Goal: Information Seeking & Learning: Check status

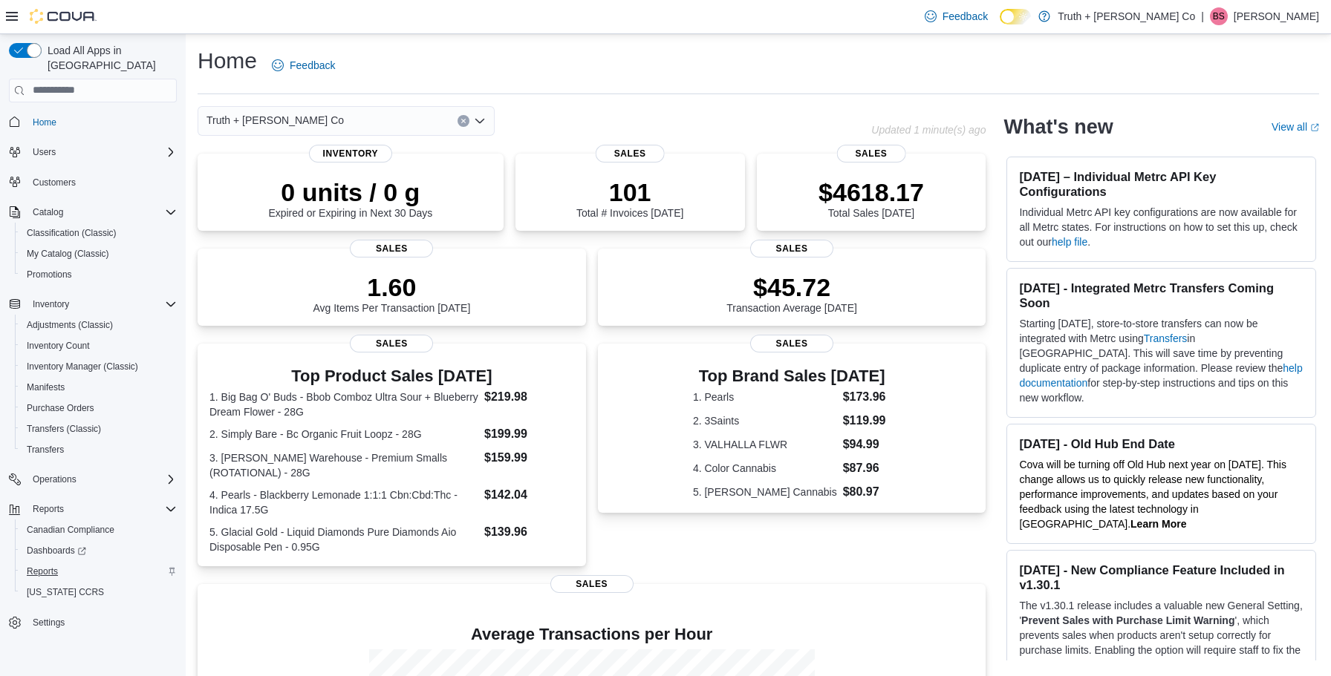
click at [53, 566] on span "Reports" at bounding box center [42, 572] width 31 height 12
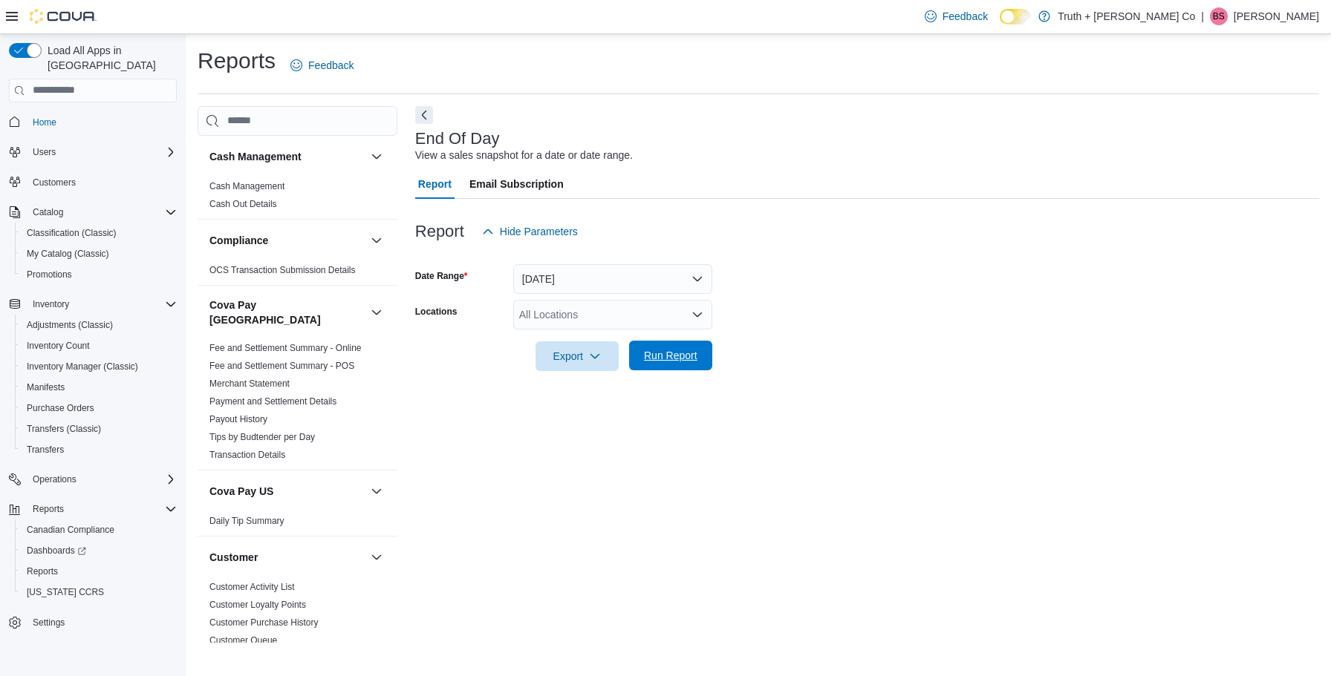
click at [671, 356] on span "Run Report" at bounding box center [670, 355] width 53 height 15
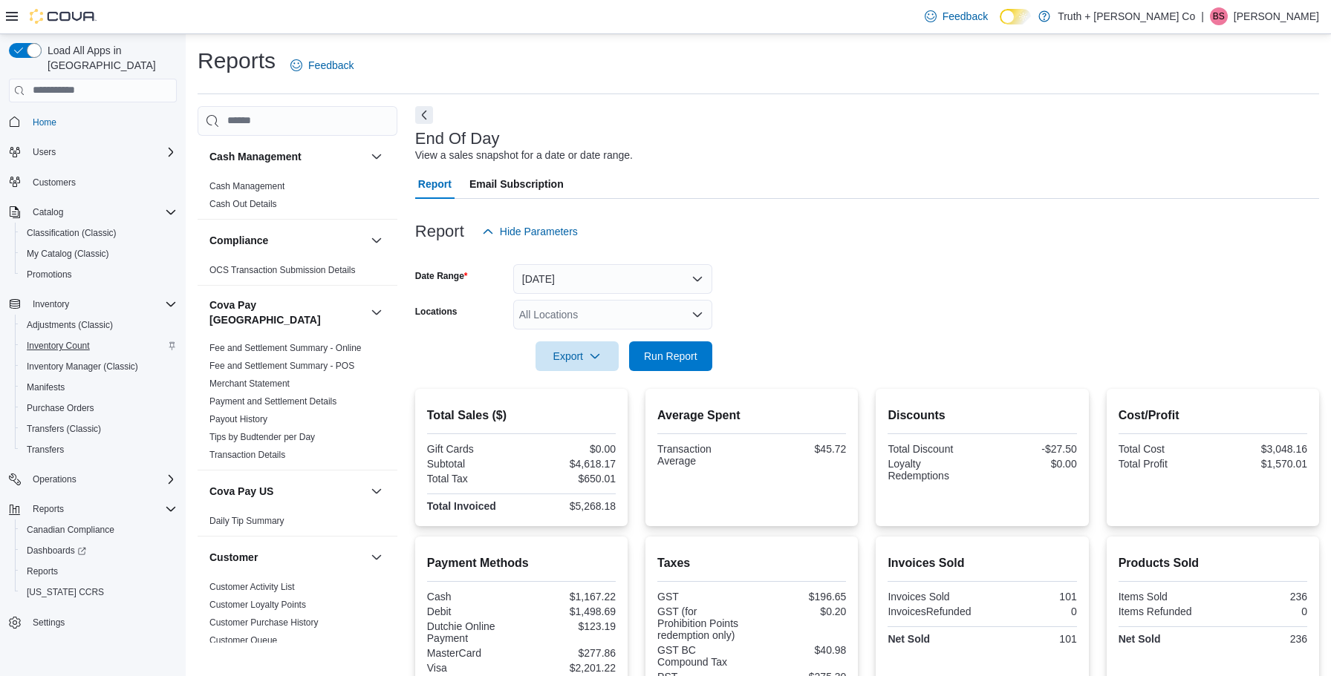
click at [48, 340] on span "Inventory Count" at bounding box center [58, 346] width 63 height 12
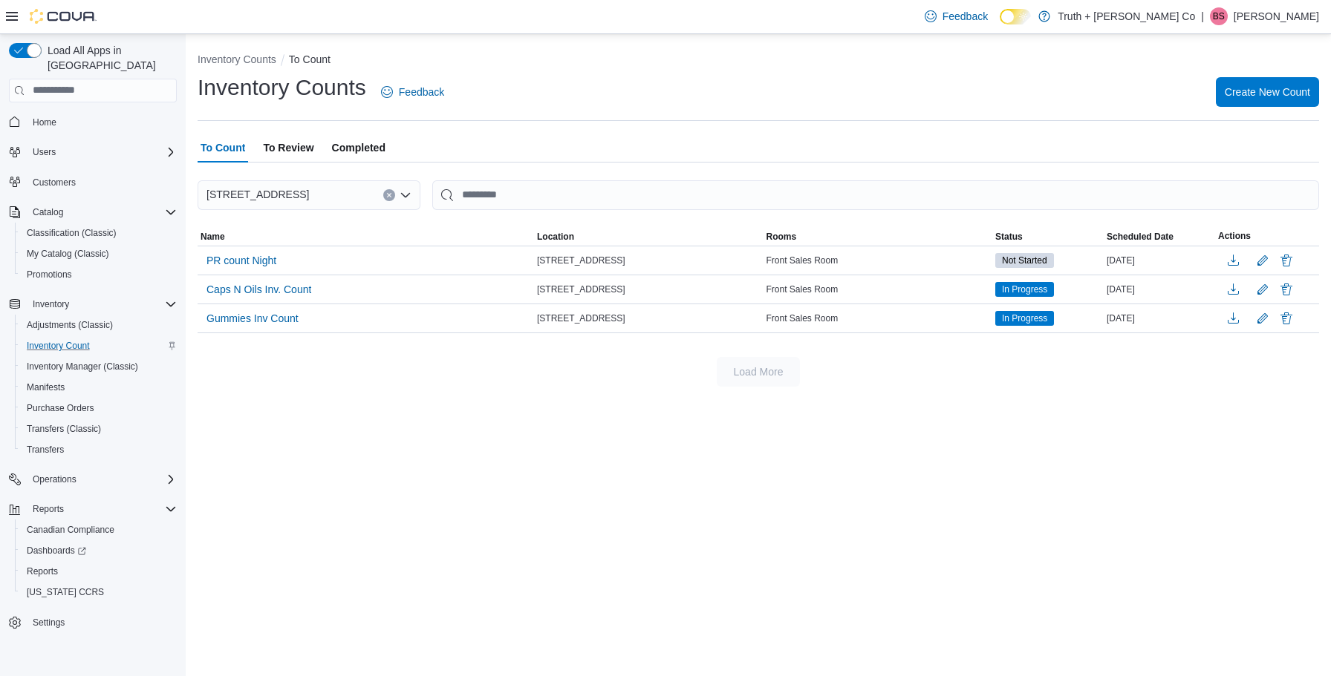
click at [373, 147] on span "Completed" at bounding box center [358, 148] width 53 height 30
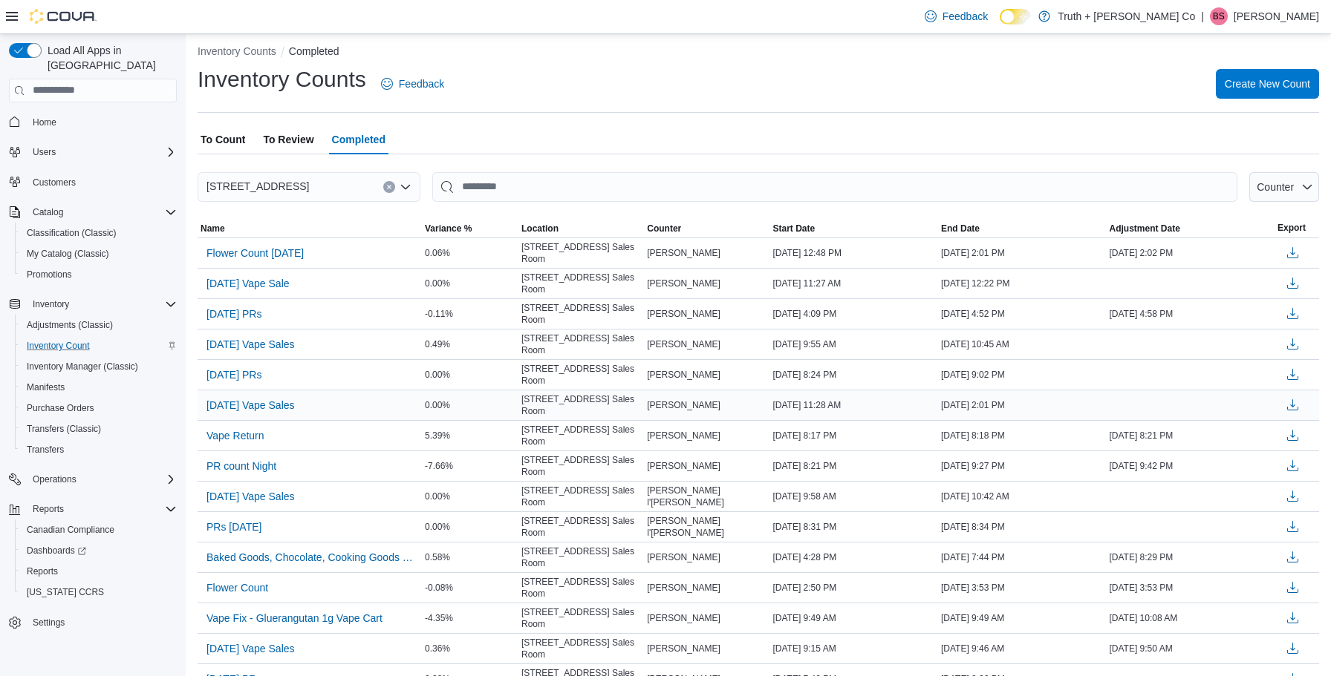
scroll to position [15, 0]
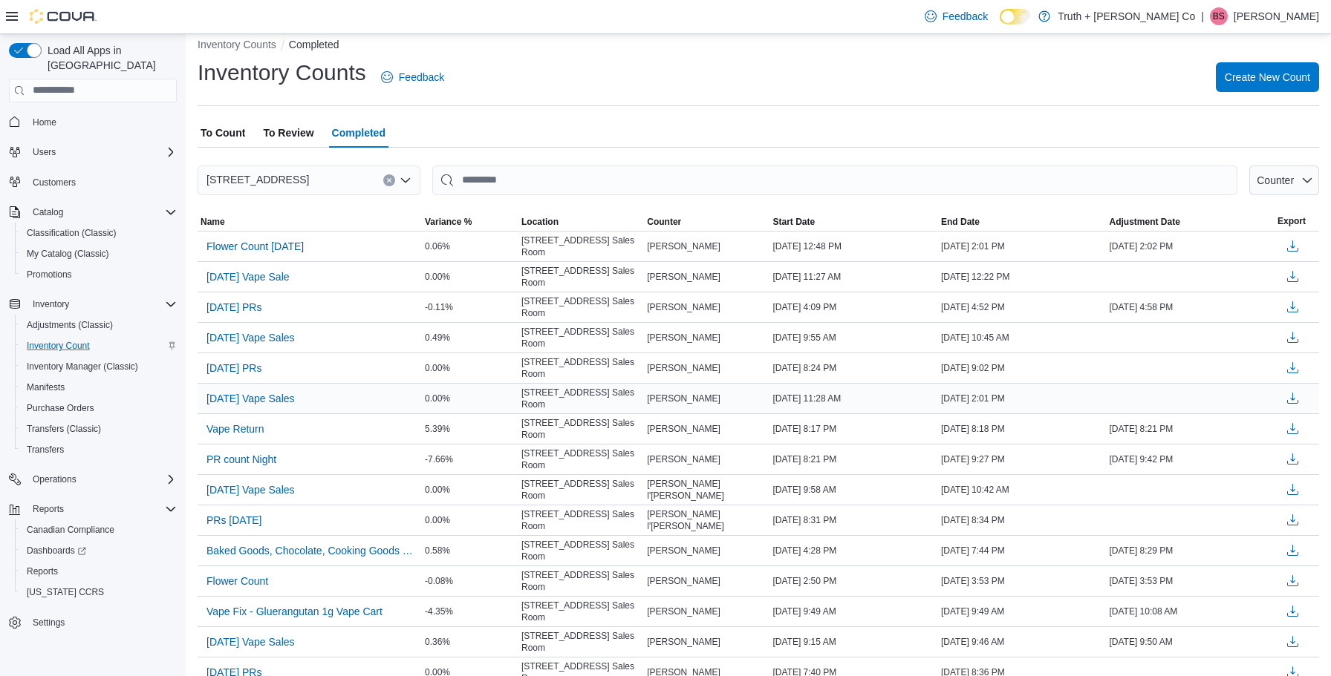
click at [449, 386] on td "0.00%" at bounding box center [470, 398] width 97 height 30
click at [588, 133] on div "To Count To Review Completed" at bounding box center [758, 133] width 1121 height 30
click at [46, 319] on span "Adjustments (Classic)" at bounding box center [70, 325] width 86 height 12
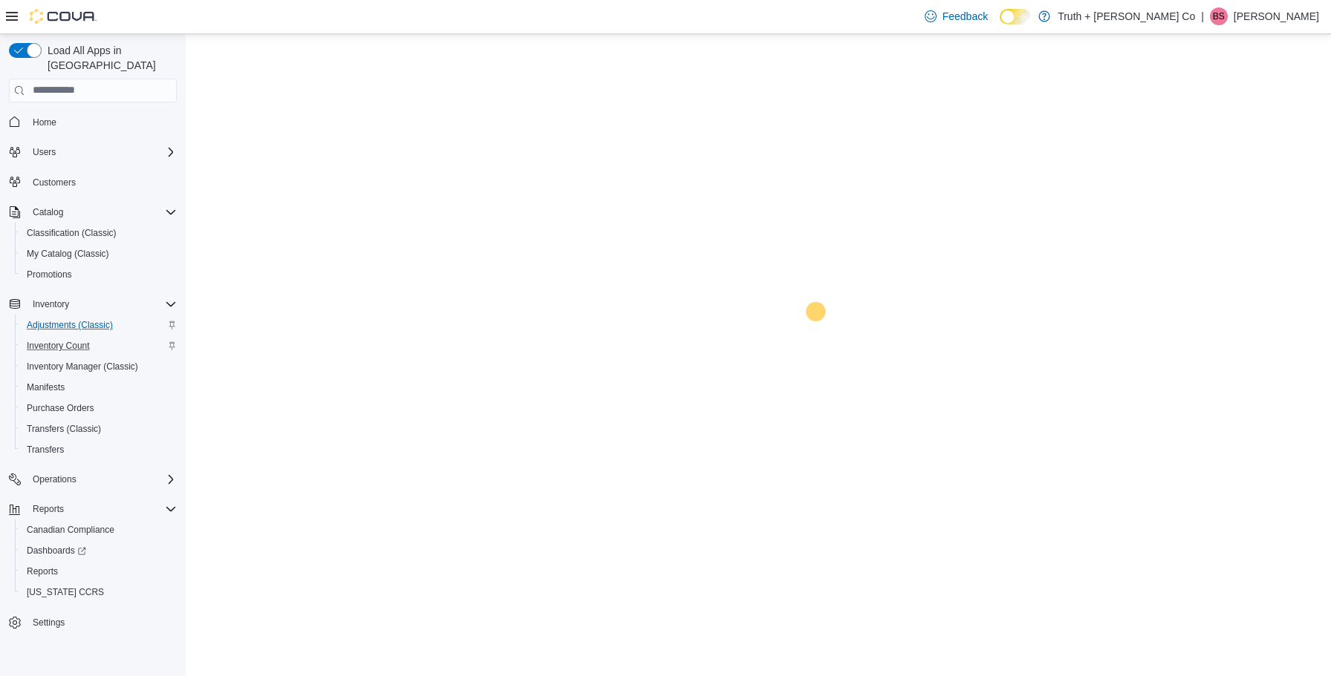
click at [46, 319] on span "Adjustments (Classic)" at bounding box center [70, 325] width 86 height 12
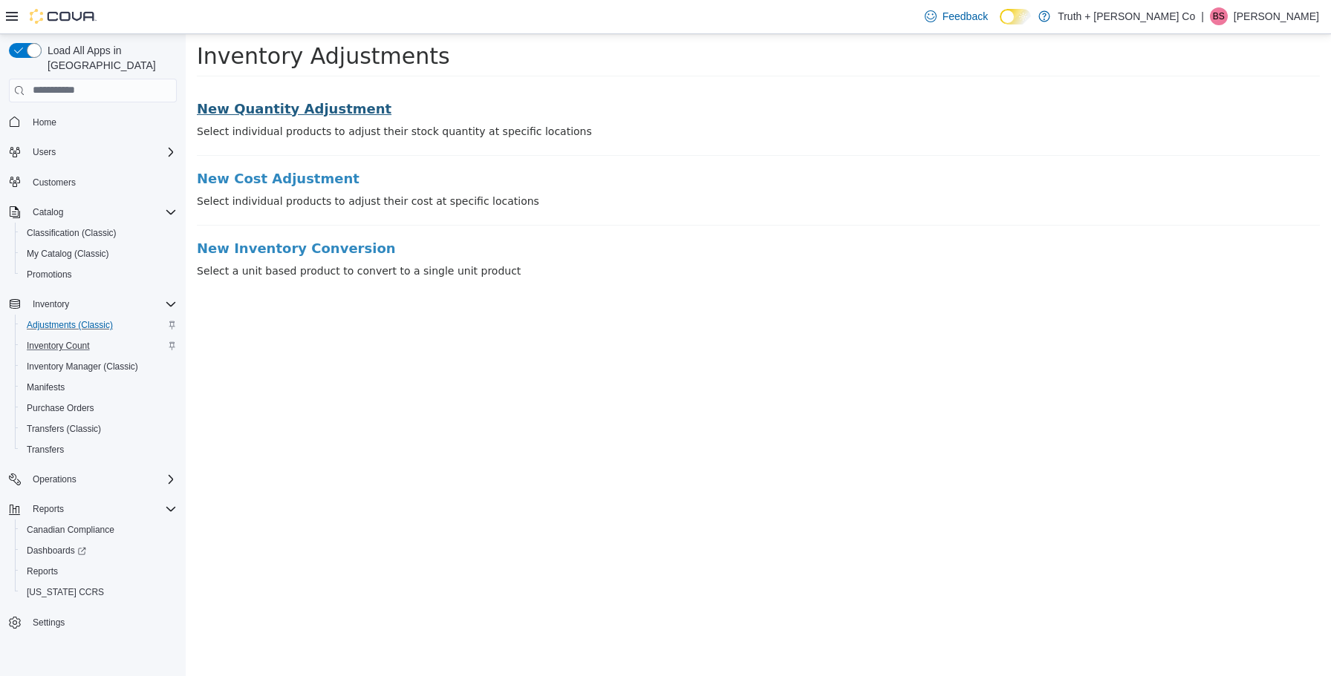
click at [271, 105] on h3 "New Quantity Adjustment" at bounding box center [758, 108] width 1123 height 15
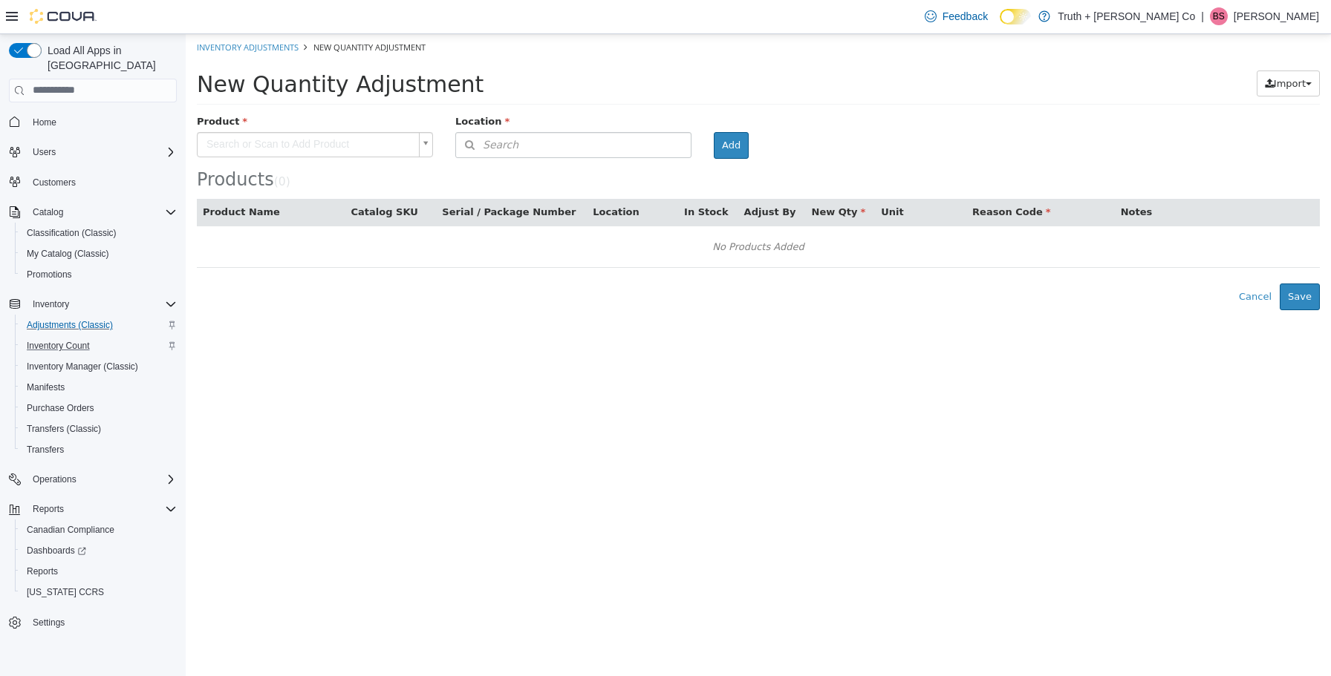
click at [249, 143] on body "× Inventory Adjustments New Quantity Adjustment New Quantity Adjustment Import …" at bounding box center [758, 171] width 1145 height 276
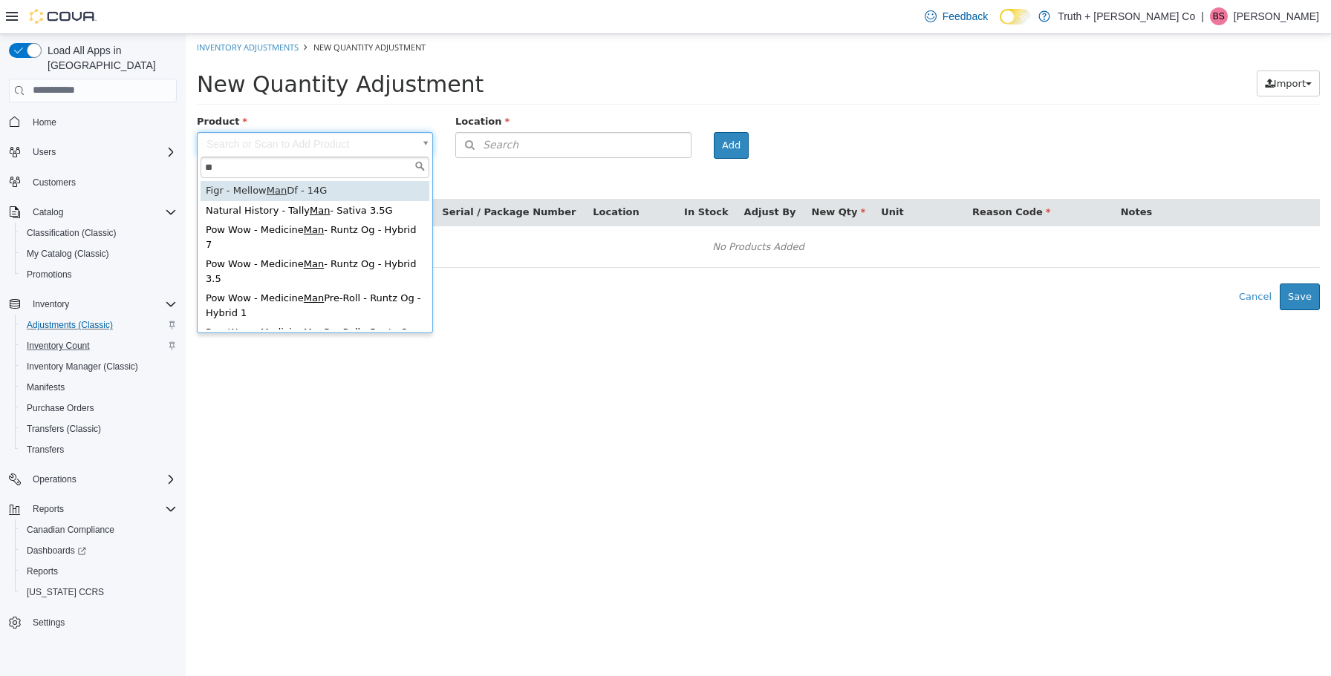
type input "*"
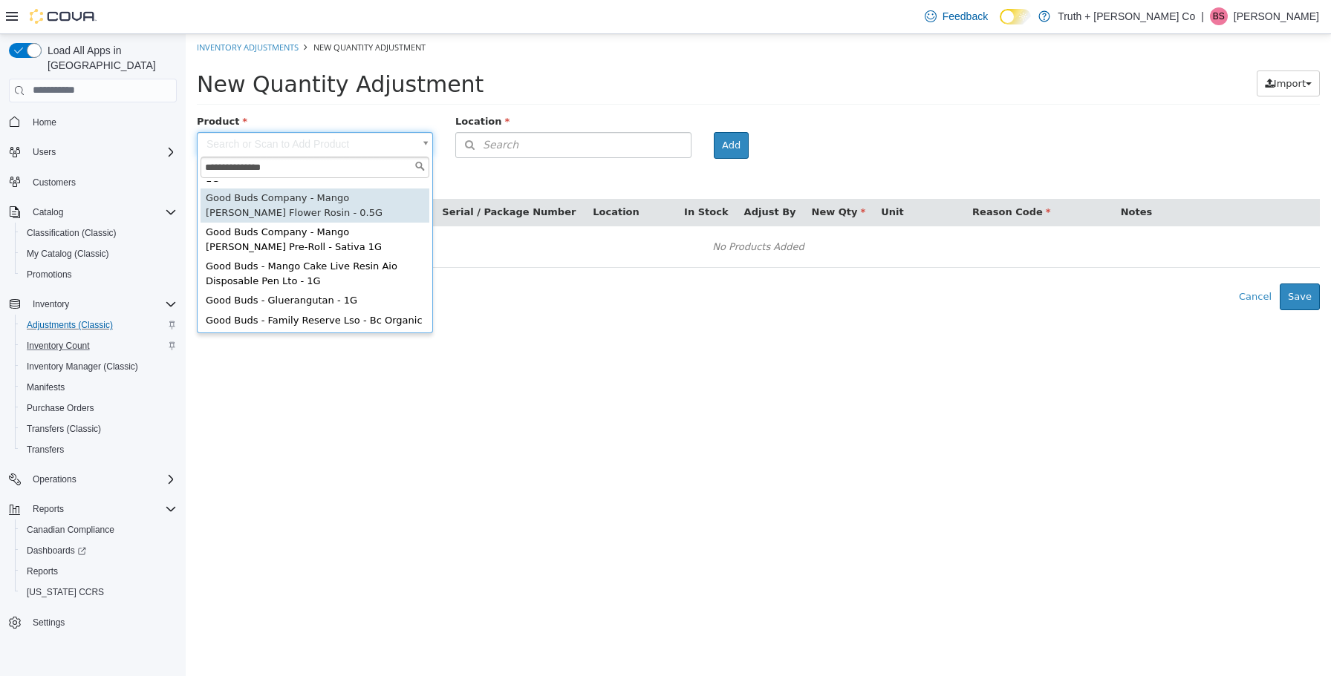
scroll to position [133, 0]
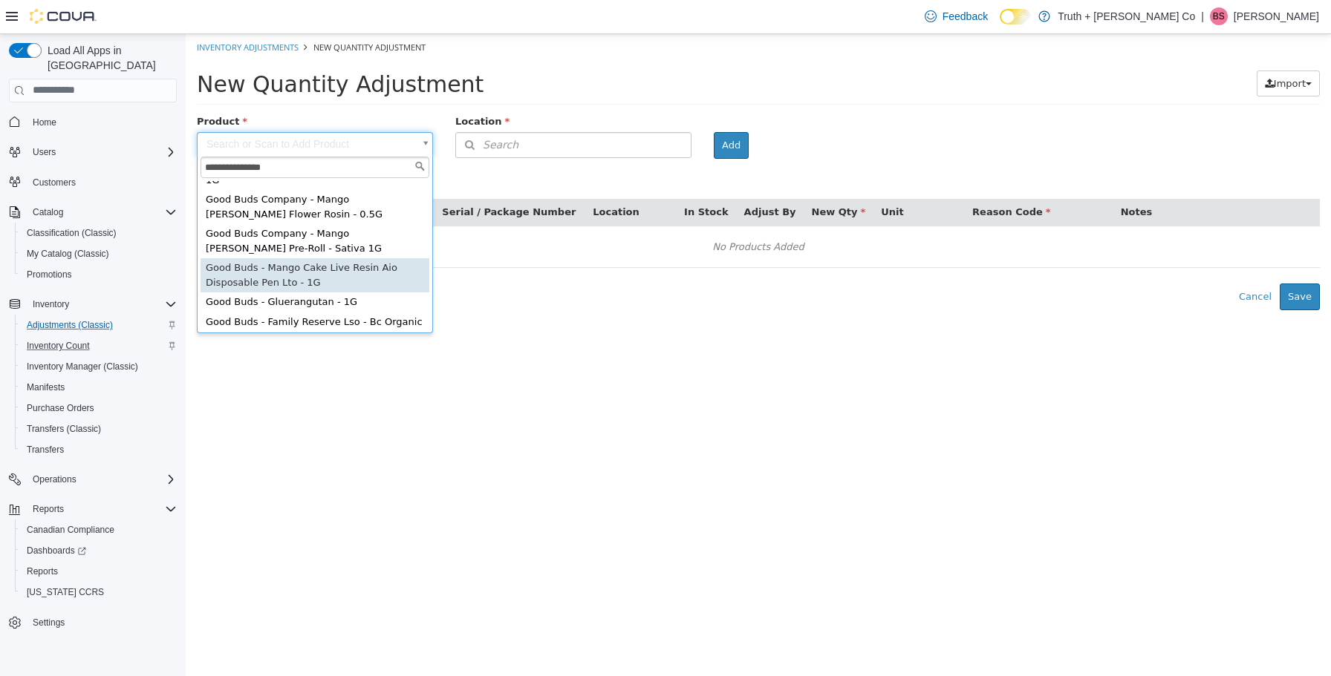
type input "**********"
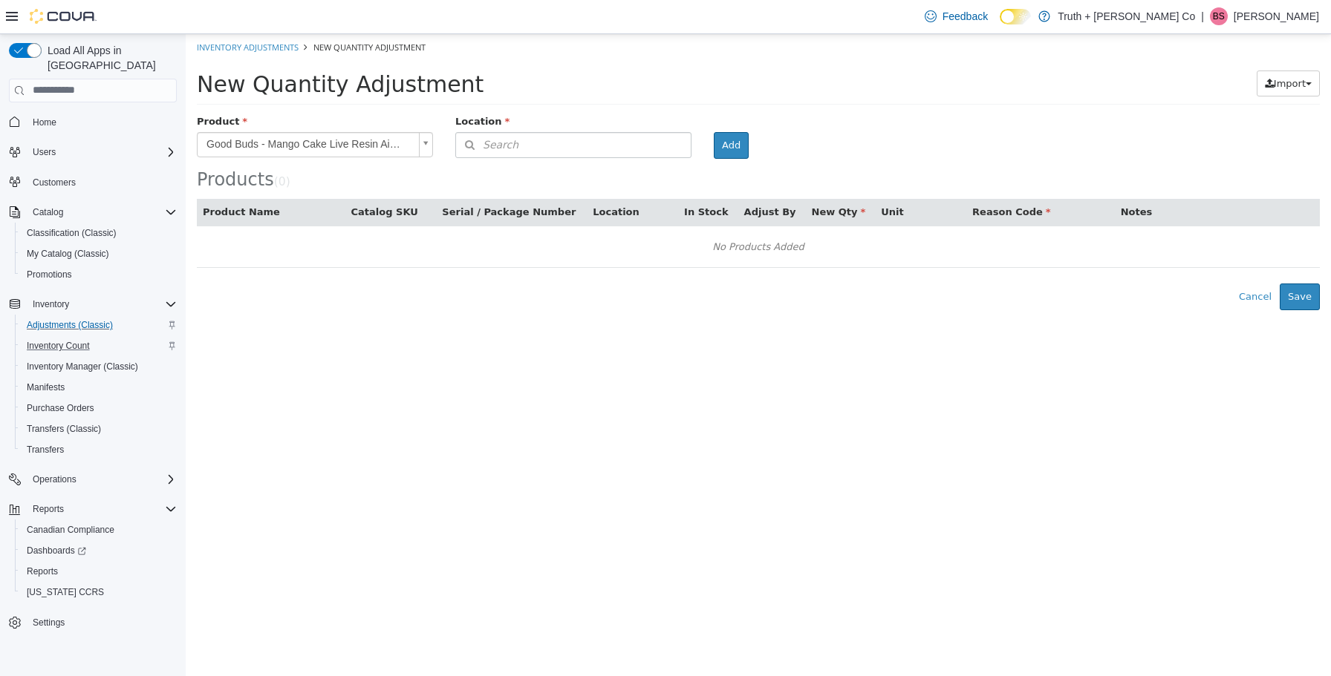
click at [555, 140] on button "Search" at bounding box center [573, 144] width 236 height 26
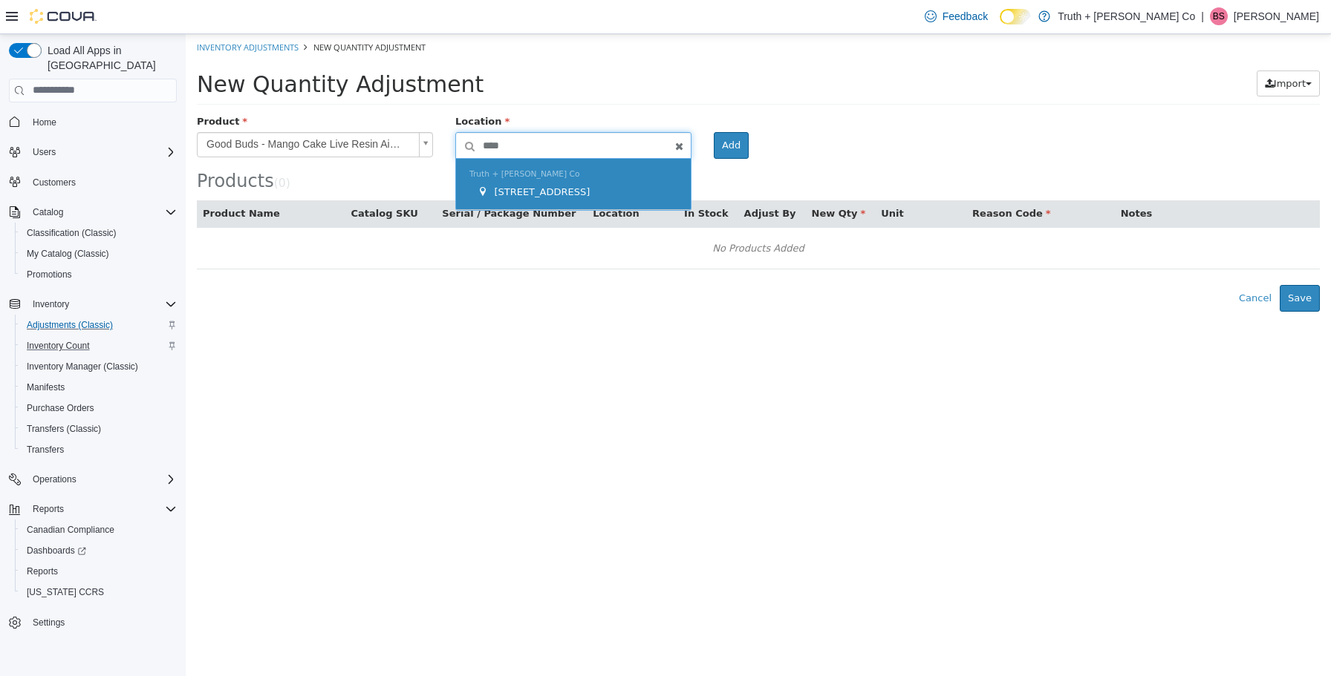
type input "****"
click at [555, 186] on span "2410 Beacon Ave." at bounding box center [542, 191] width 96 height 11
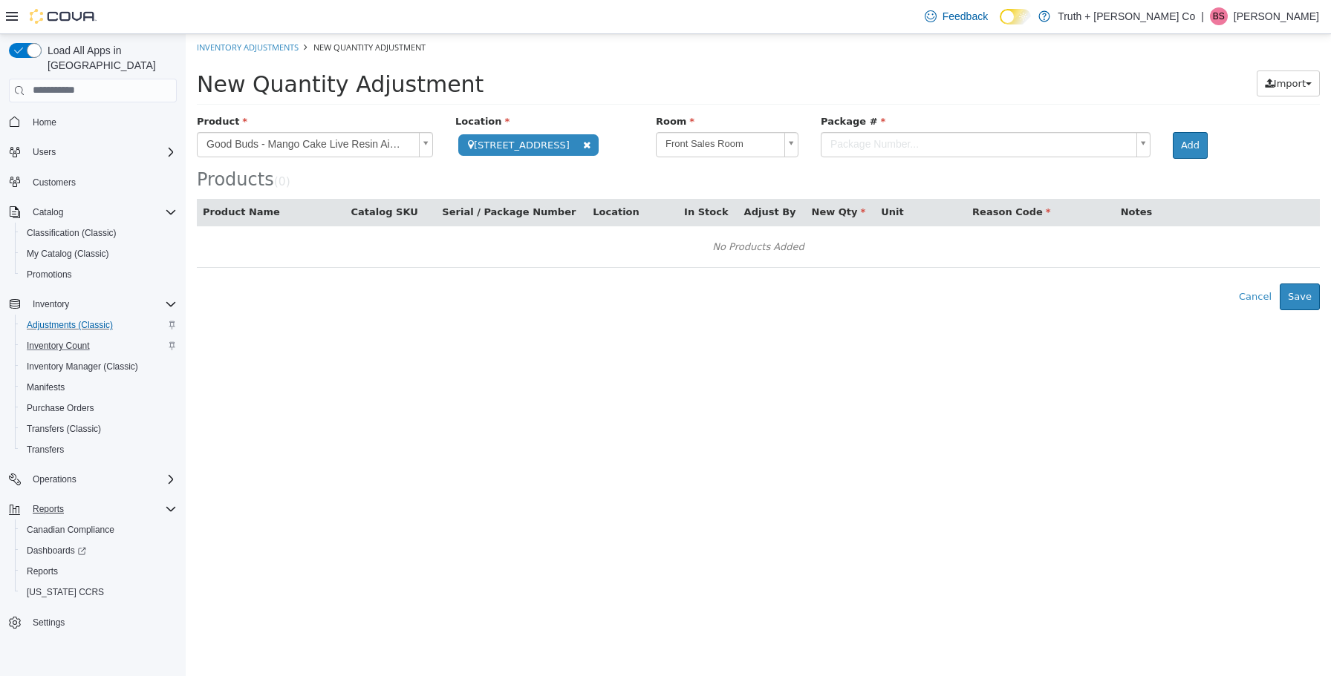
click at [48, 503] on span "Reports" at bounding box center [48, 509] width 31 height 12
click at [55, 503] on span "Reports" at bounding box center [48, 509] width 31 height 12
click at [56, 566] on span "Reports" at bounding box center [42, 572] width 31 height 12
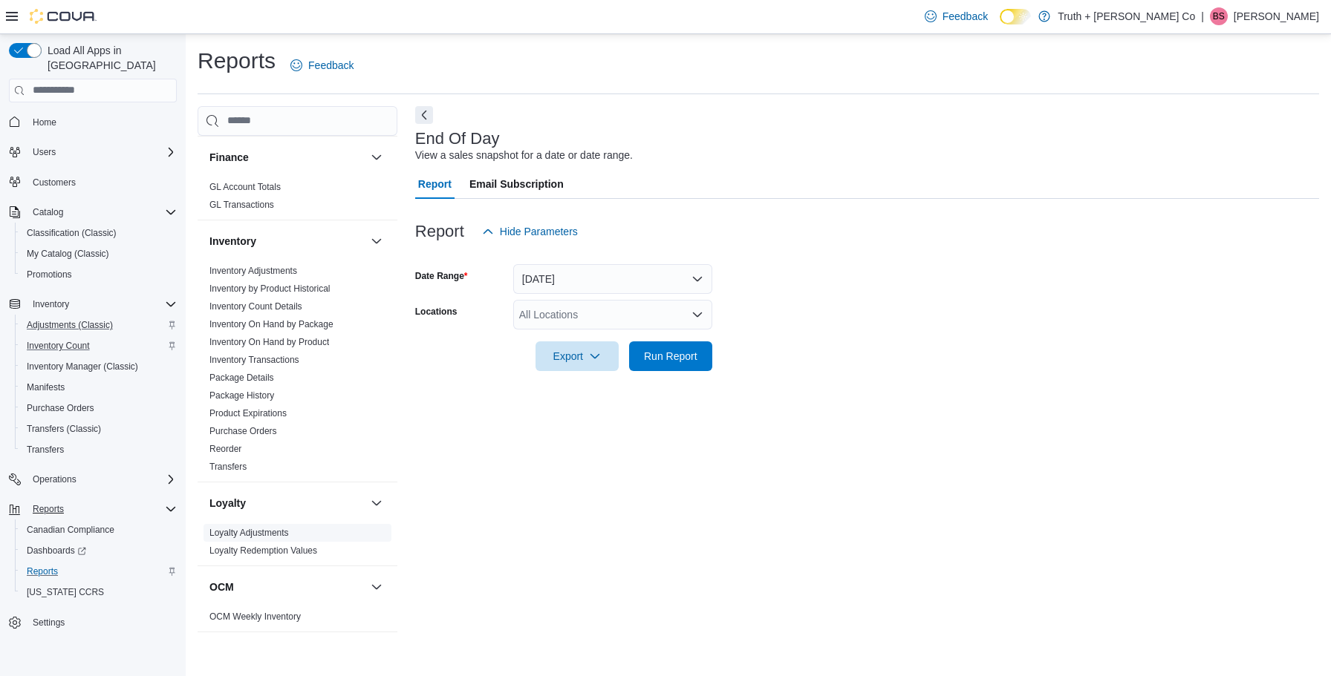
scroll to position [634, 0]
click at [278, 271] on link "Inventory Adjustments" at bounding box center [253, 276] width 88 height 10
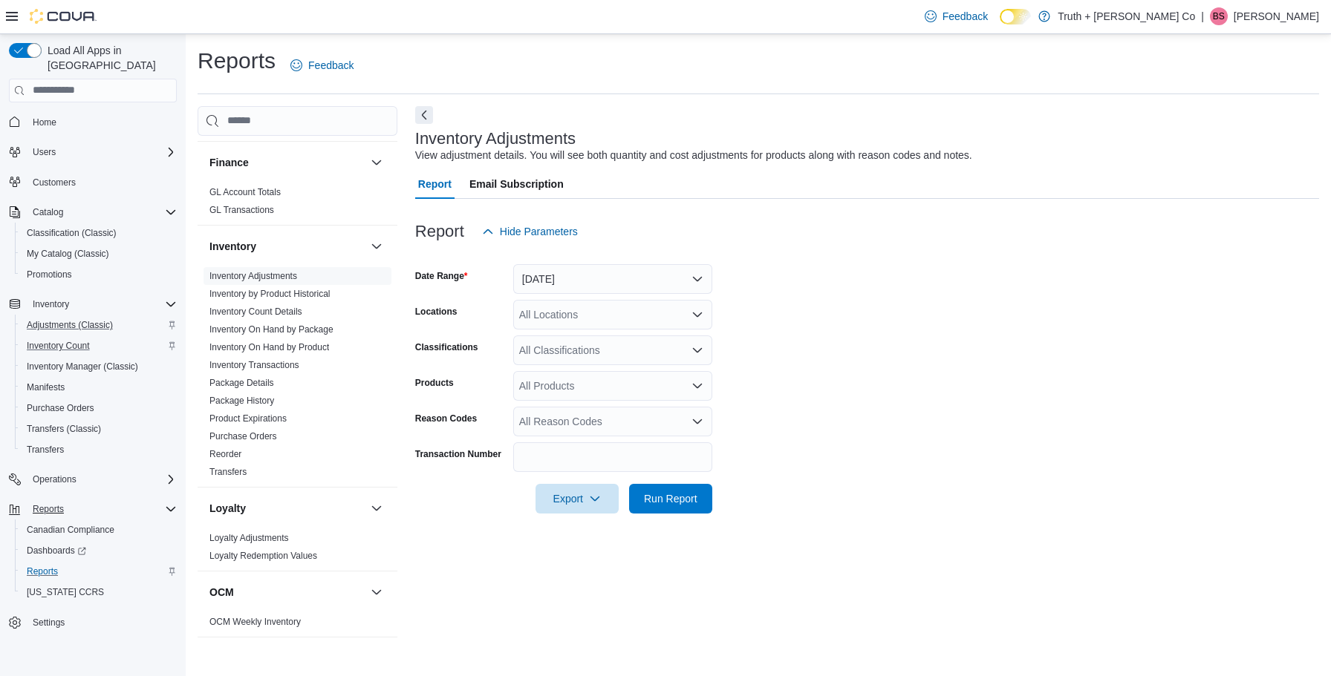
click at [698, 386] on icon "Open list of options" at bounding box center [697, 385] width 9 height 4
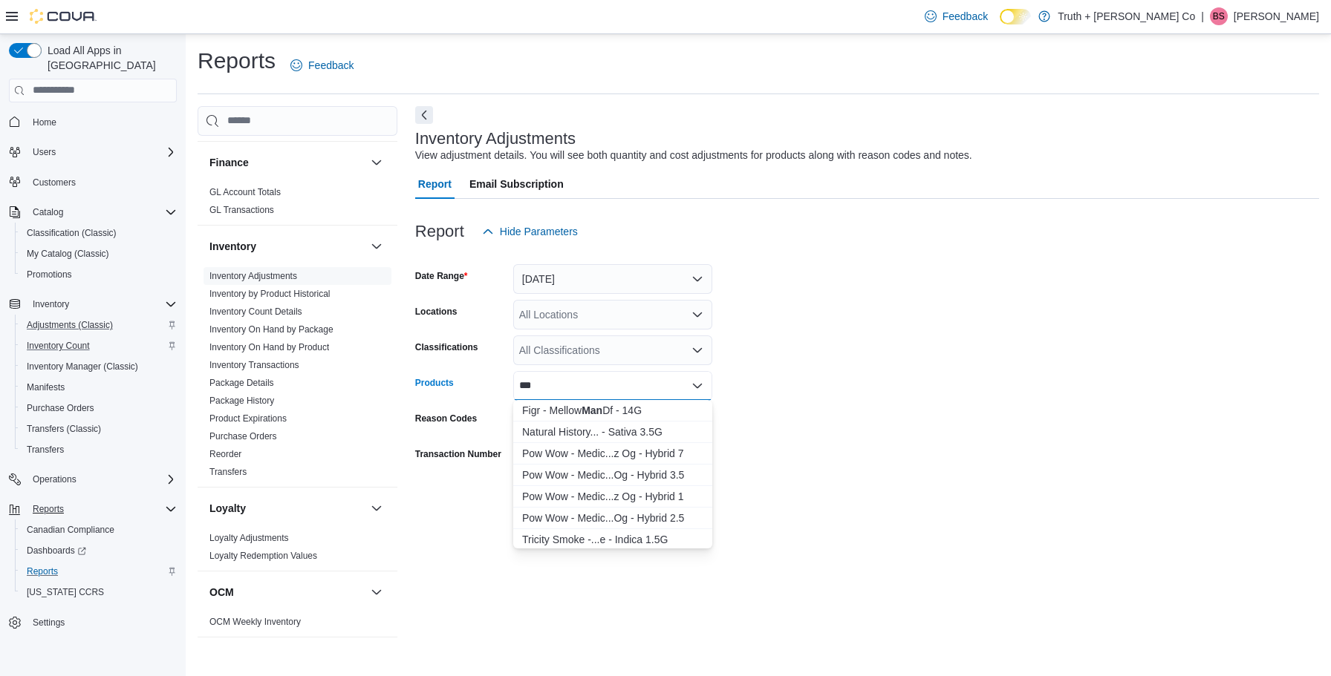
click at [434, 504] on div "Export Run Report" at bounding box center [563, 499] width 297 height 30
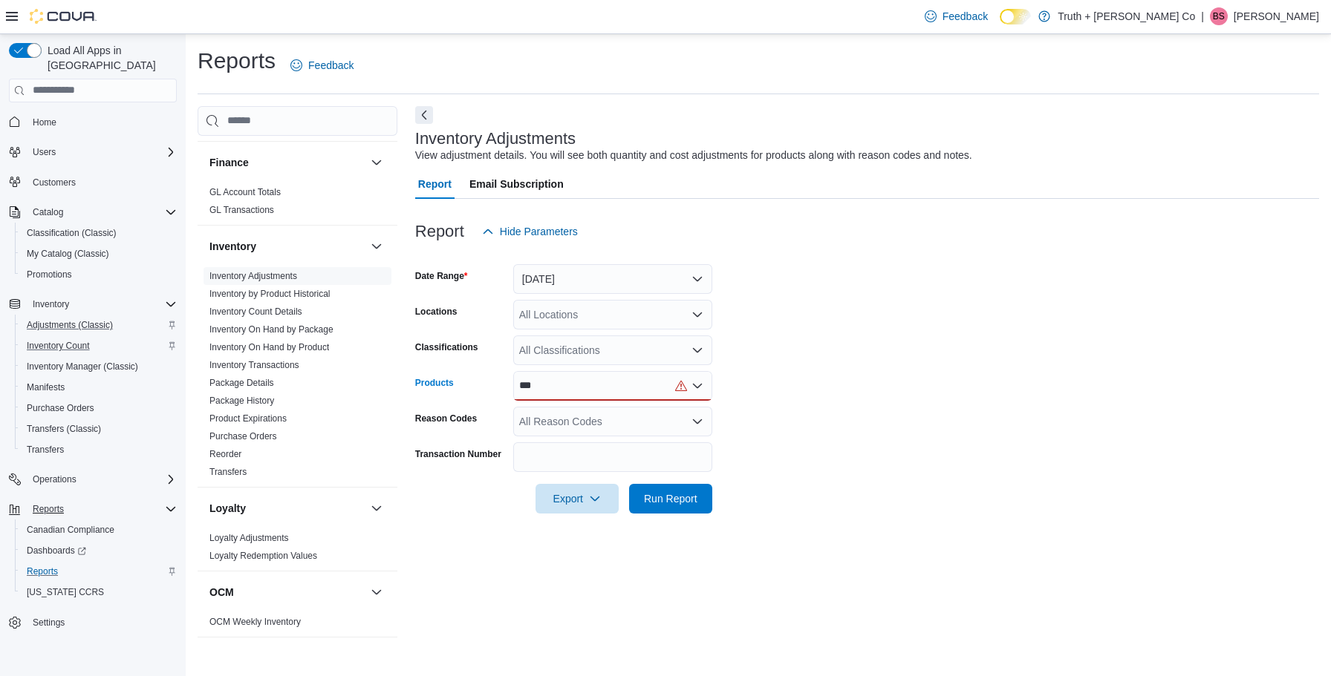
click at [699, 390] on icon "Open list of options" at bounding box center [697, 386] width 12 height 12
click at [813, 416] on form "Date Range Yesterday Locations All Locations Classifications All Classification…" at bounding box center [867, 380] width 904 height 267
click at [547, 385] on div "***" at bounding box center [612, 386] width 199 height 30
type input "*"
click at [699, 281] on button "Yesterday" at bounding box center [612, 279] width 199 height 30
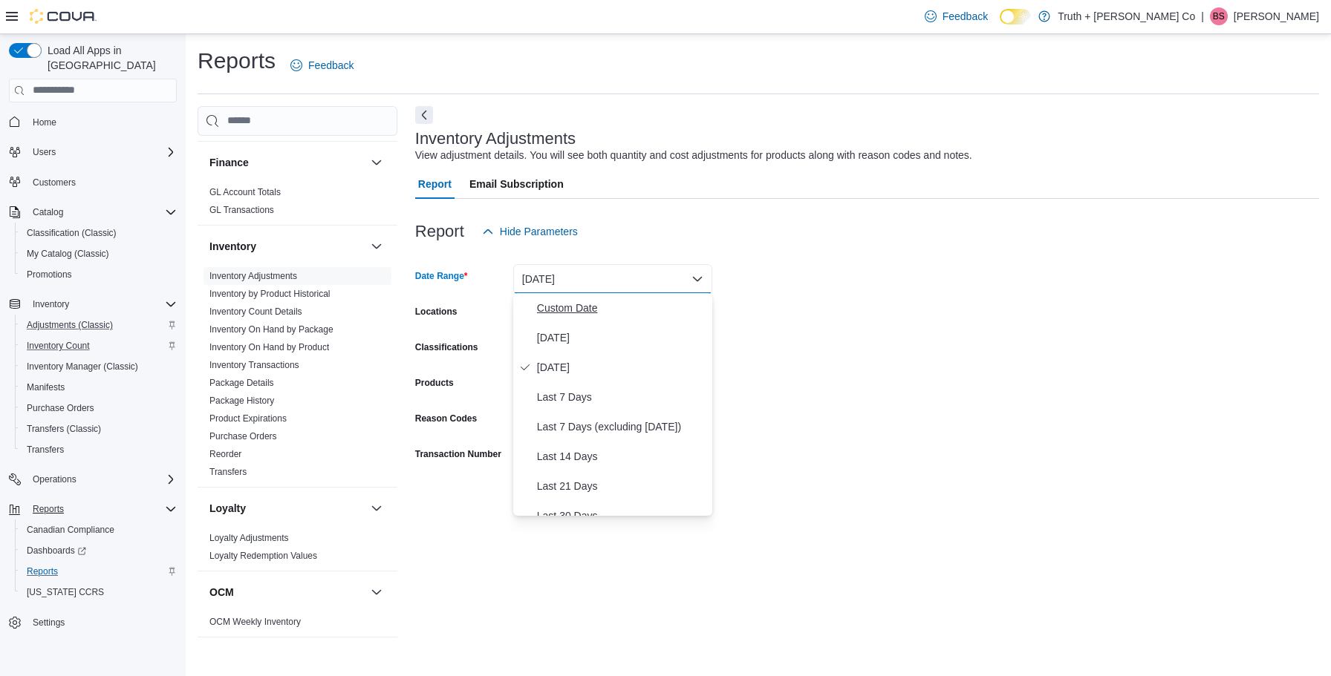
click at [578, 310] on span "Custom Date" at bounding box center [621, 308] width 169 height 18
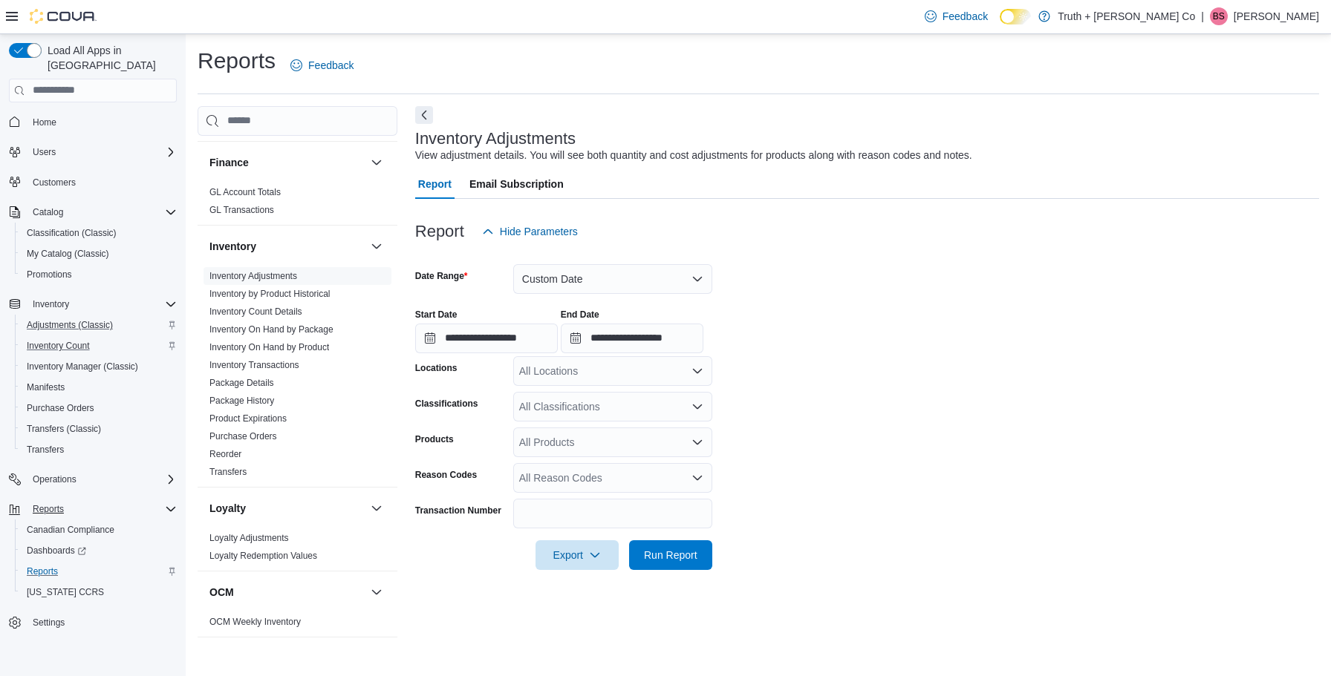
click at [533, 275] on button "Custom Date" at bounding box center [612, 279] width 199 height 30
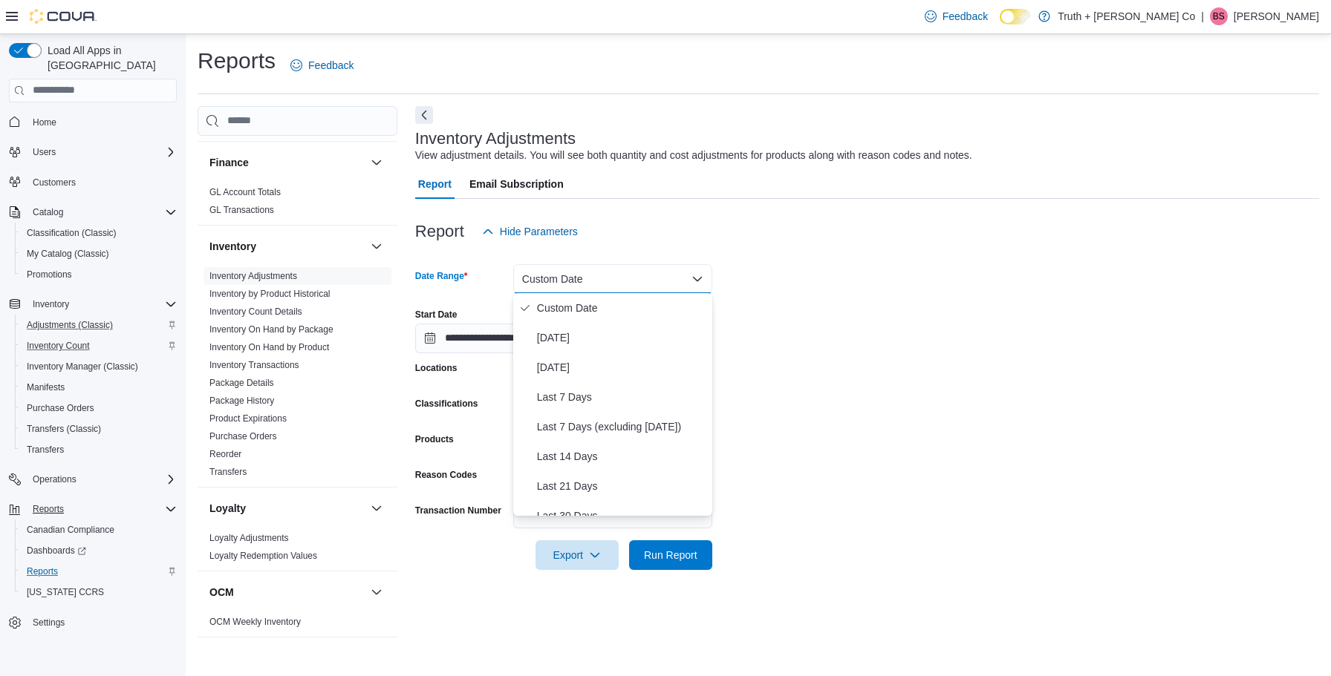
click at [845, 329] on div "**********" at bounding box center [867, 325] width 904 height 56
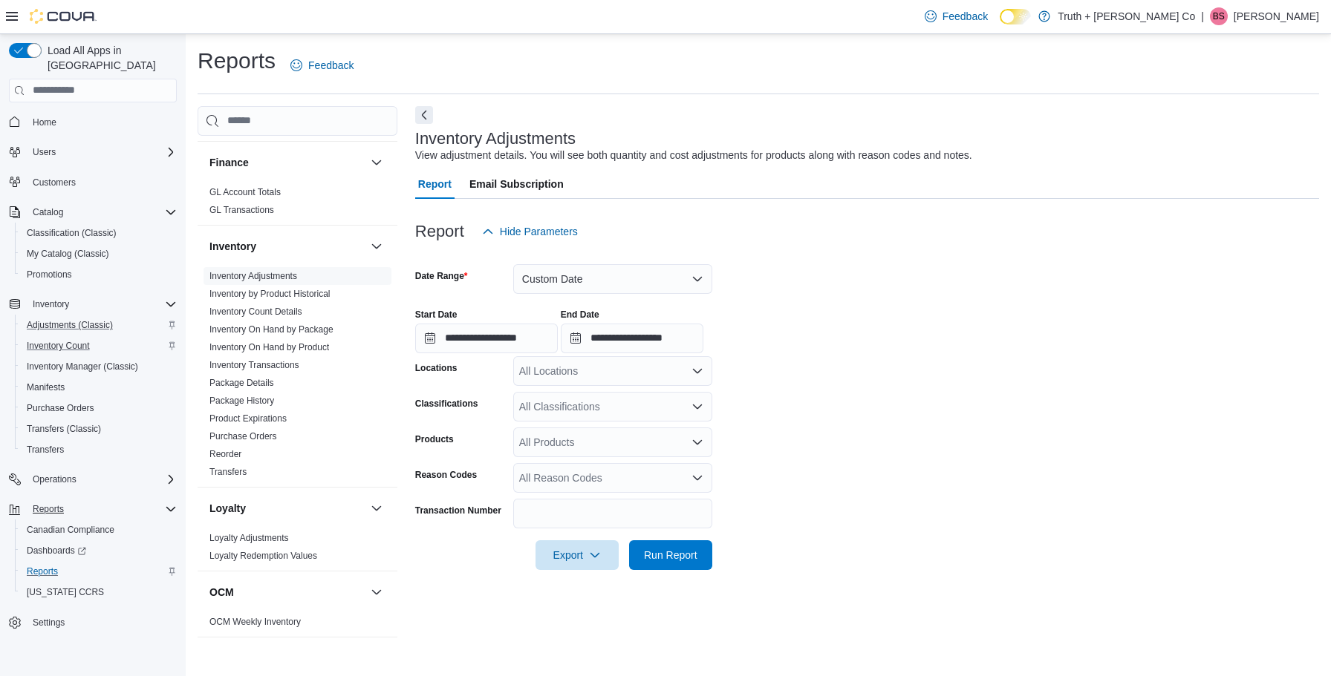
click at [694, 279] on button "Custom Date" at bounding box center [612, 279] width 199 height 30
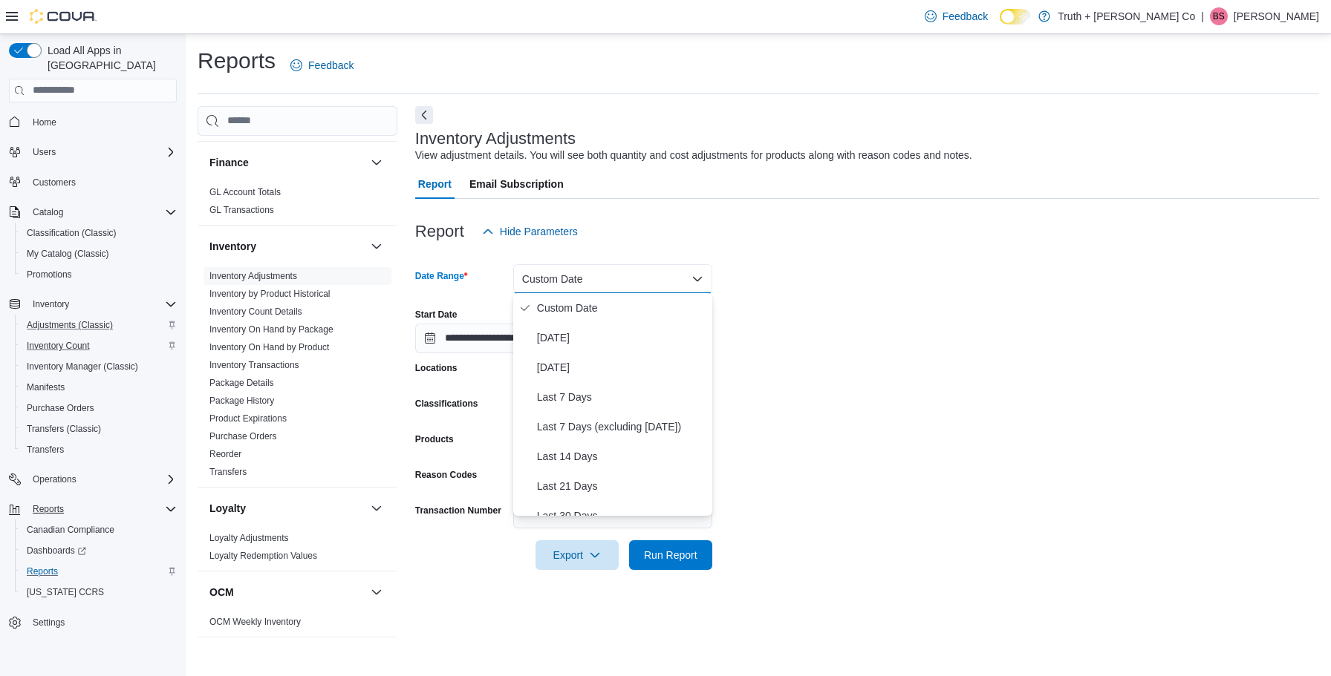
click at [794, 290] on form "**********" at bounding box center [867, 409] width 904 height 324
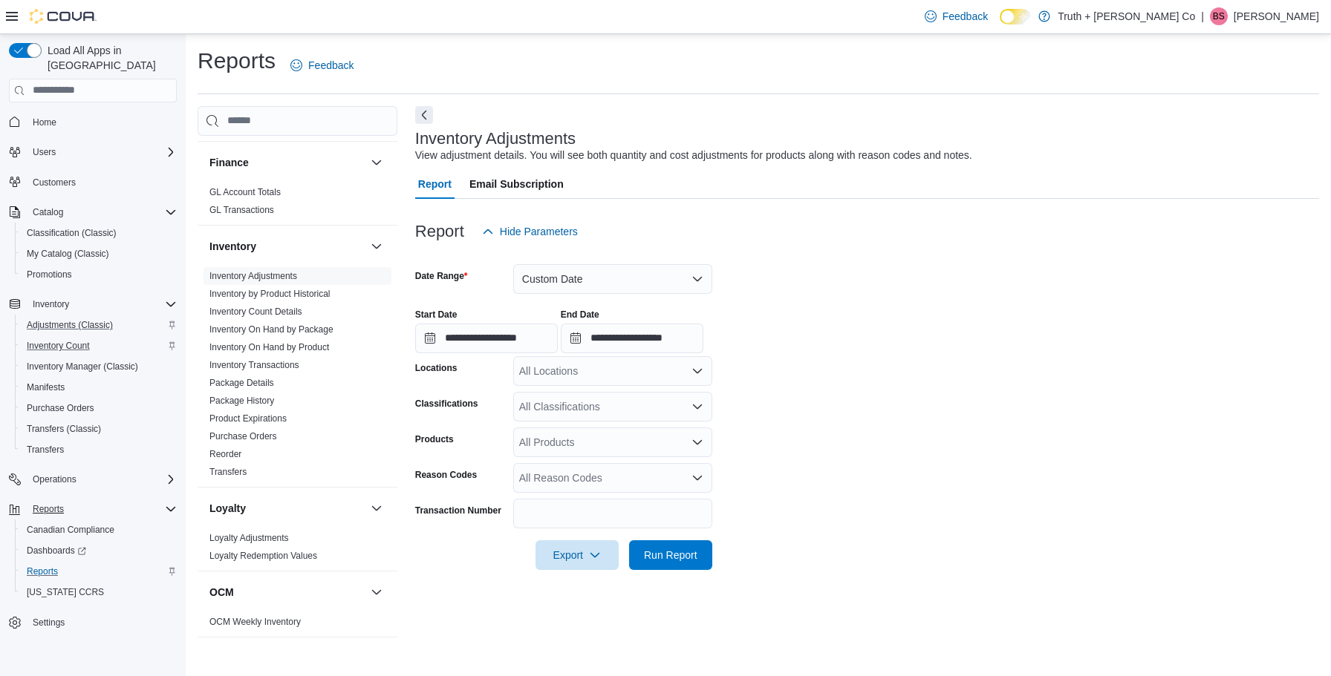
click at [693, 279] on button "Custom Date" at bounding box center [612, 279] width 199 height 30
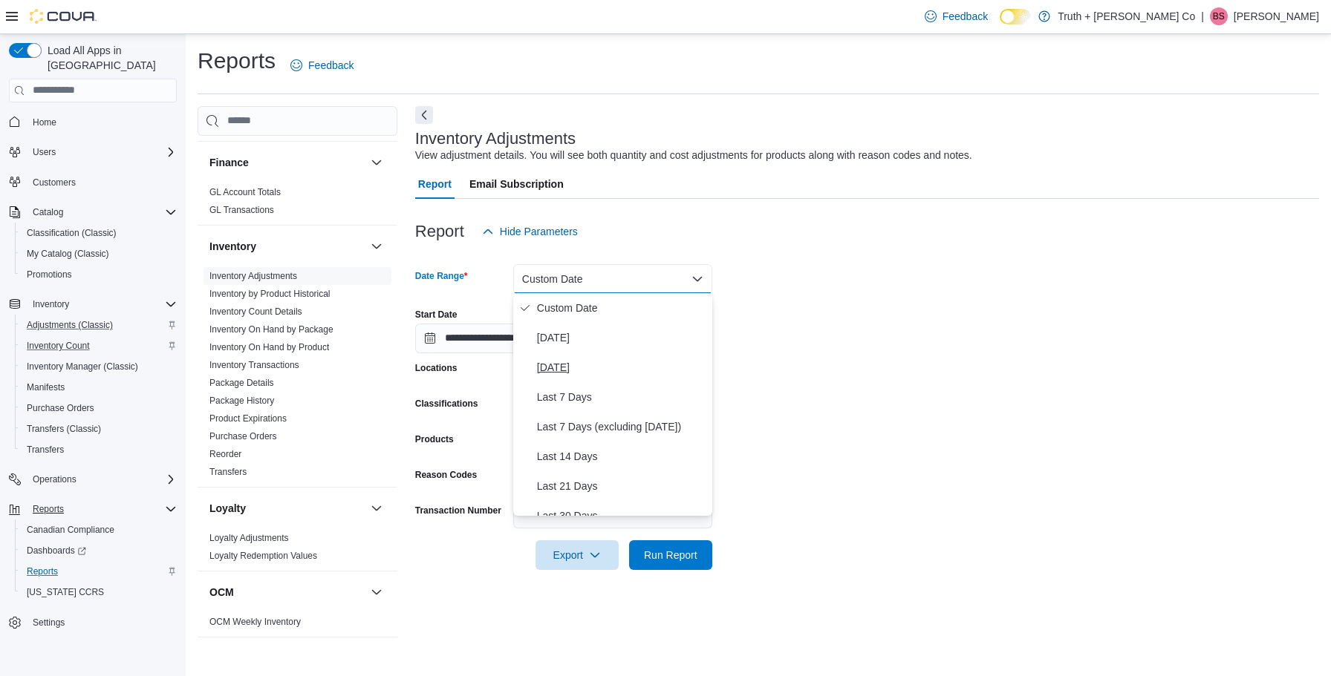
click at [615, 362] on span "Yesterday" at bounding box center [621, 368] width 169 height 18
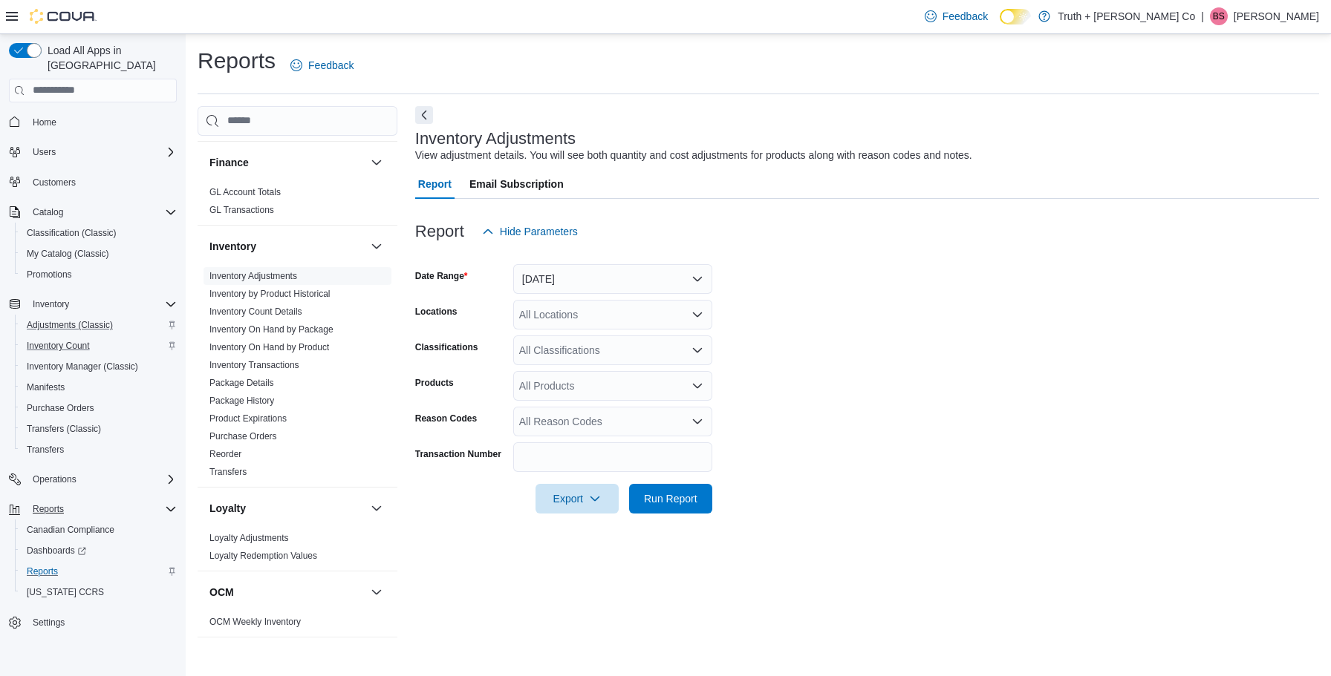
click at [642, 274] on button "Yesterday" at bounding box center [612, 279] width 199 height 30
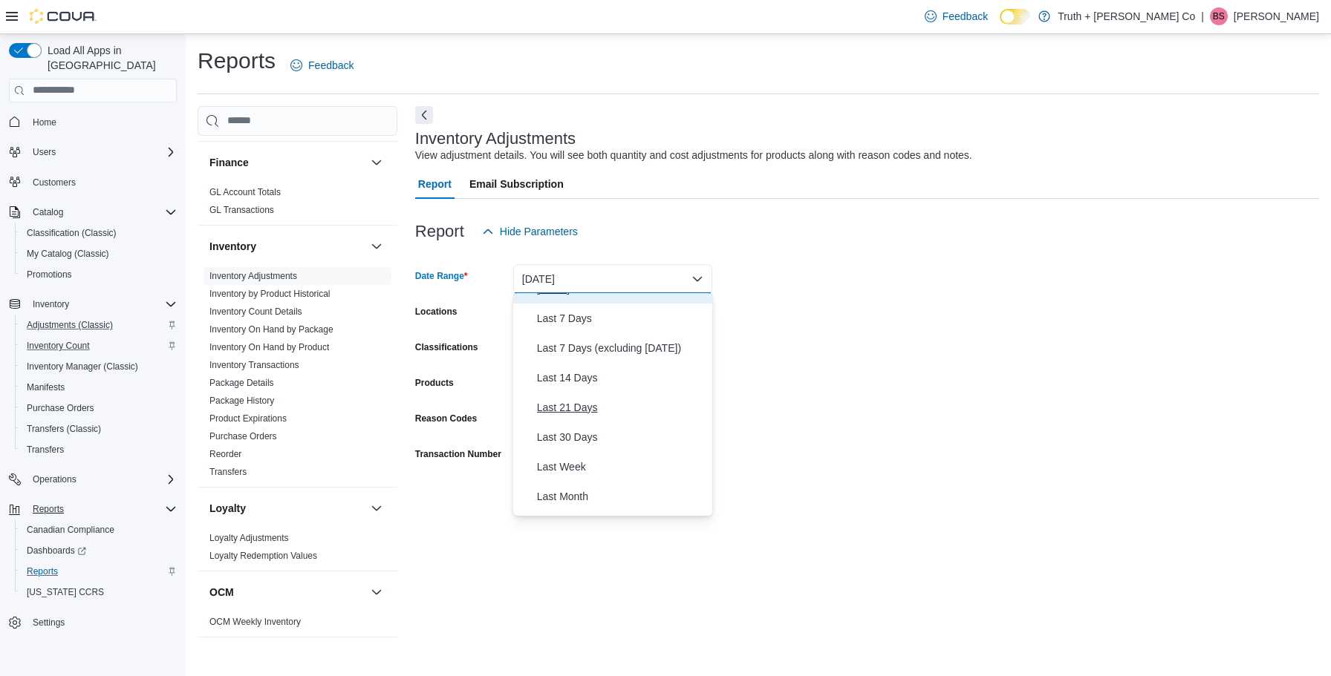
scroll to position [112, 0]
click at [572, 463] on span "Last Month" at bounding box center [621, 463] width 169 height 18
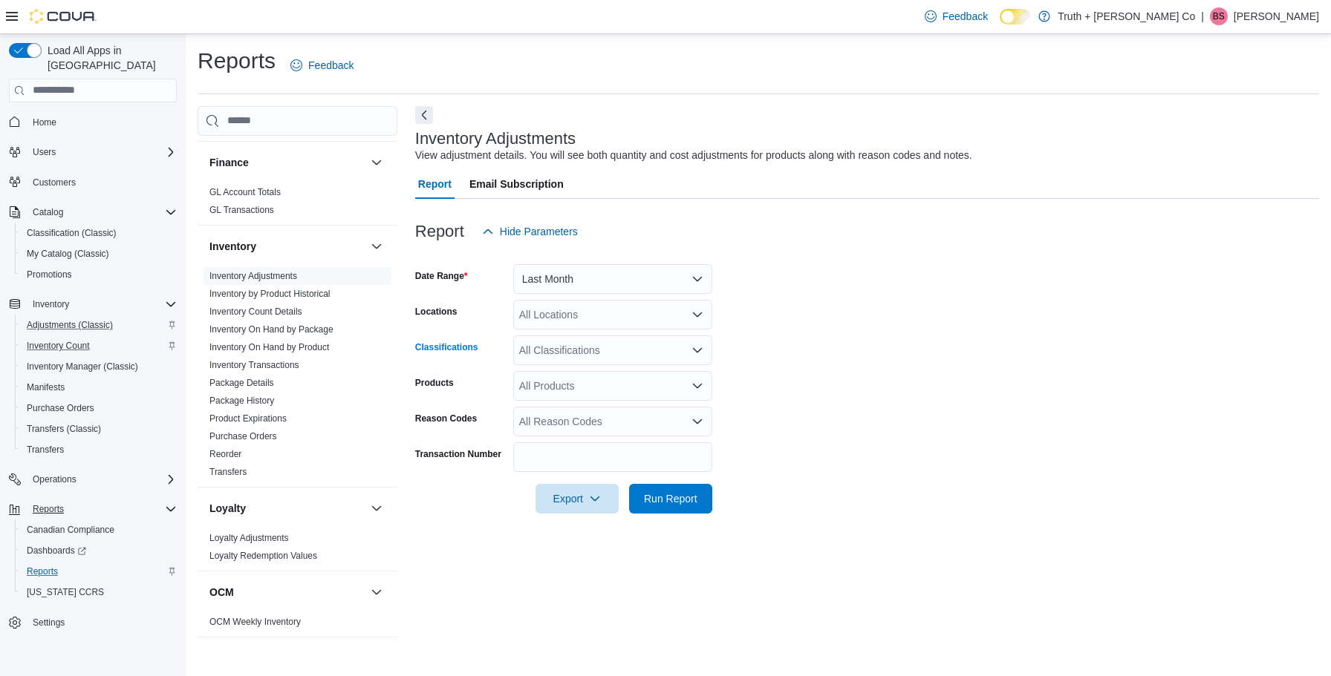
click at [704, 351] on div "All Classifications" at bounding box center [612, 351] width 199 height 30
click at [696, 353] on icon "Open list of options" at bounding box center [697, 351] width 12 height 12
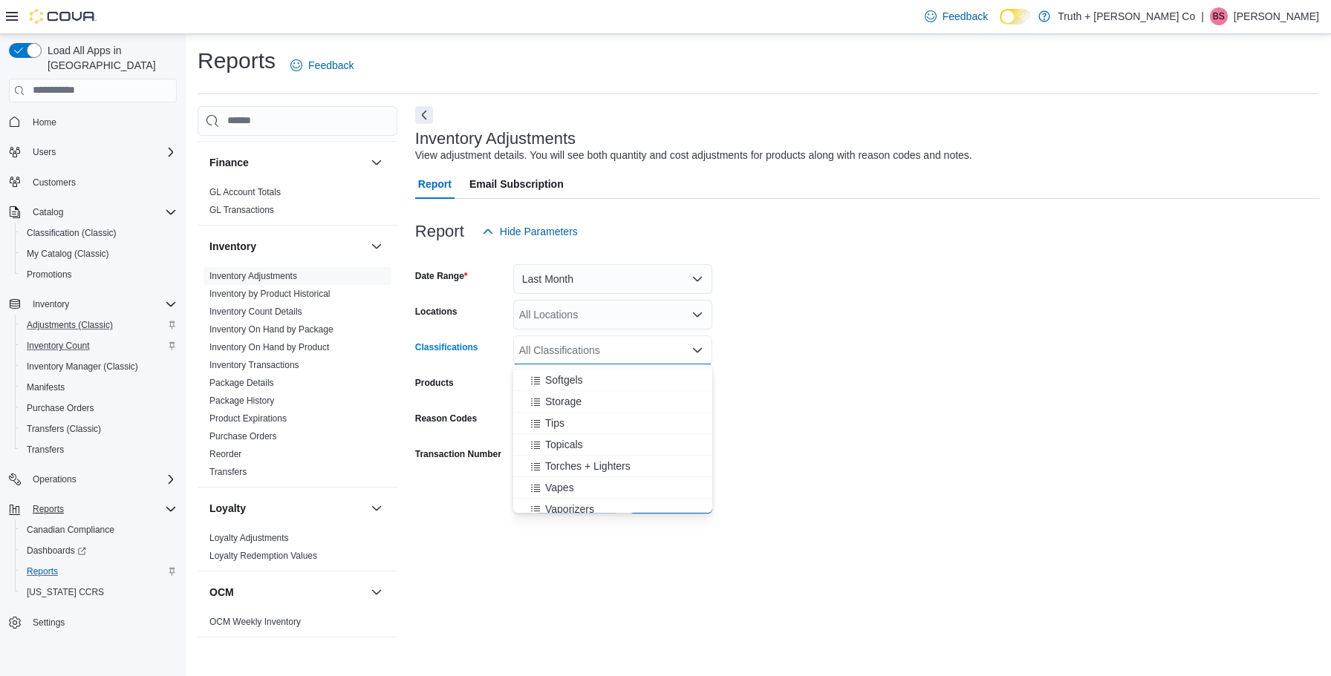
scroll to position [1331, 0]
click at [564, 484] on span "Vapes" at bounding box center [559, 486] width 29 height 15
click at [826, 396] on form "Date Range Last Month Locations All Locations Classifications Vapes Combo box. …" at bounding box center [867, 380] width 904 height 267
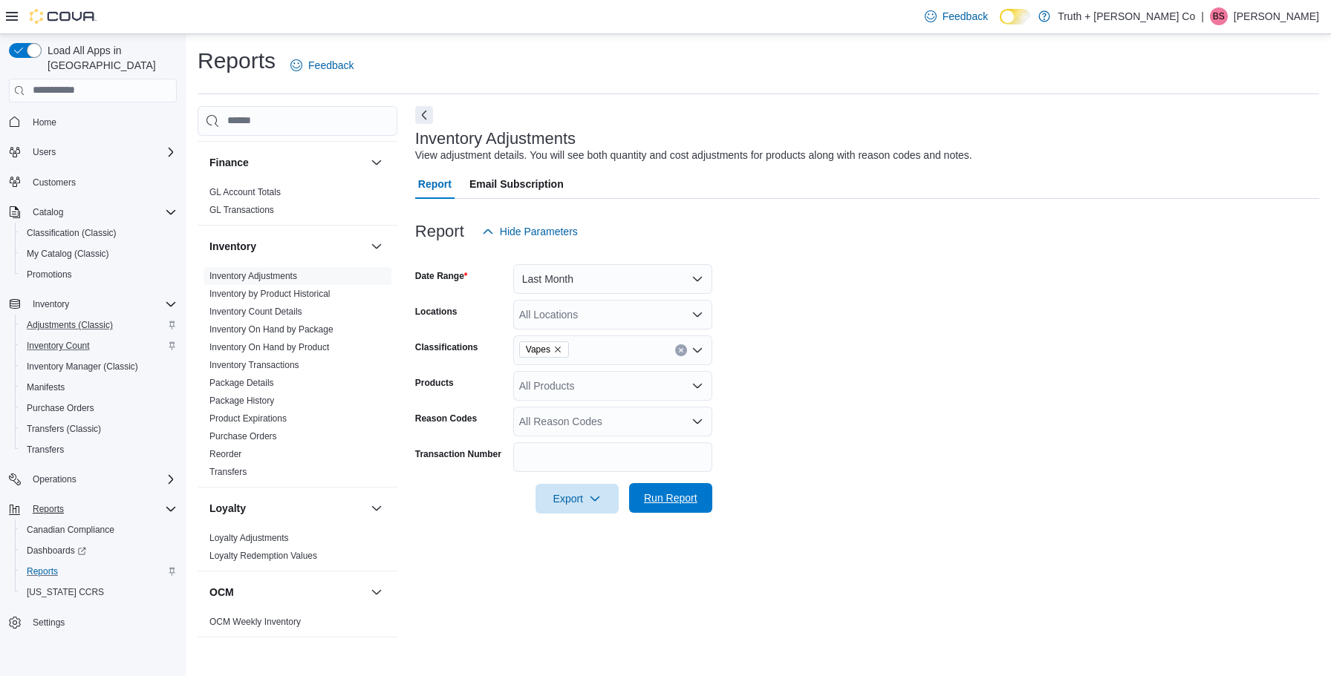
click at [685, 498] on span "Run Report" at bounding box center [670, 498] width 53 height 15
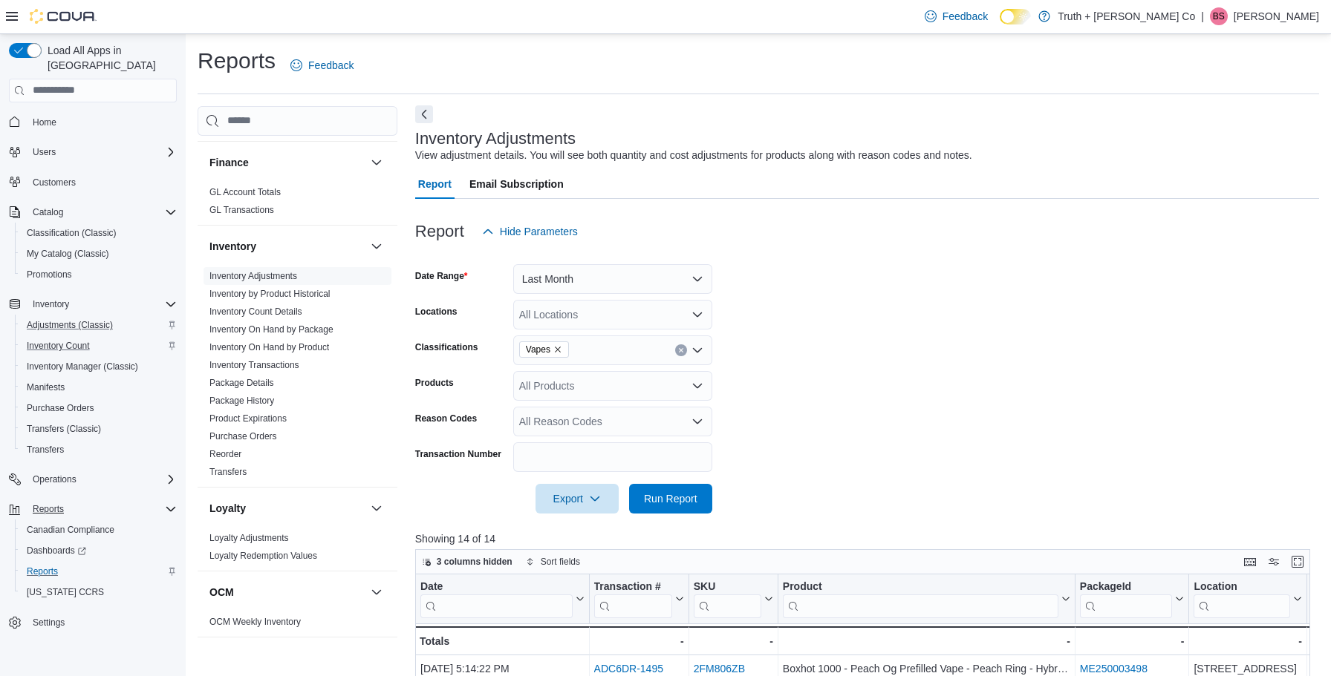
click at [423, 114] on button "Next" at bounding box center [424, 114] width 18 height 18
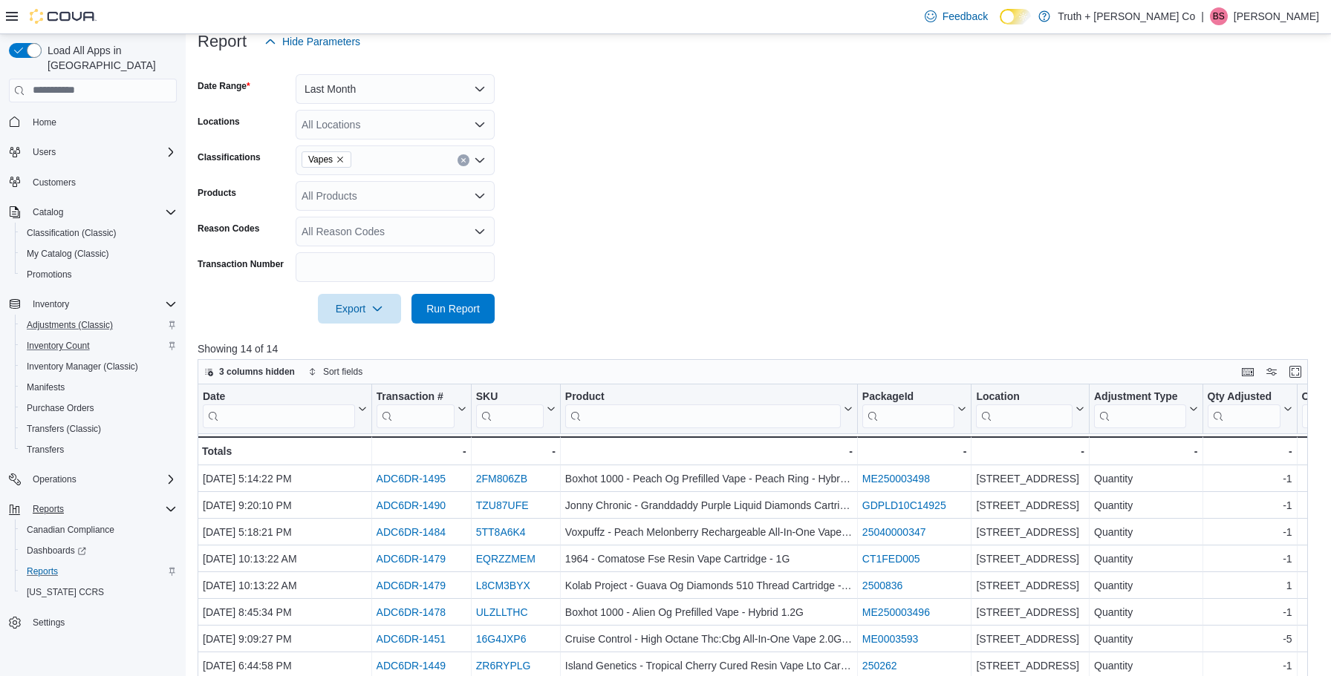
scroll to position [192, 0]
click at [481, 192] on icon "Open list of options" at bounding box center [480, 194] width 12 height 12
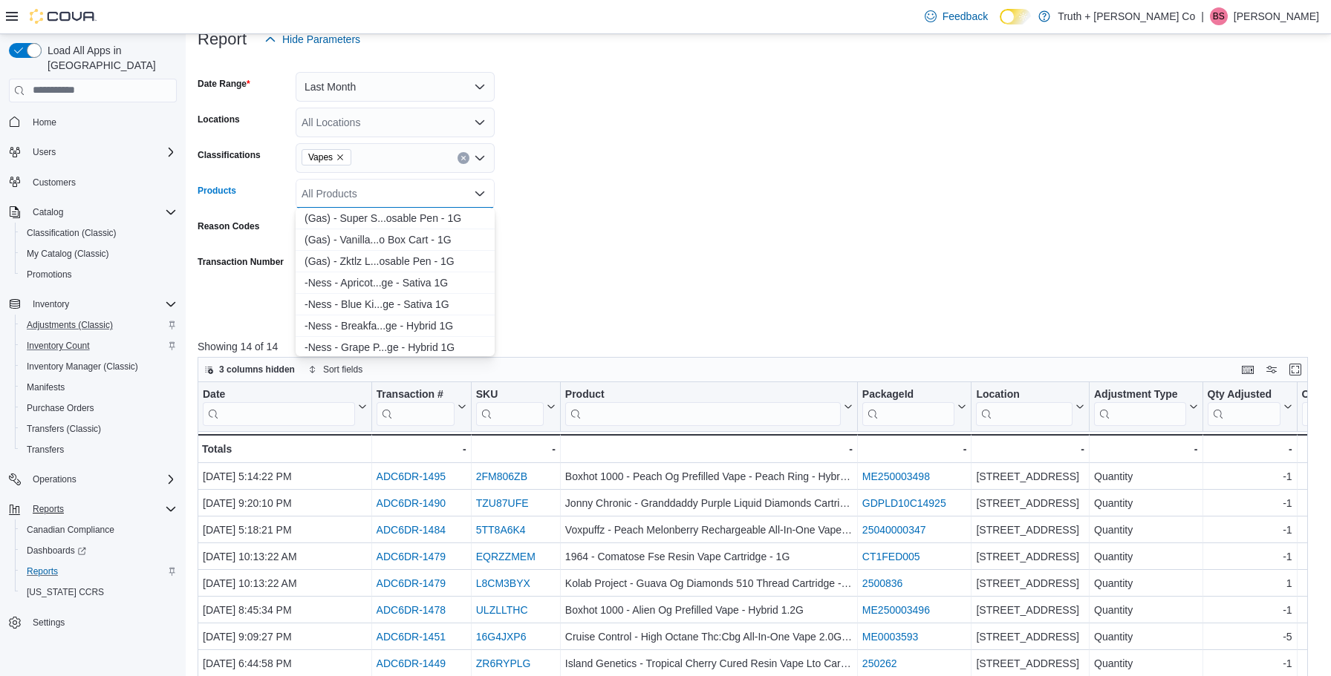
click at [600, 214] on form "Date Range Last Month Locations All Locations Classifications Vapes Products Al…" at bounding box center [758, 187] width 1121 height 267
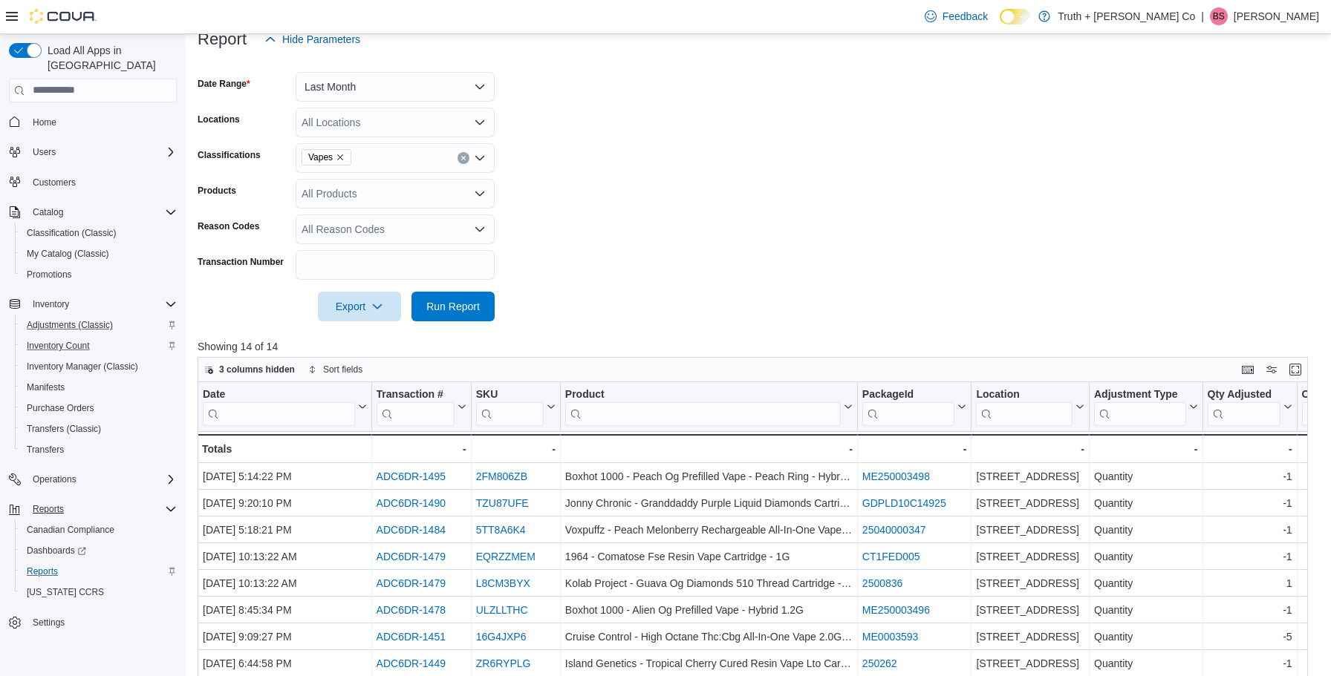
click at [742, 191] on form "Date Range Last Month Locations All Locations Classifications Vapes Products Al…" at bounding box center [758, 187] width 1121 height 267
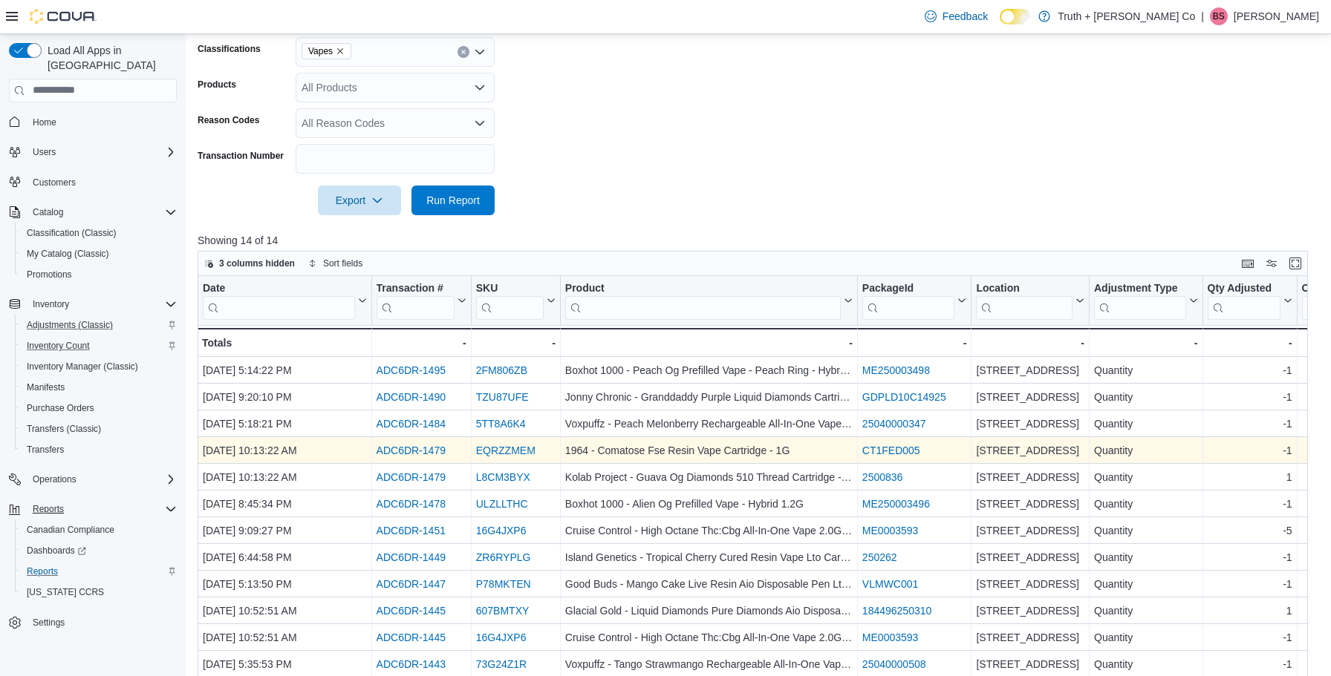
scroll to position [301, 0]
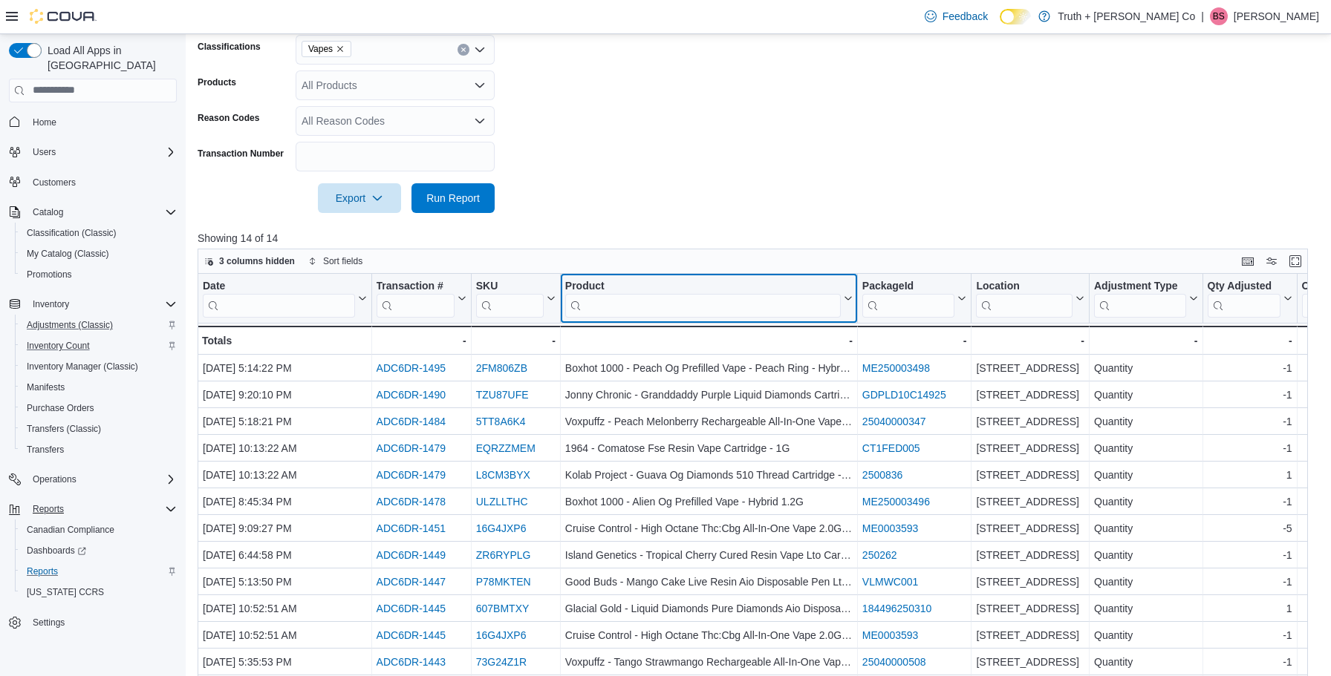
click at [641, 306] on input "search" at bounding box center [702, 305] width 275 height 24
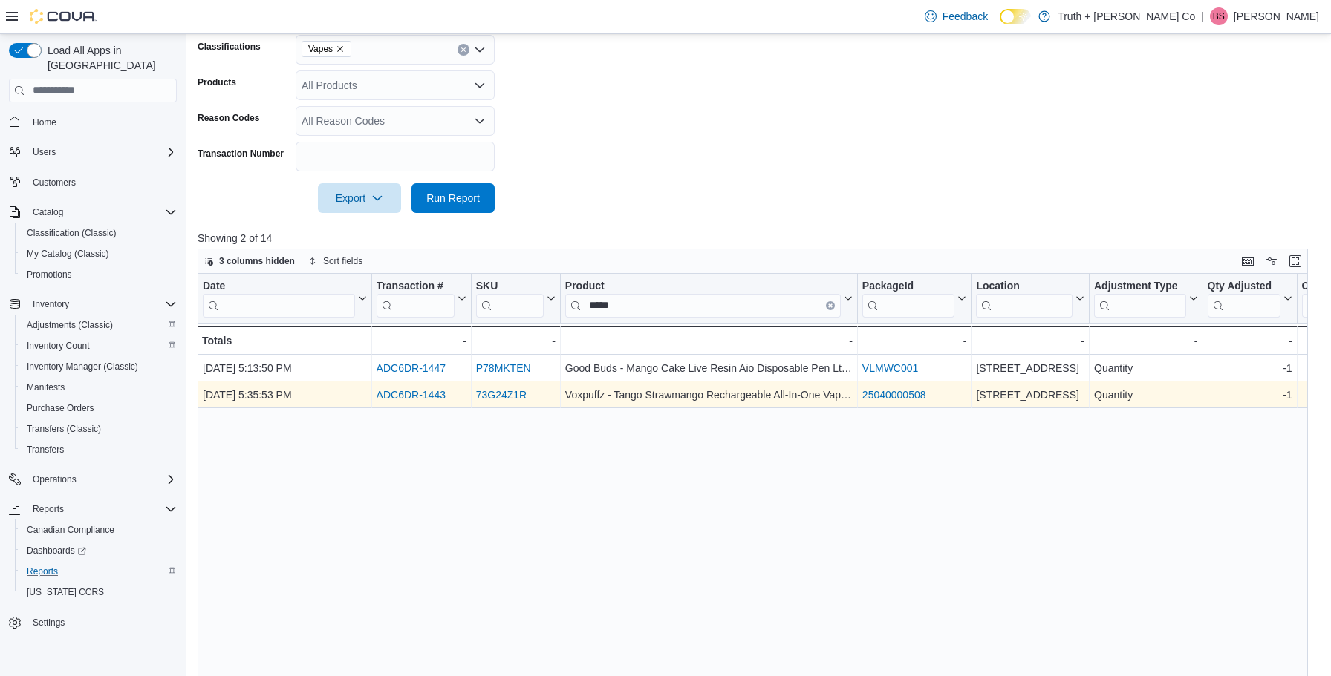
click at [405, 397] on link "ADC6DR-1443" at bounding box center [410, 395] width 69 height 12
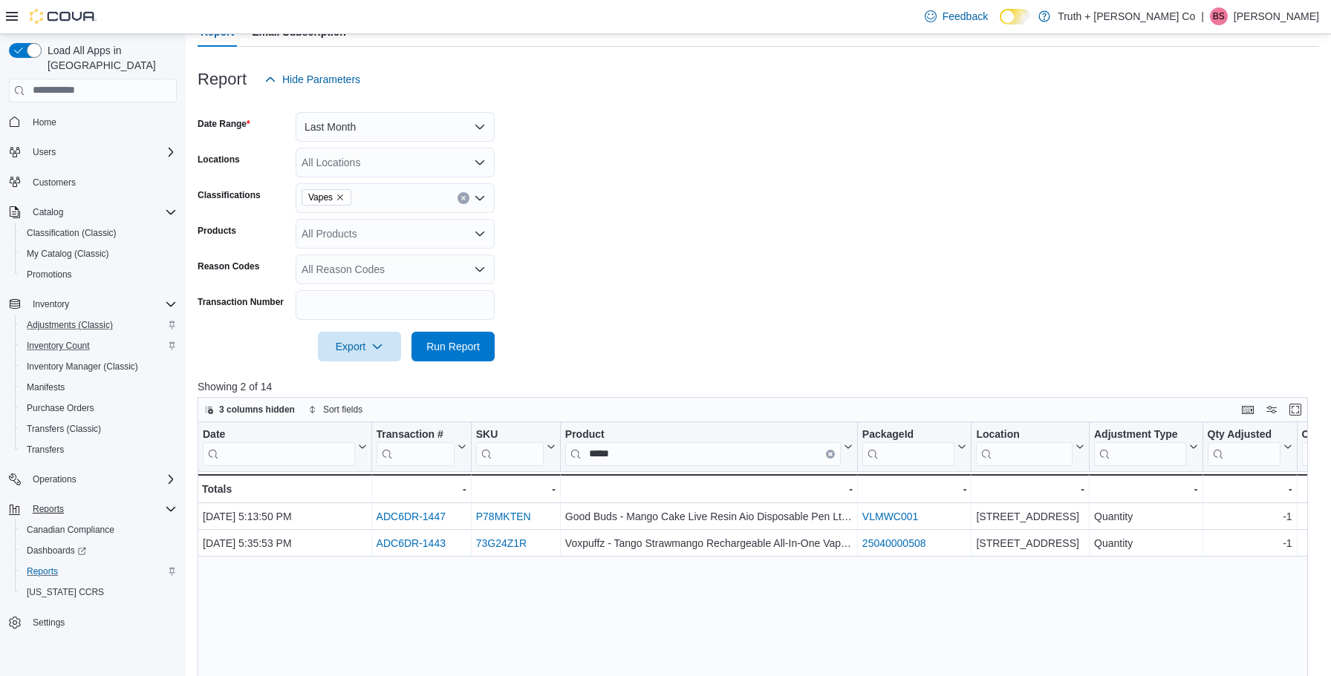
scroll to position [134, 0]
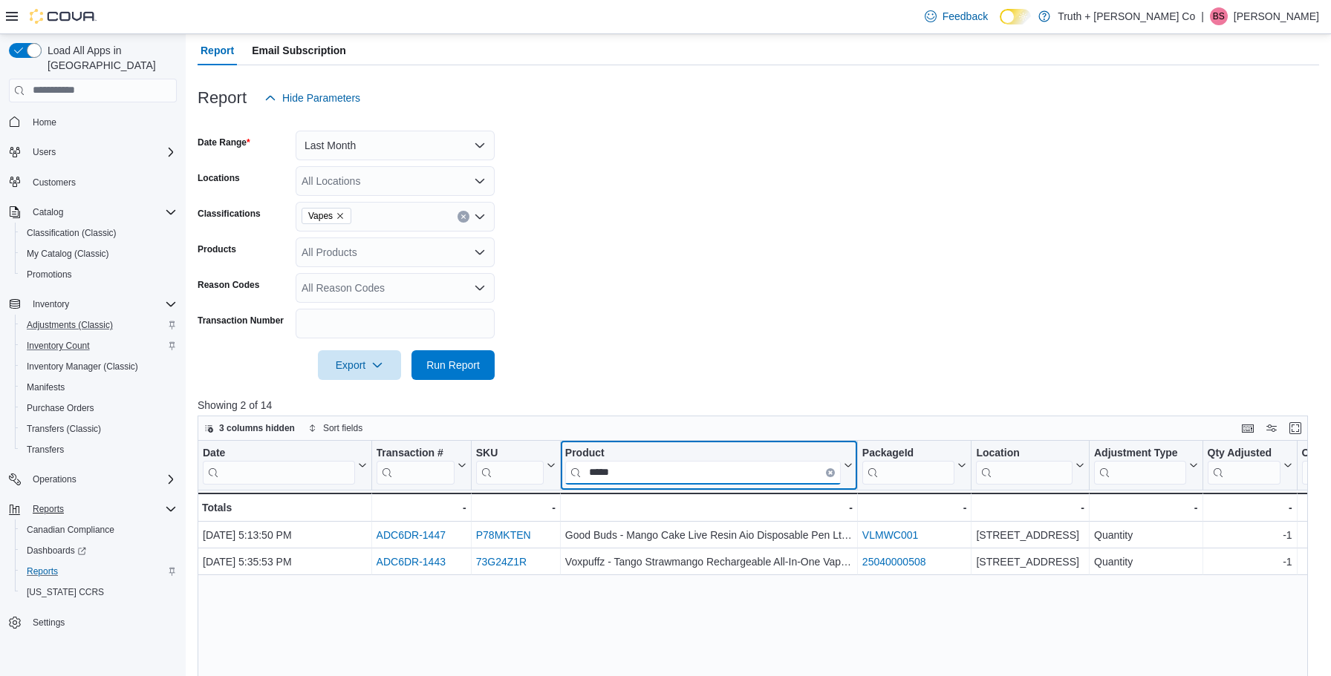
click at [642, 474] on input "*****" at bounding box center [702, 472] width 275 height 24
type input "*"
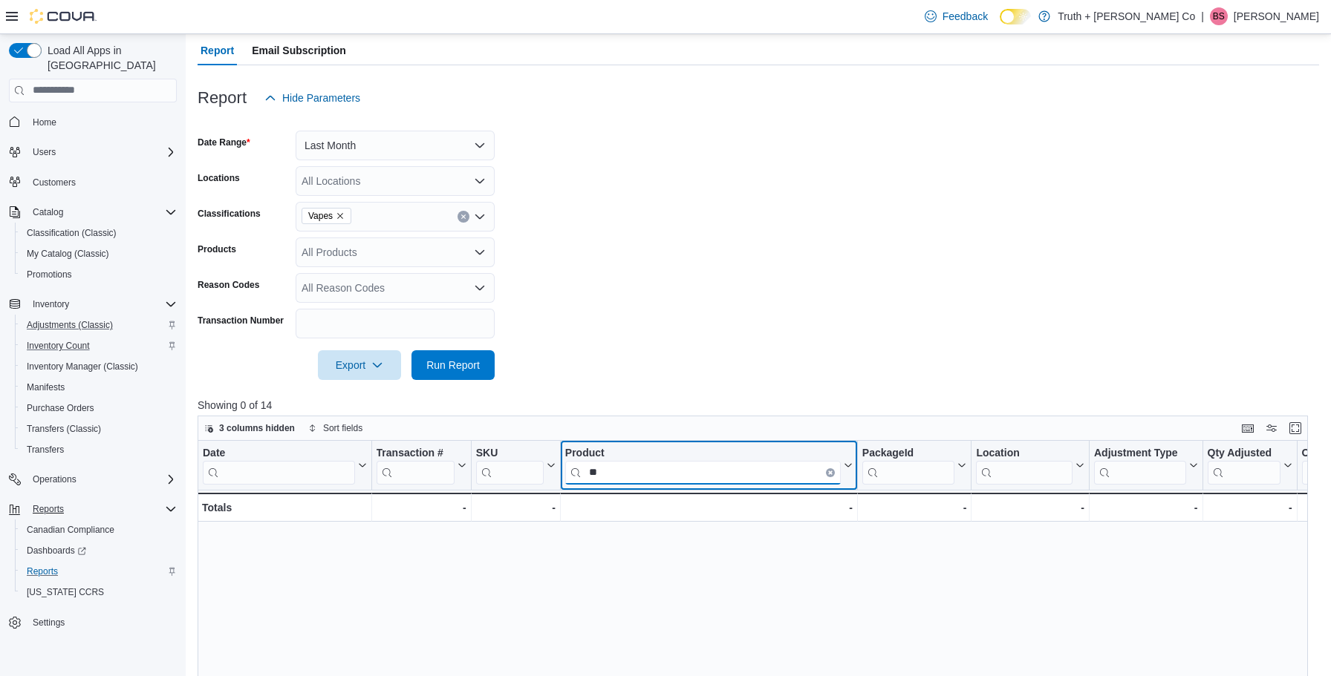
type input "*"
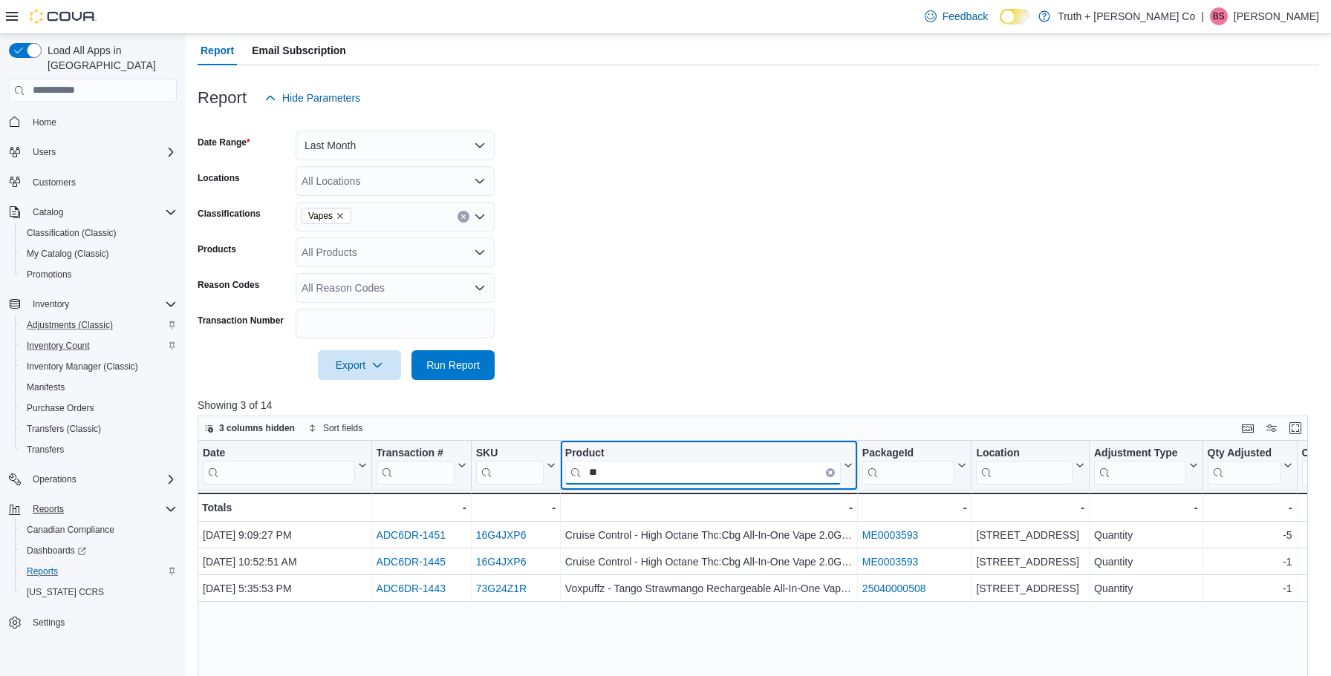
type input "*"
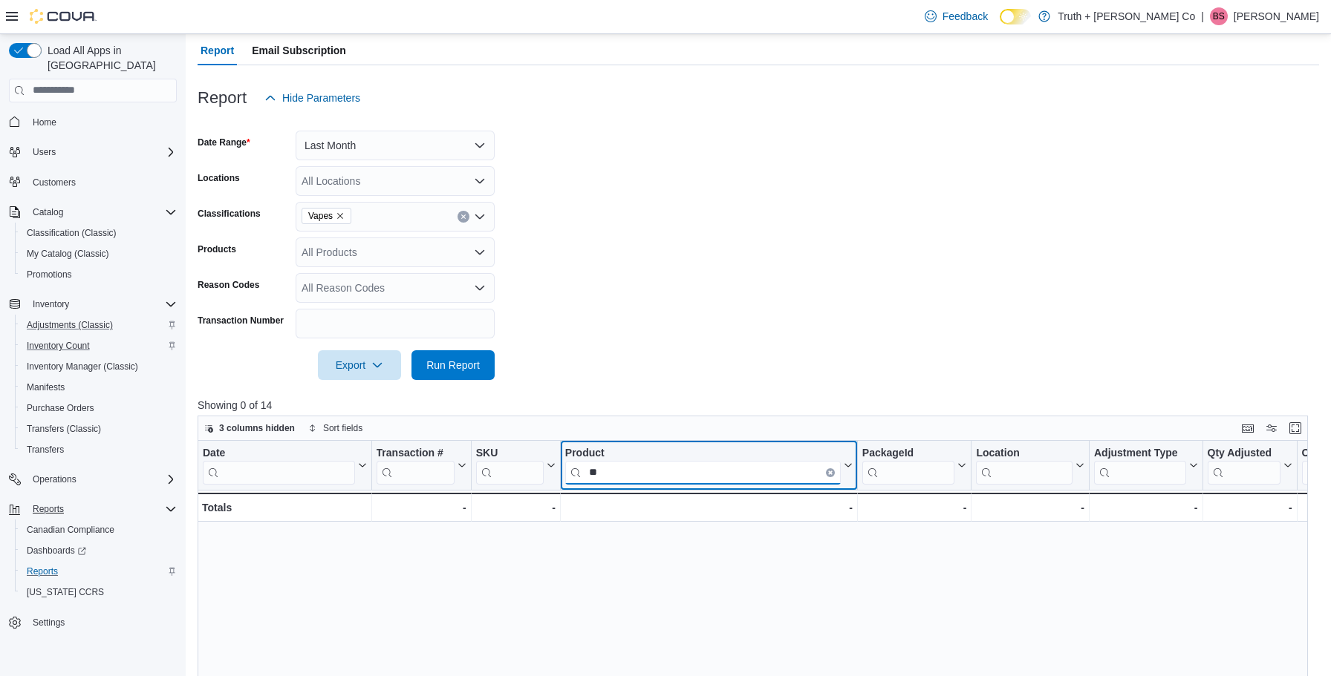
type input "*"
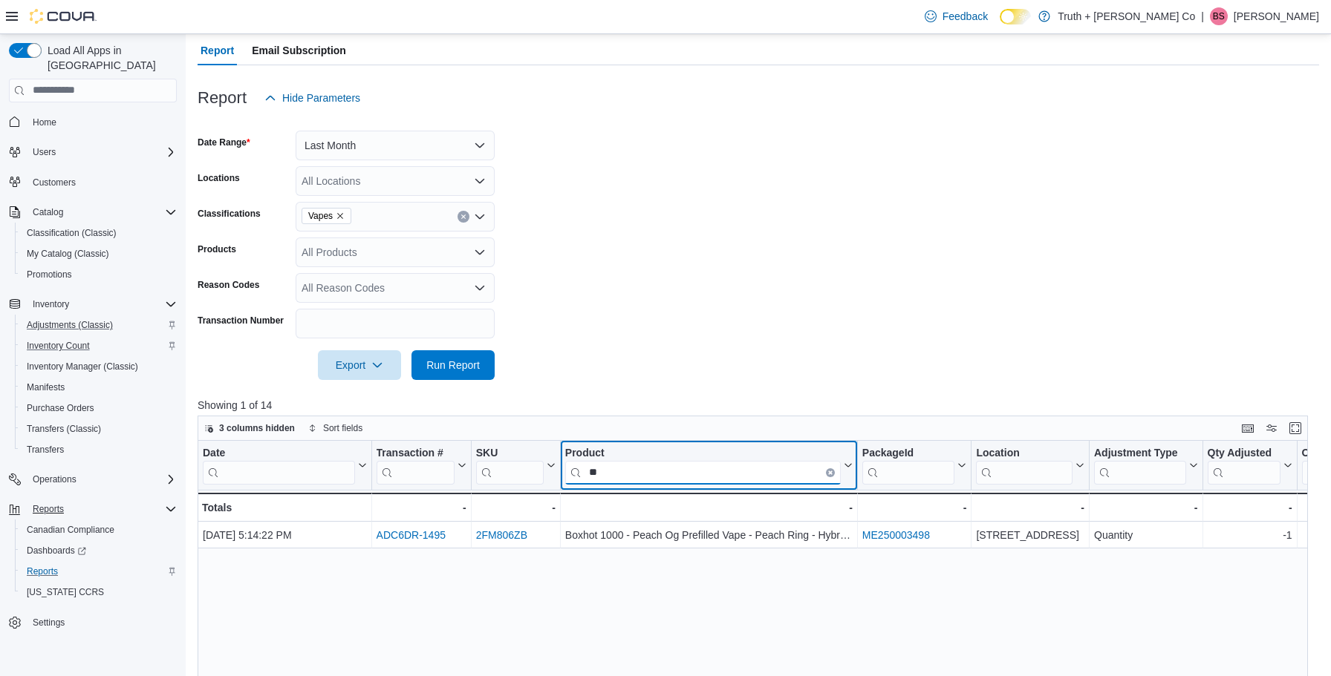
type input "*"
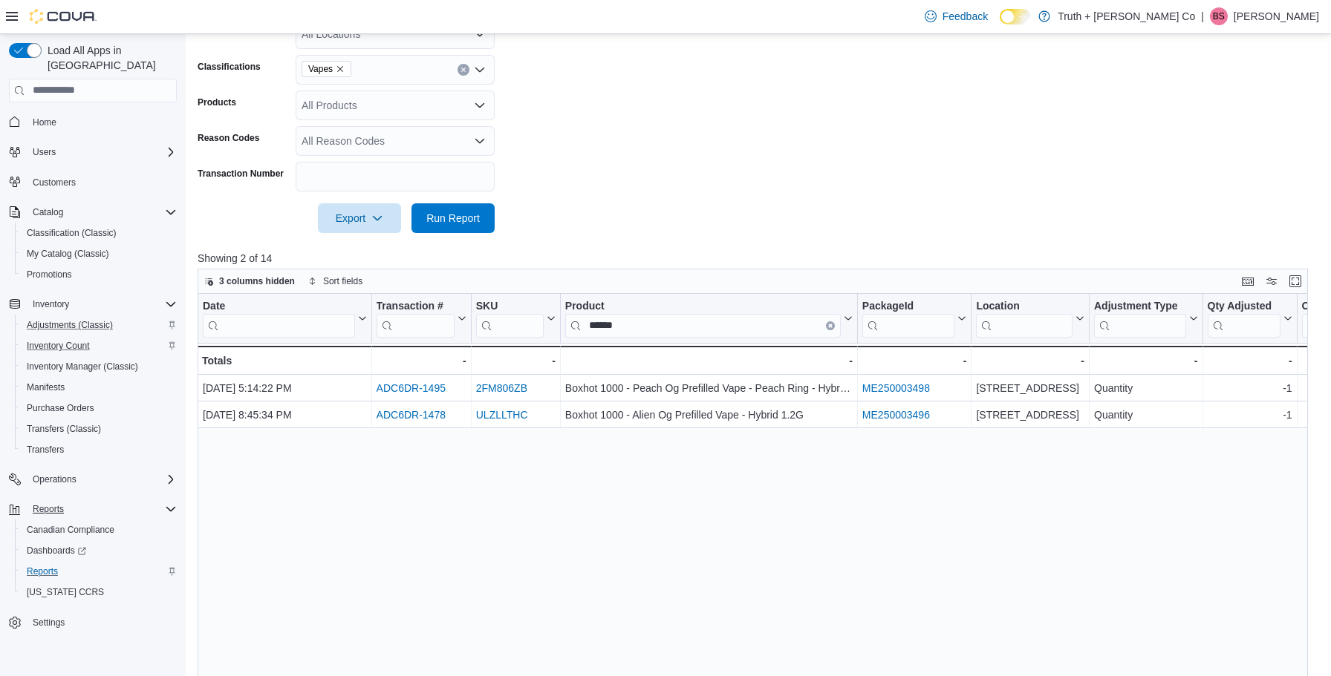
scroll to position [281, 0]
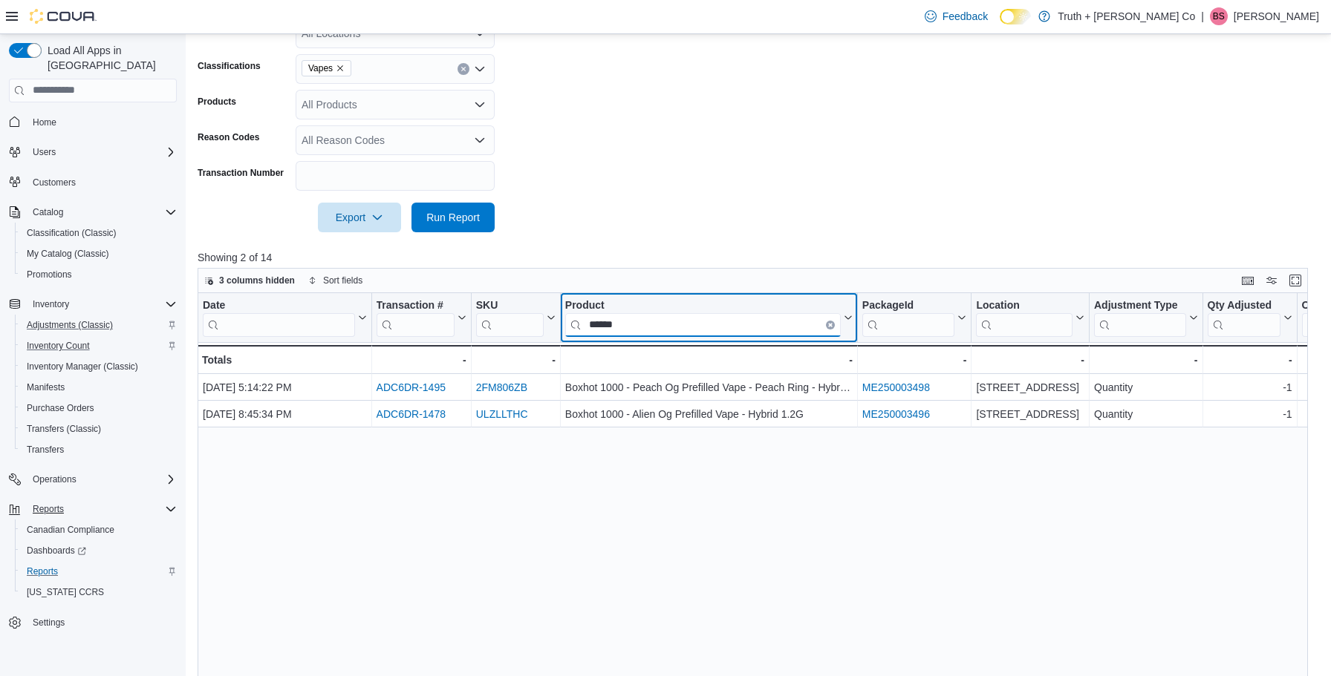
drag, startPoint x: 646, startPoint y: 322, endPoint x: 583, endPoint y: 325, distance: 63.2
click at [583, 325] on input "******" at bounding box center [702, 325] width 275 height 24
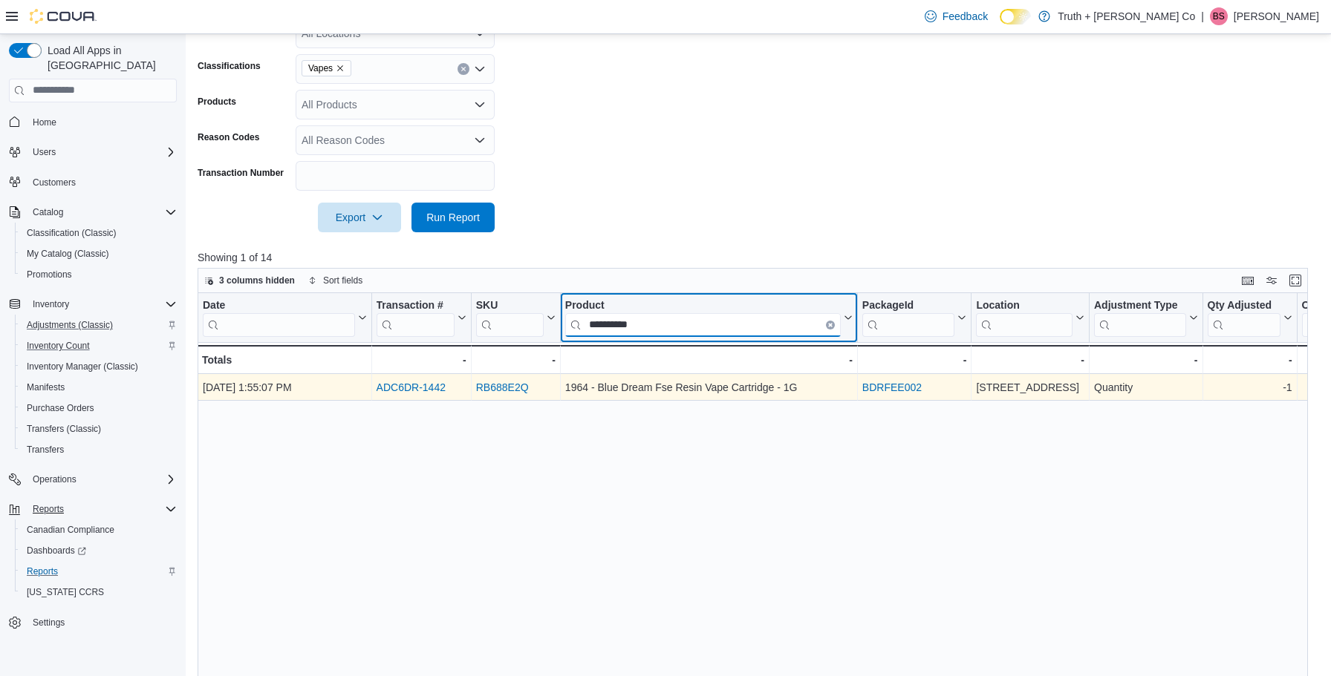
type input "**********"
click at [407, 388] on link "ADC6DR-1442" at bounding box center [410, 388] width 69 height 12
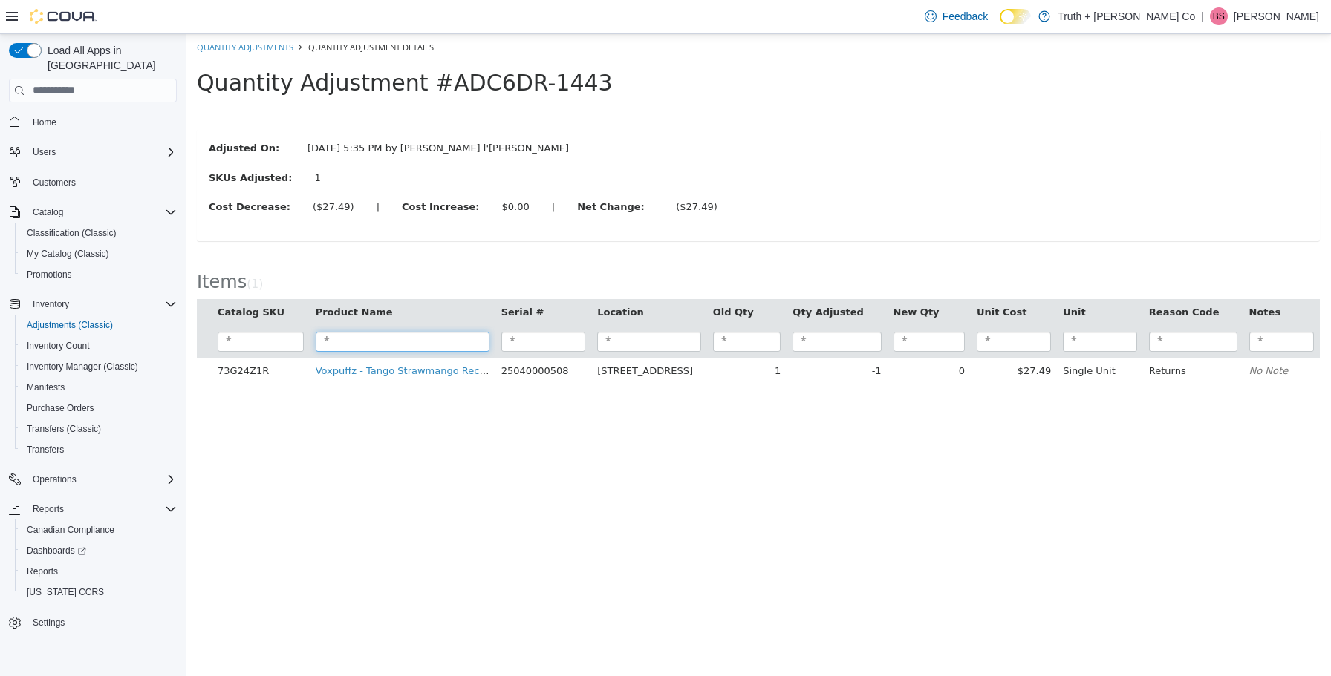
click at [365, 345] on input "search" at bounding box center [403, 341] width 174 height 20
click at [50, 503] on span "Reports" at bounding box center [48, 509] width 31 height 12
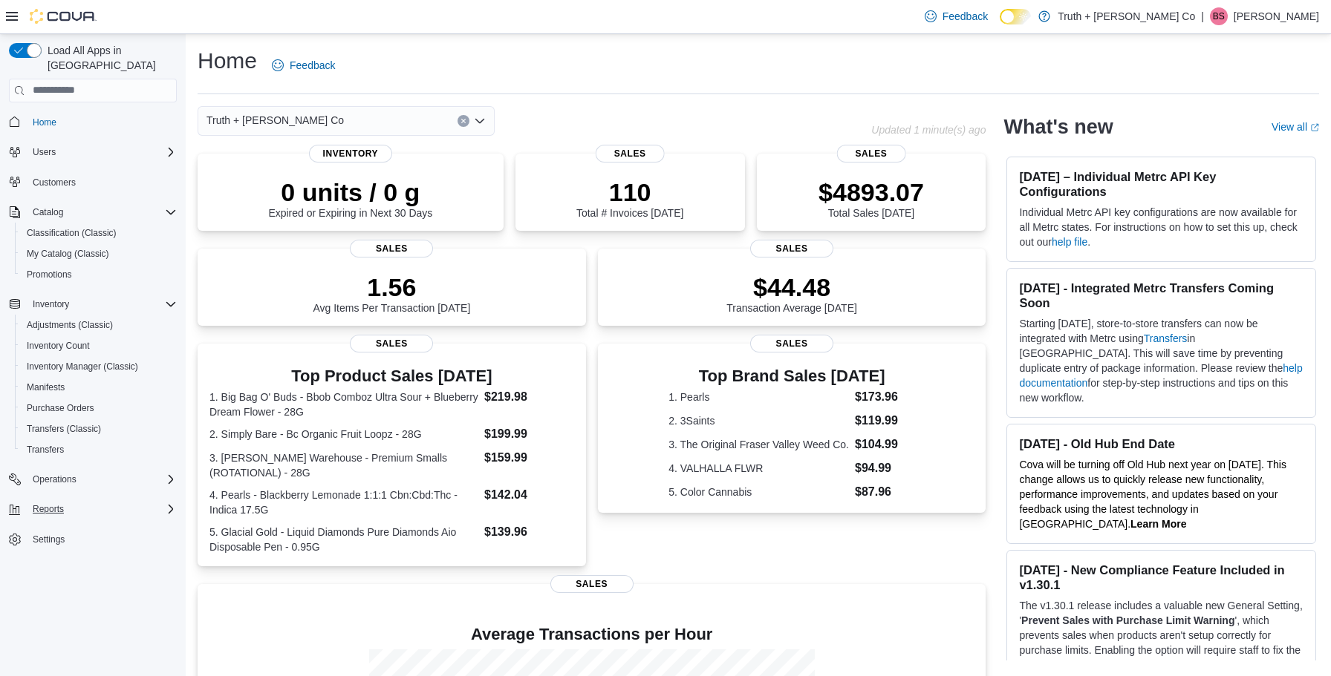
click at [45, 503] on span "Reports" at bounding box center [48, 509] width 31 height 12
click at [56, 503] on span "Reports" at bounding box center [48, 509] width 31 height 12
click at [50, 503] on span "Reports" at bounding box center [48, 509] width 31 height 12
click at [45, 566] on span "Reports" at bounding box center [42, 572] width 31 height 12
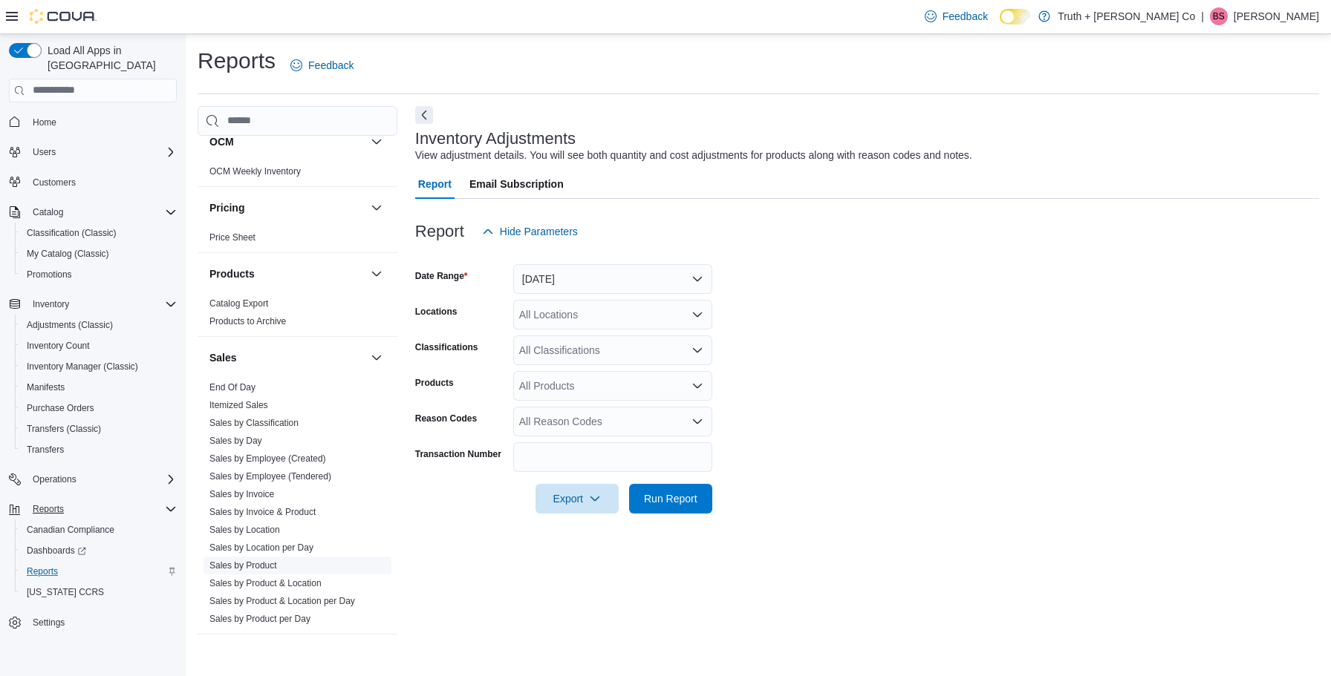
scroll to position [1088, 0]
click at [284, 504] on link "Sales by Invoice & Product" at bounding box center [262, 509] width 106 height 10
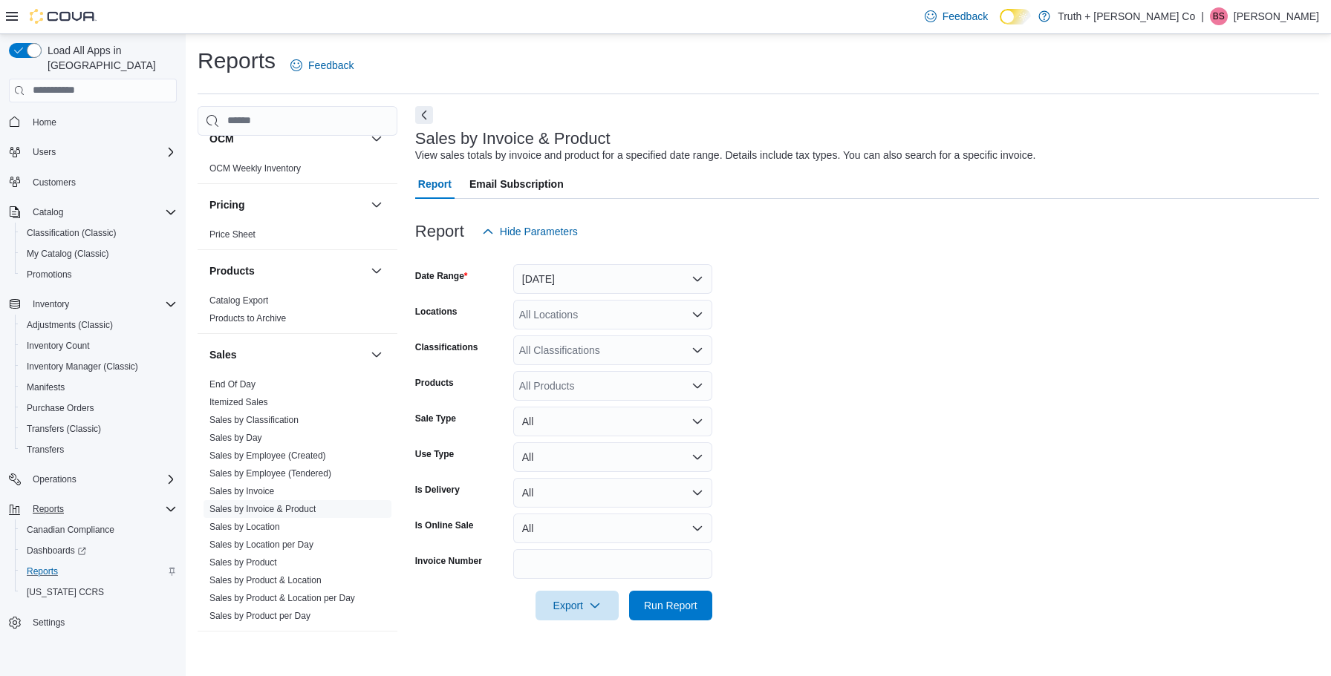
click at [682, 275] on button "Yesterday" at bounding box center [612, 279] width 199 height 30
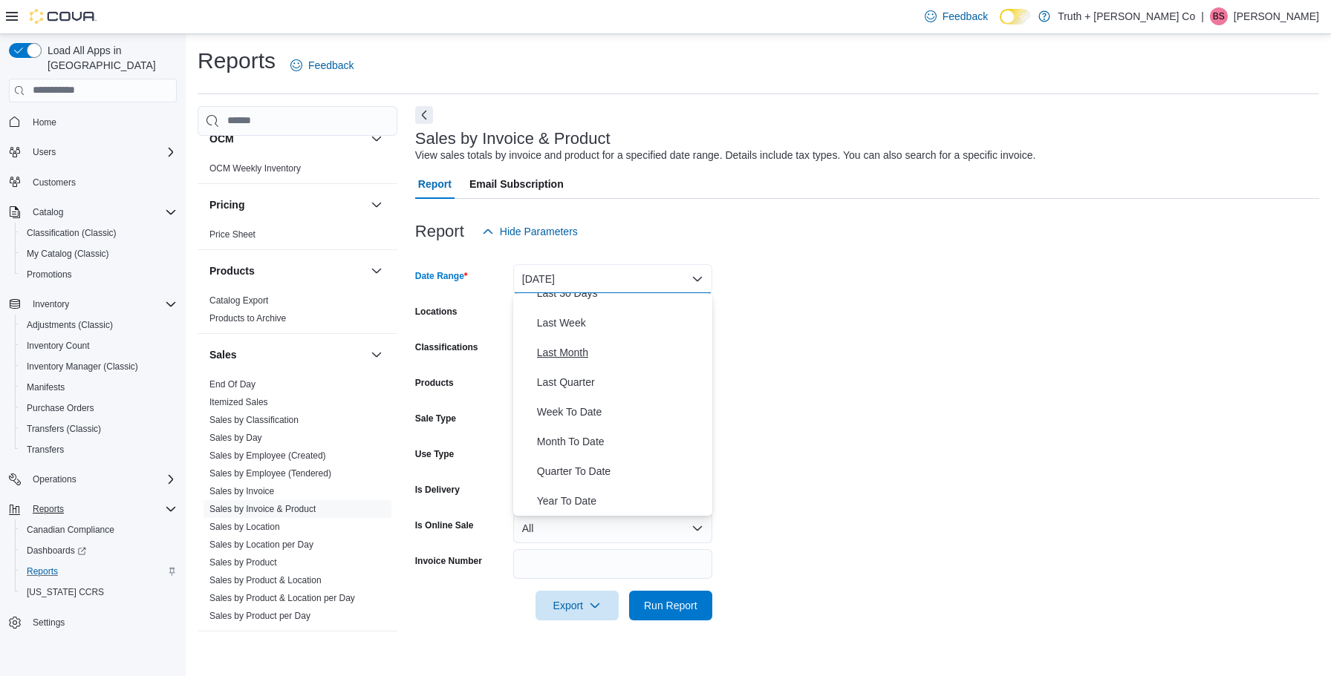
click at [577, 356] on span "Last Month" at bounding box center [621, 353] width 169 height 18
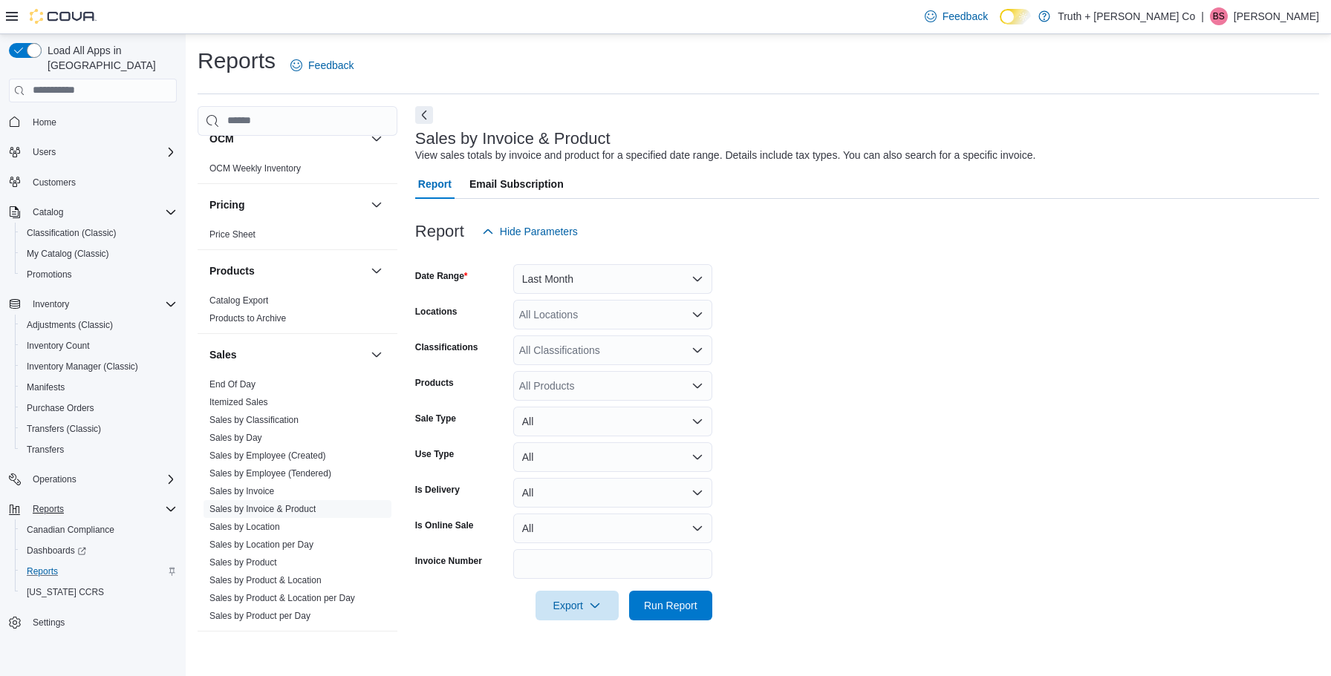
click at [699, 422] on button "All" at bounding box center [612, 422] width 199 height 30
click at [564, 512] on span "Refund" at bounding box center [621, 510] width 169 height 18
click at [675, 603] on span "Run Report" at bounding box center [670, 605] width 53 height 15
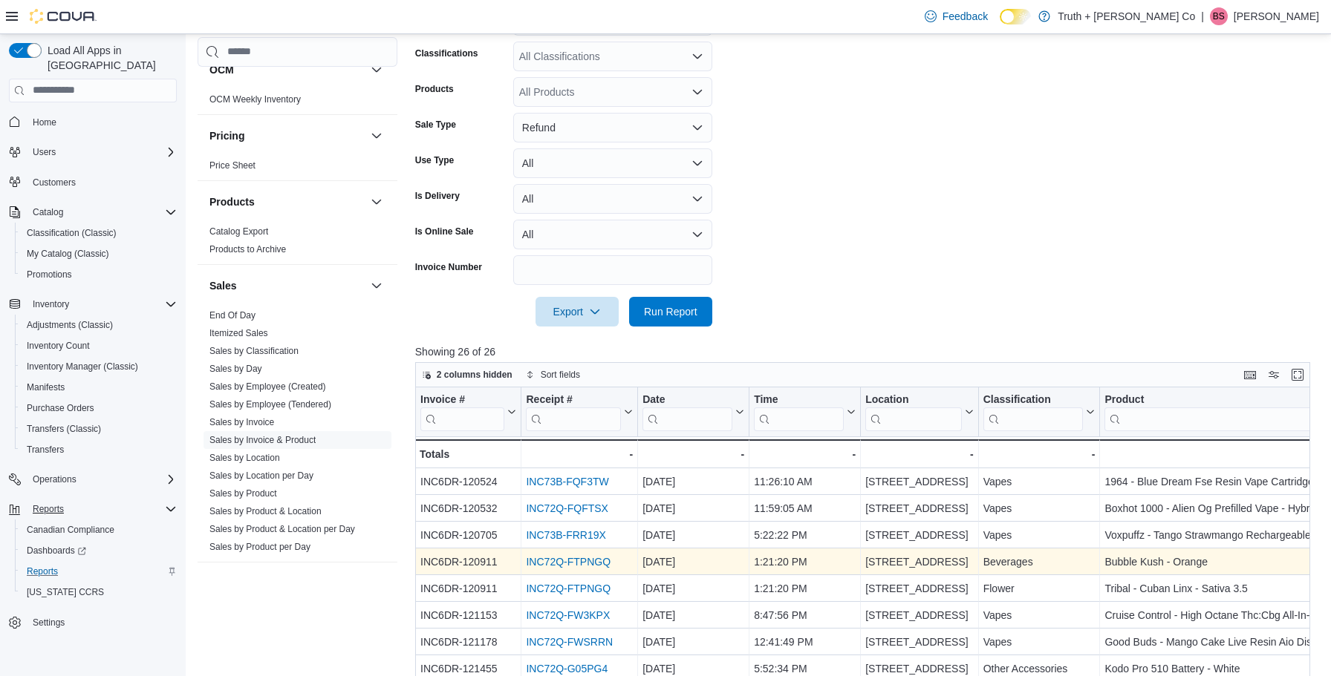
scroll to position [309, 0]
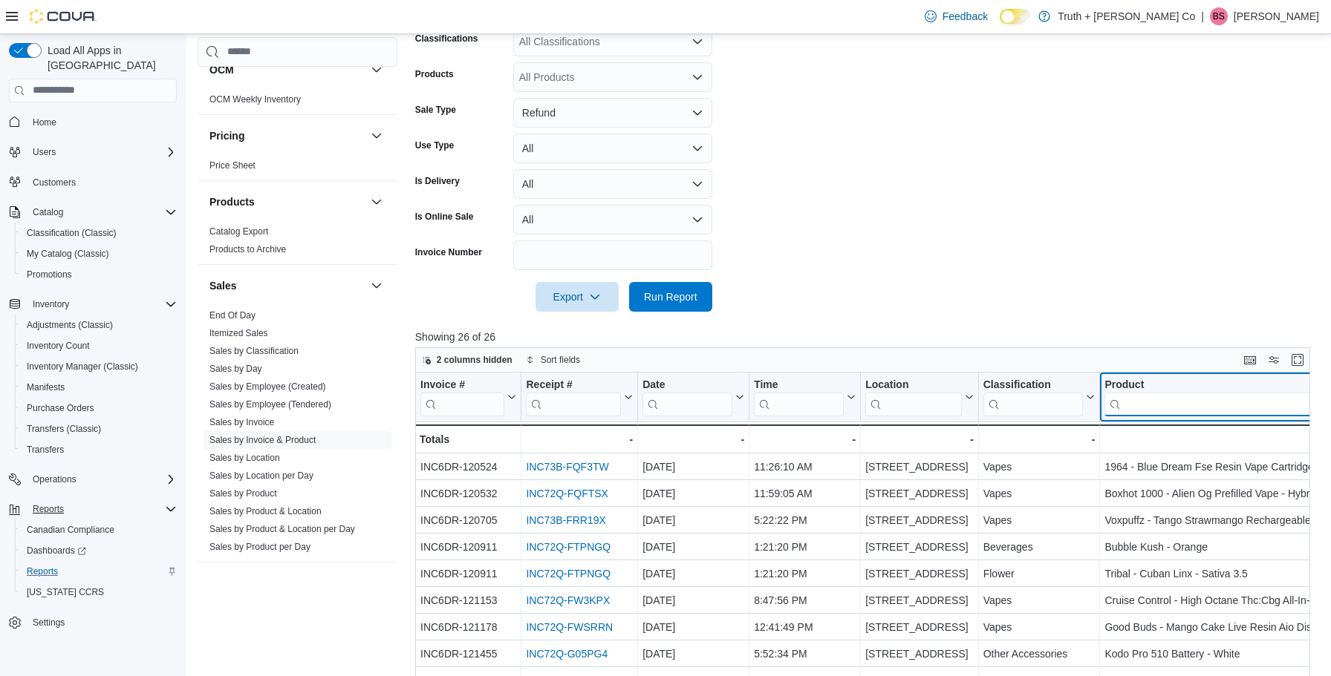
click at [1135, 400] on input "search" at bounding box center [1241, 404] width 275 height 24
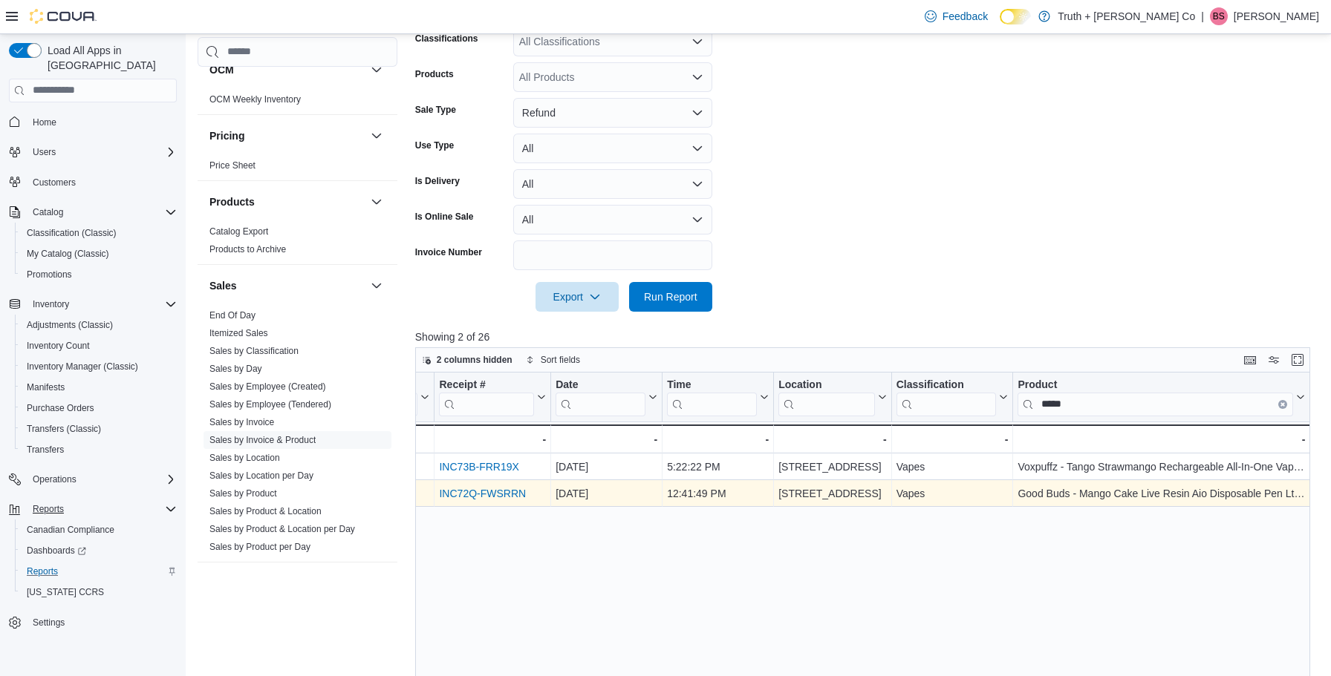
click at [505, 492] on link "INC72Q-FWSRRN" at bounding box center [482, 494] width 87 height 12
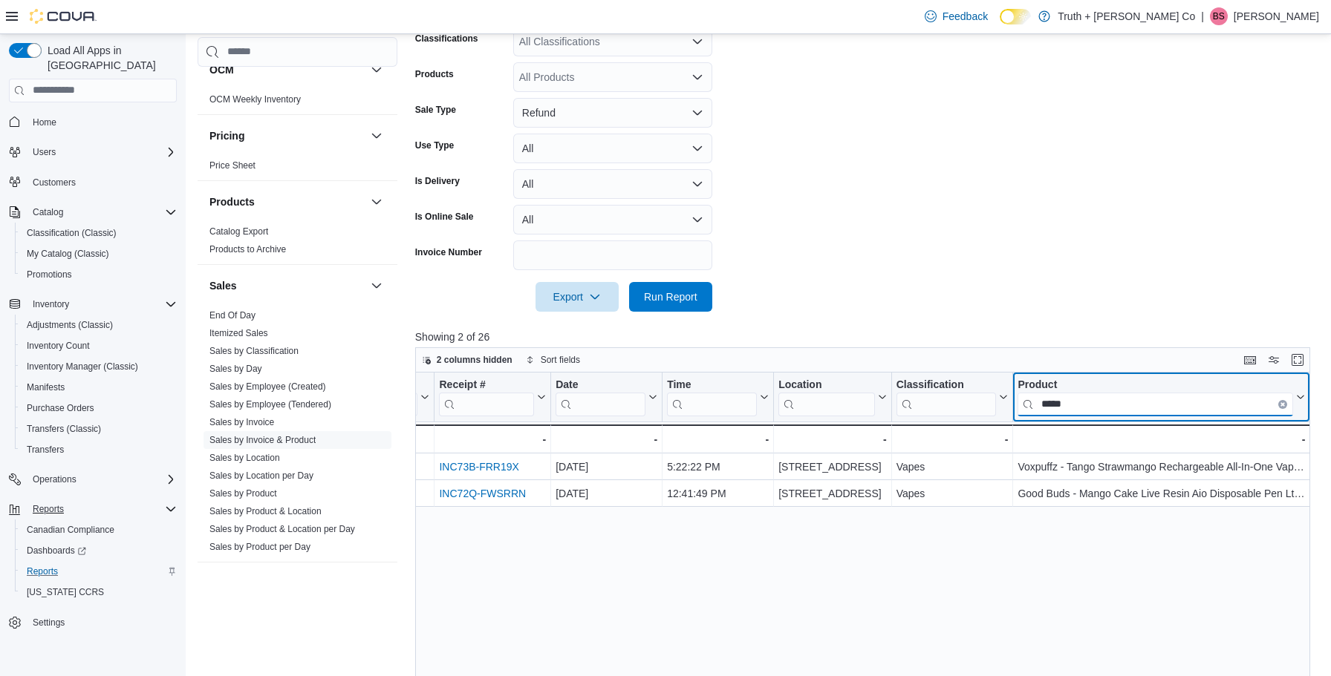
click at [1092, 409] on input "*****" at bounding box center [1154, 404] width 275 height 24
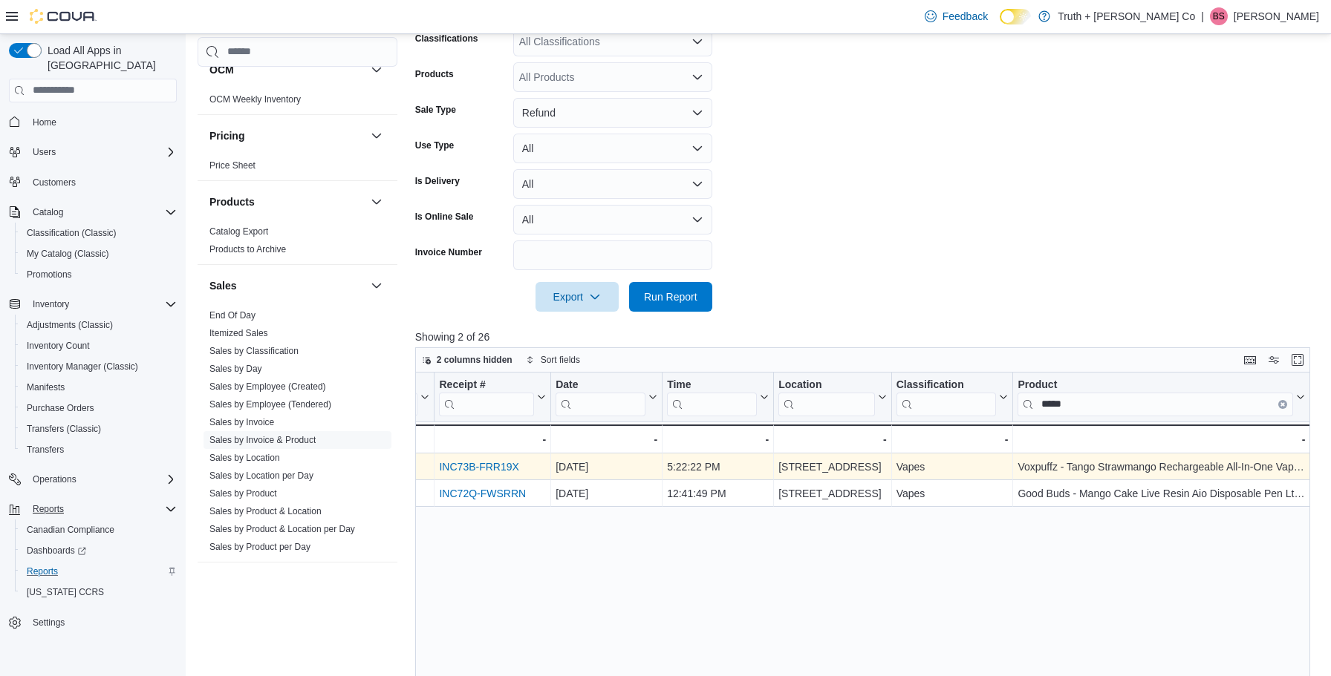
click at [471, 466] on link "INC73B-FRR19X" at bounding box center [478, 467] width 79 height 12
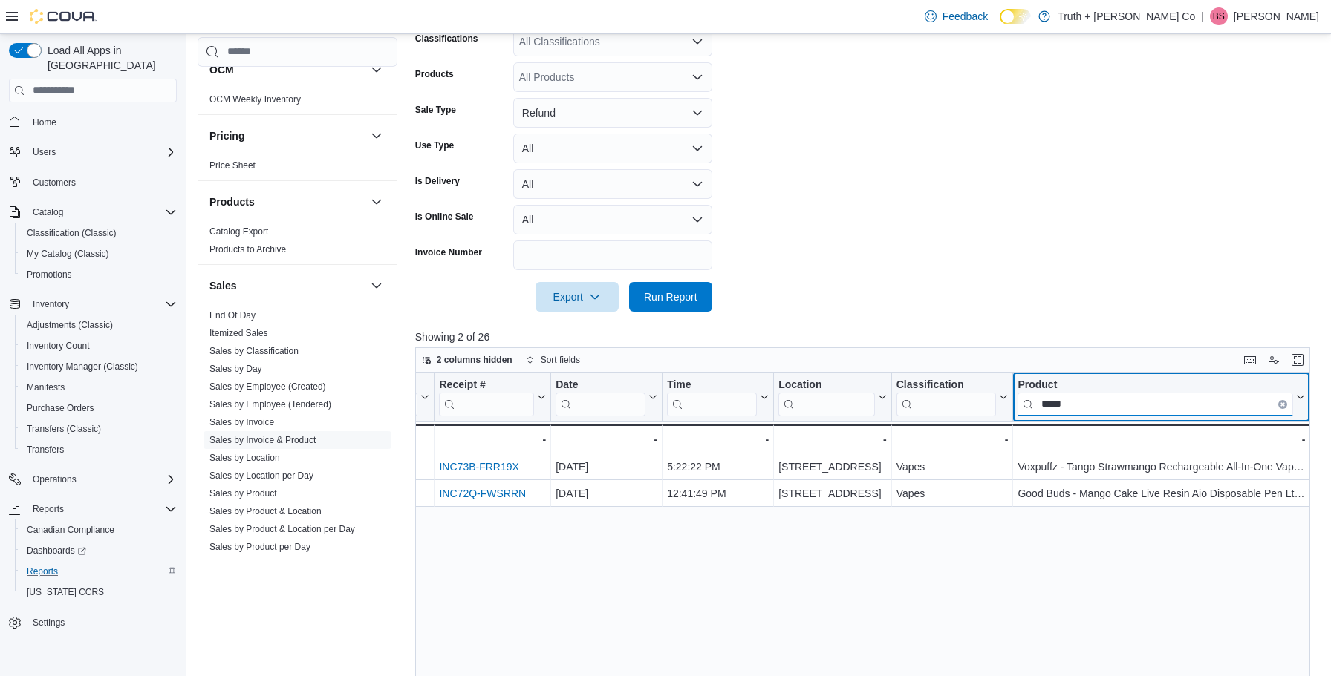
click at [1099, 405] on input "*****" at bounding box center [1154, 404] width 275 height 24
type input "*"
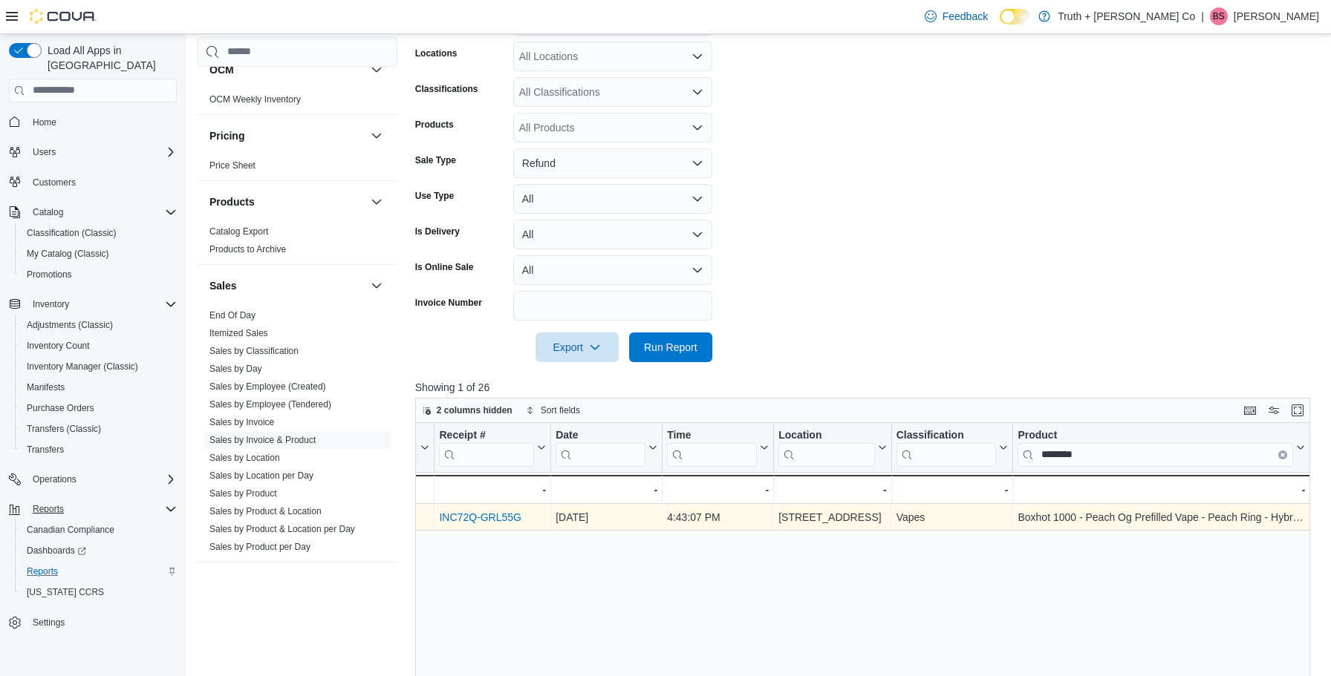
click at [490, 519] on link "INC72Q-GRL55G" at bounding box center [480, 518] width 82 height 12
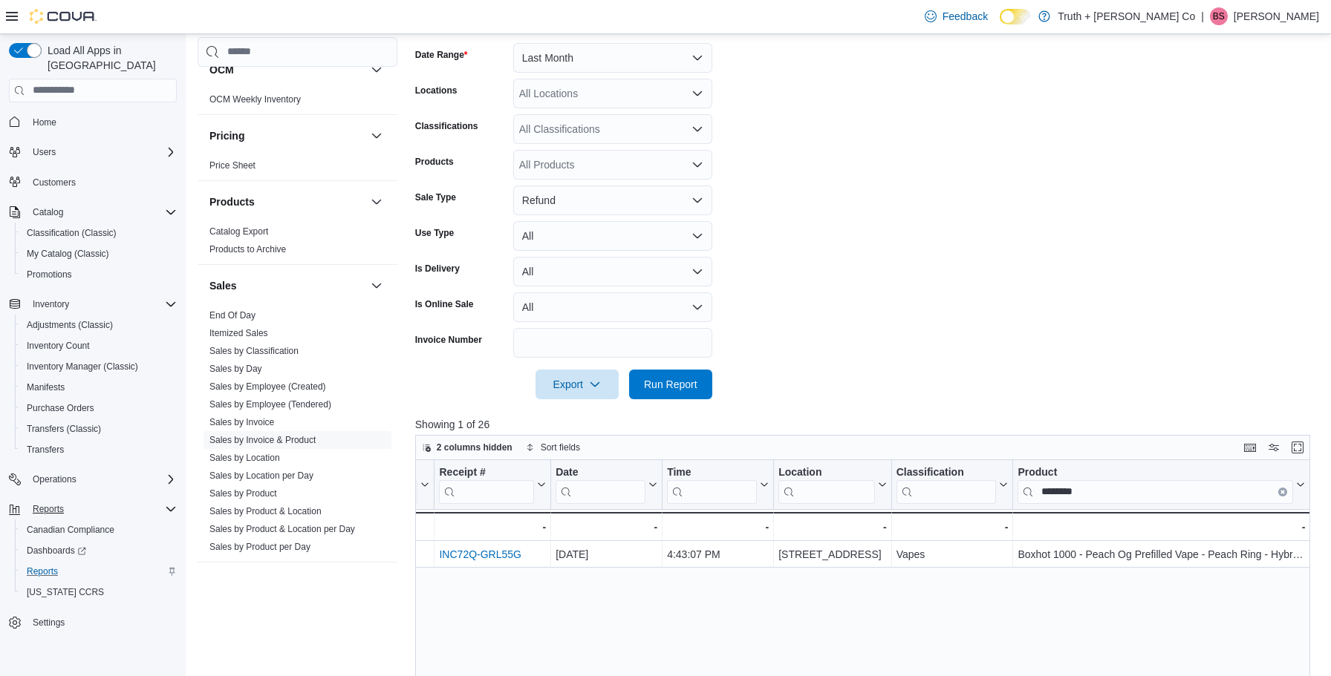
scroll to position [176, 0]
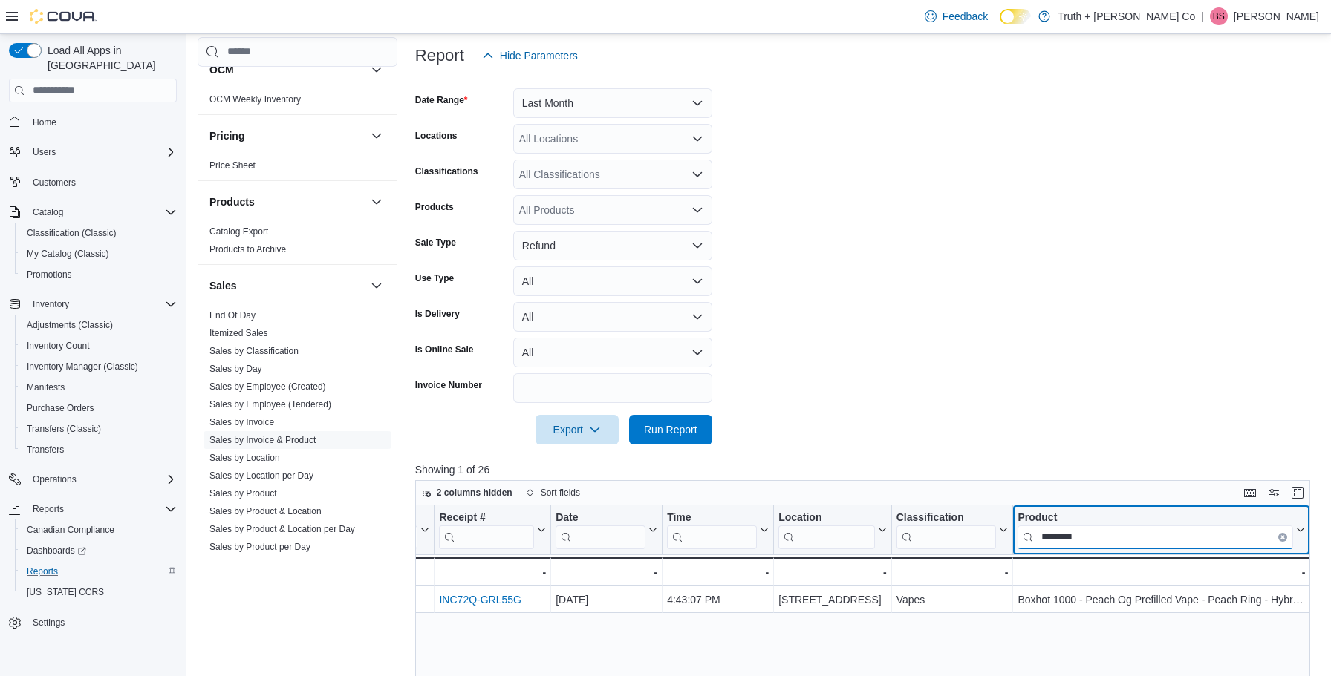
click at [1102, 540] on input "********" at bounding box center [1154, 537] width 275 height 24
type input "*"
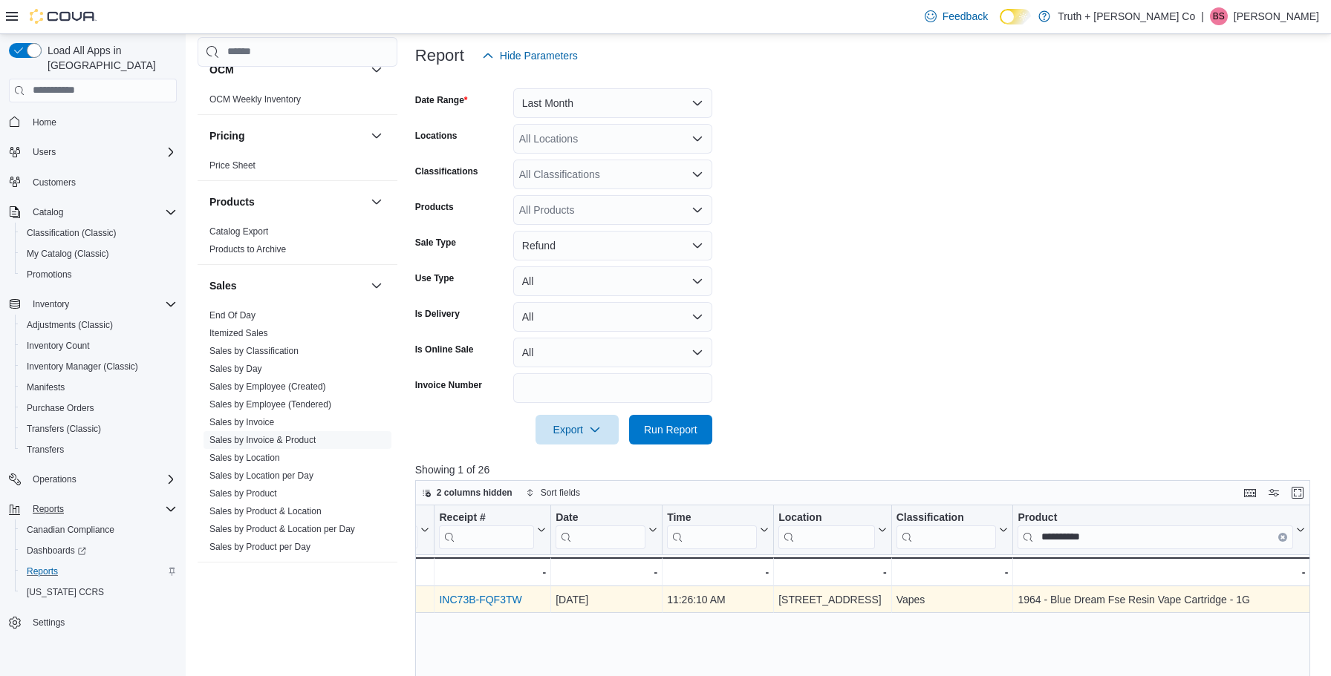
click at [483, 601] on link "INC73B-FQF3TW" at bounding box center [480, 600] width 82 height 12
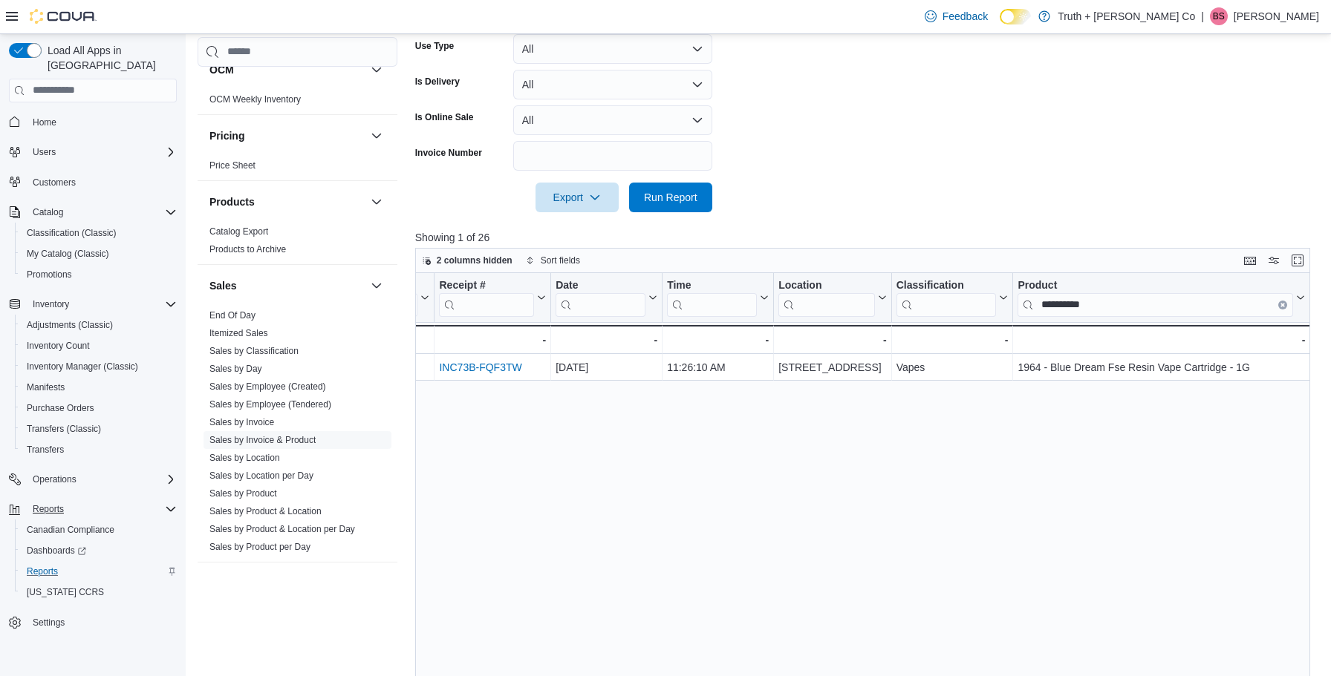
scroll to position [407, 0]
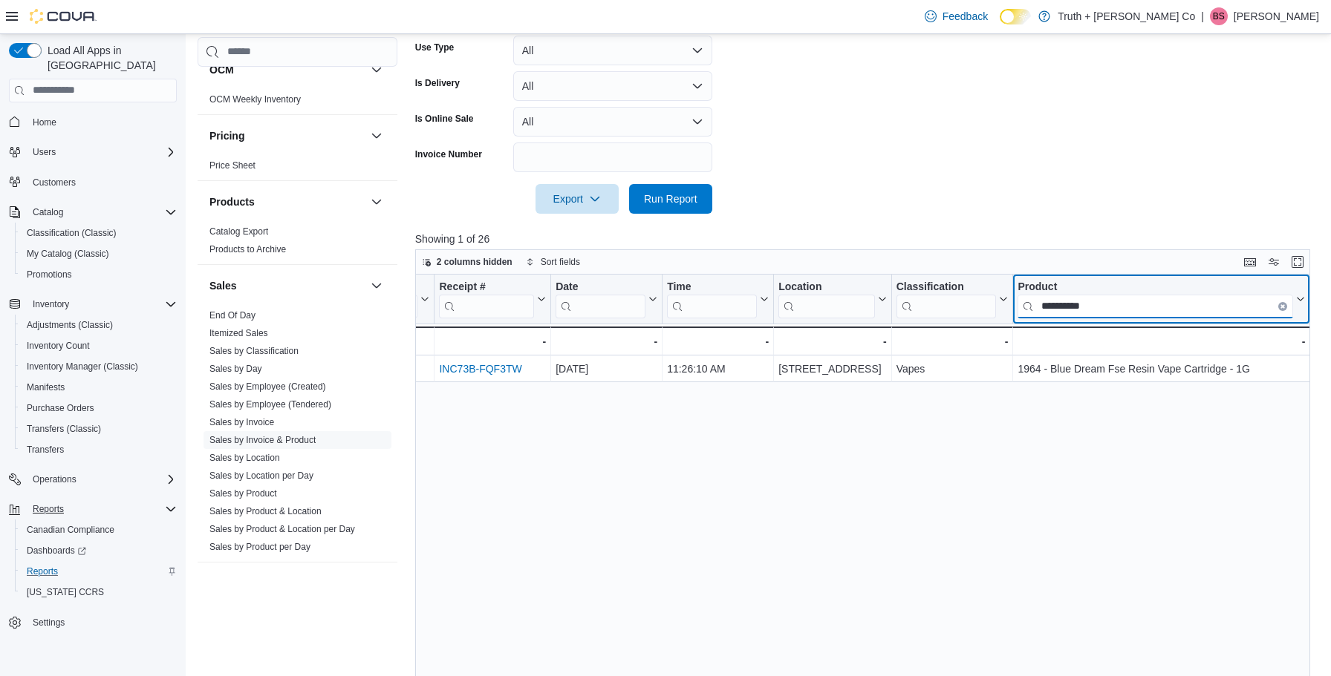
click at [1104, 310] on input "**********" at bounding box center [1154, 306] width 275 height 24
type input "*"
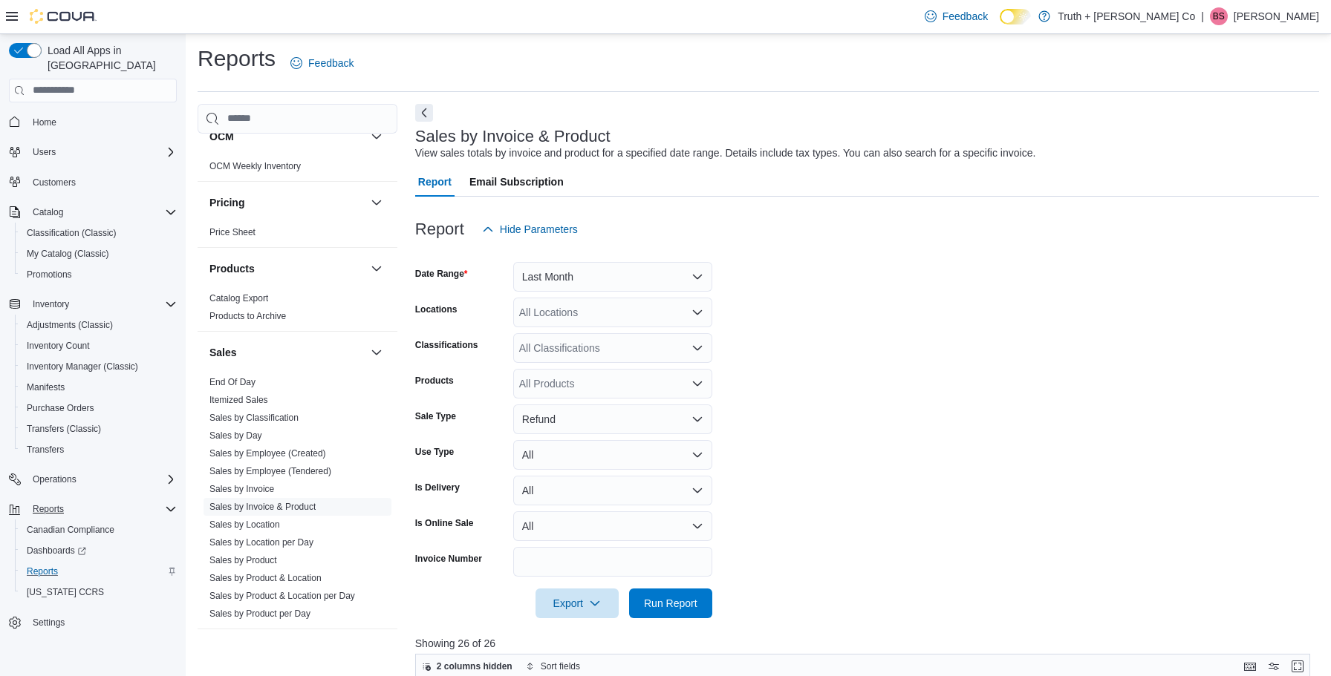
scroll to position [0, 0]
click at [696, 277] on button "Last Month" at bounding box center [612, 279] width 199 height 30
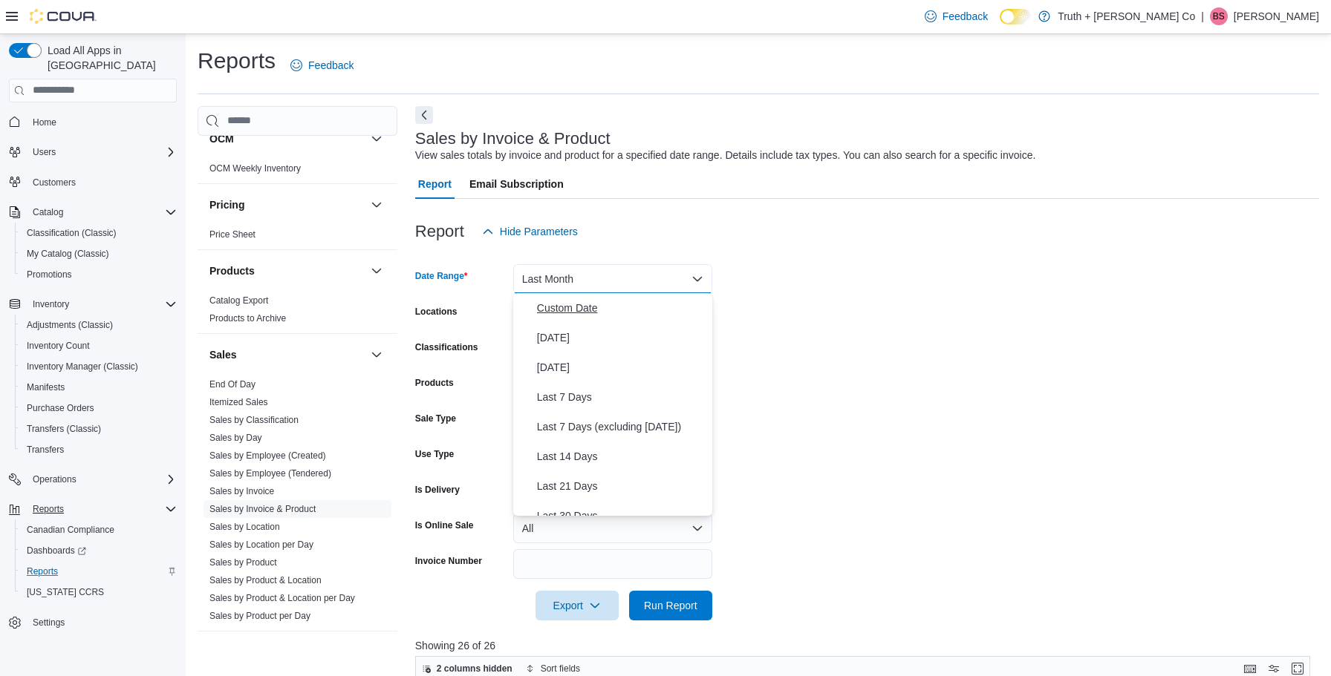
click at [601, 304] on span "Custom Date" at bounding box center [621, 308] width 169 height 18
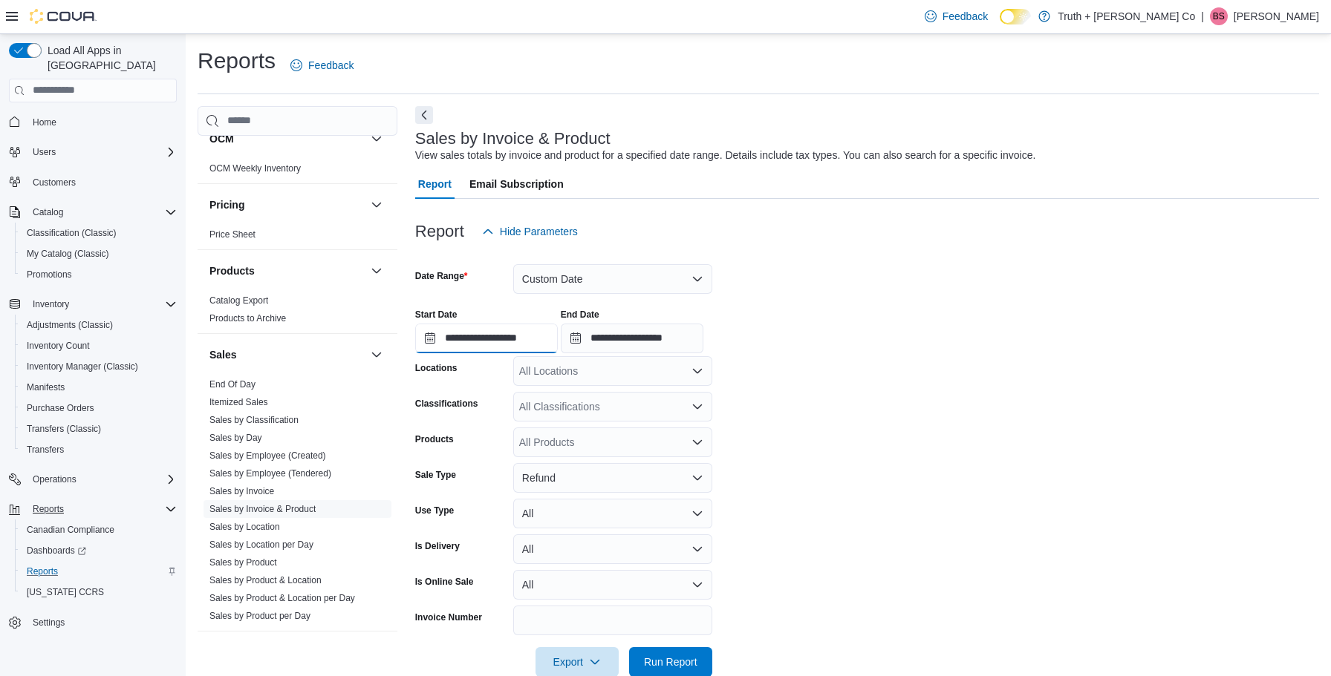
click at [513, 341] on input "**********" at bounding box center [486, 339] width 143 height 30
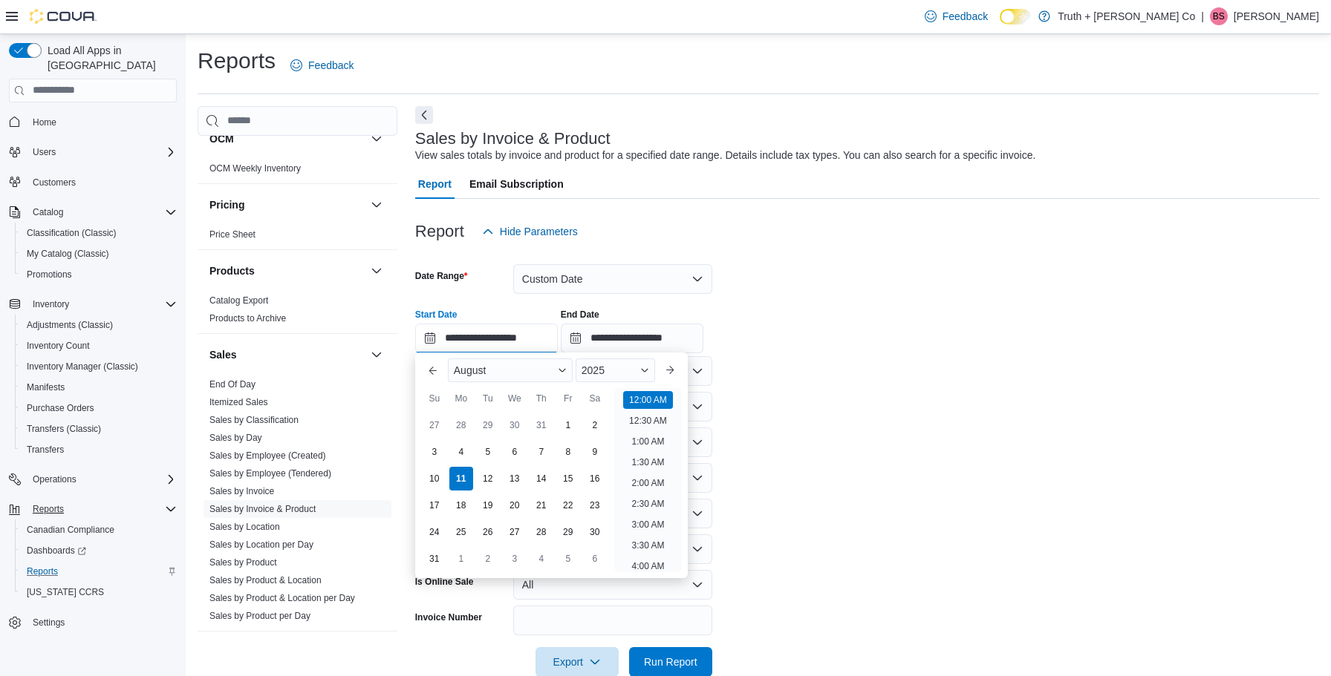
scroll to position [46, 0]
click at [429, 372] on button "Previous Month" at bounding box center [433, 371] width 24 height 24
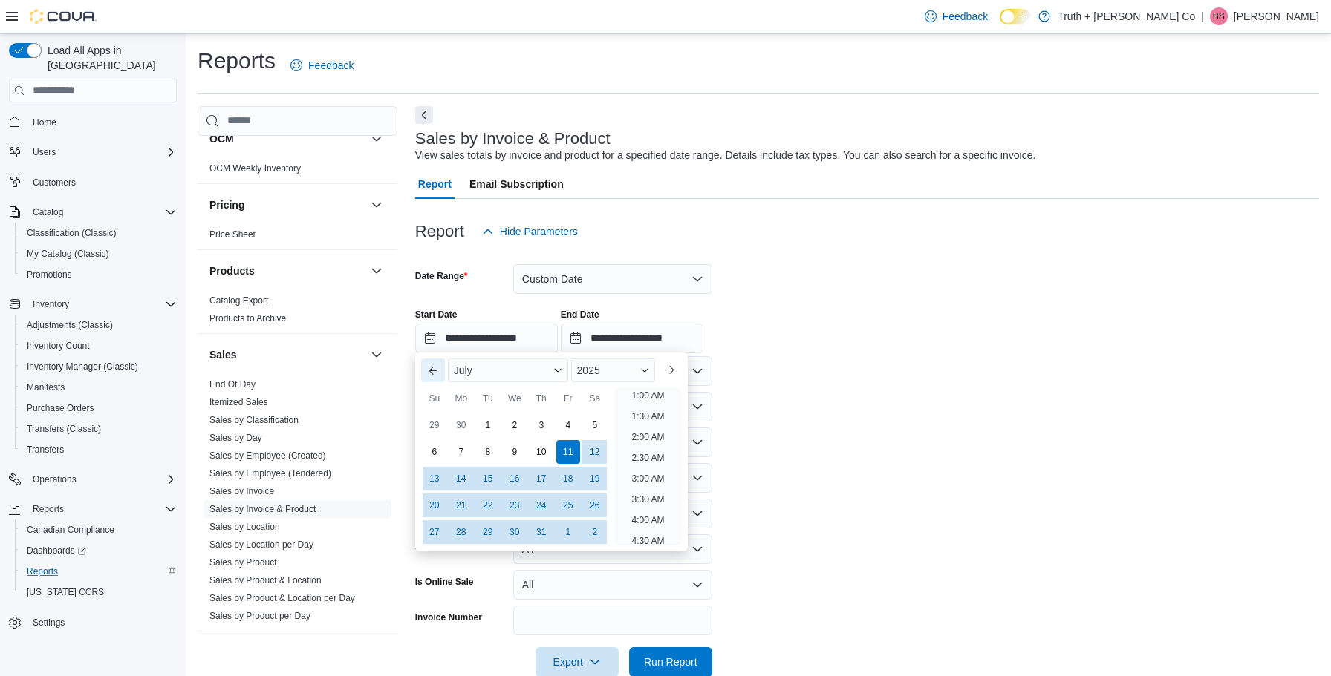
scroll to position [3, 0]
click at [429, 372] on button "Previous Month" at bounding box center [433, 371] width 24 height 24
click at [438, 425] on div "1" at bounding box center [434, 425] width 26 height 26
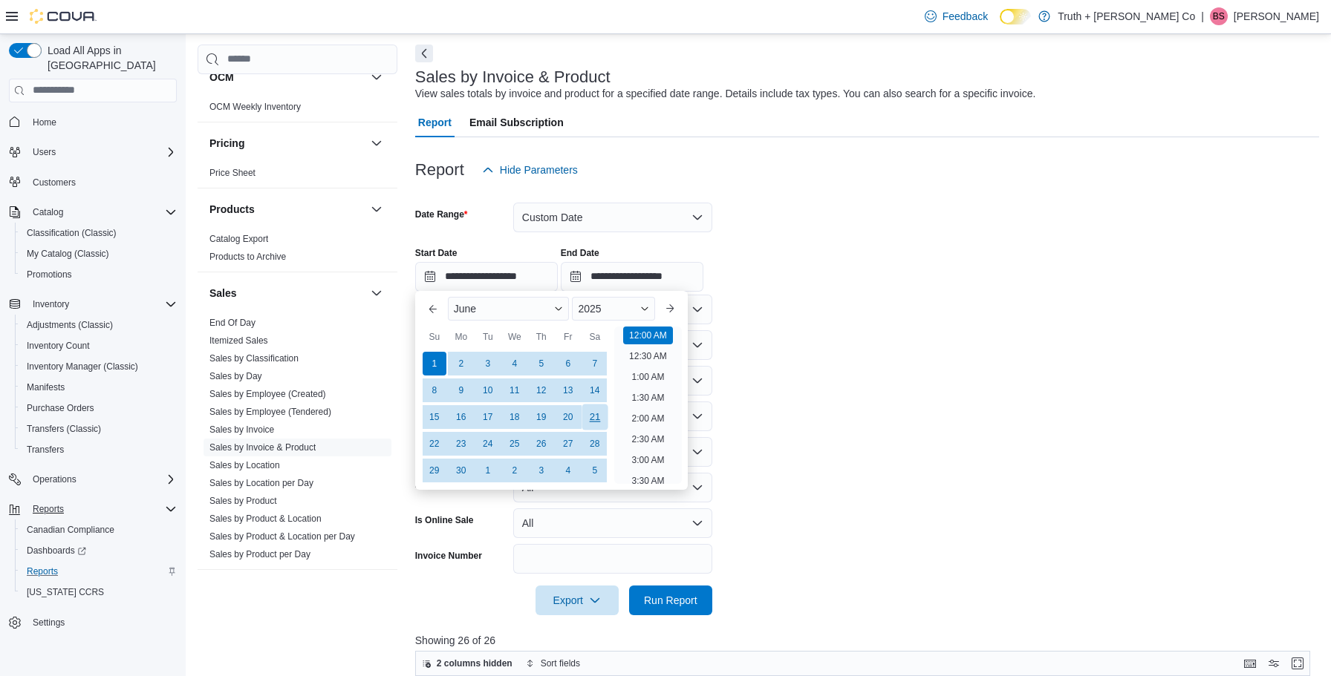
scroll to position [62, 0]
click at [463, 469] on div "30" at bounding box center [461, 470] width 26 height 26
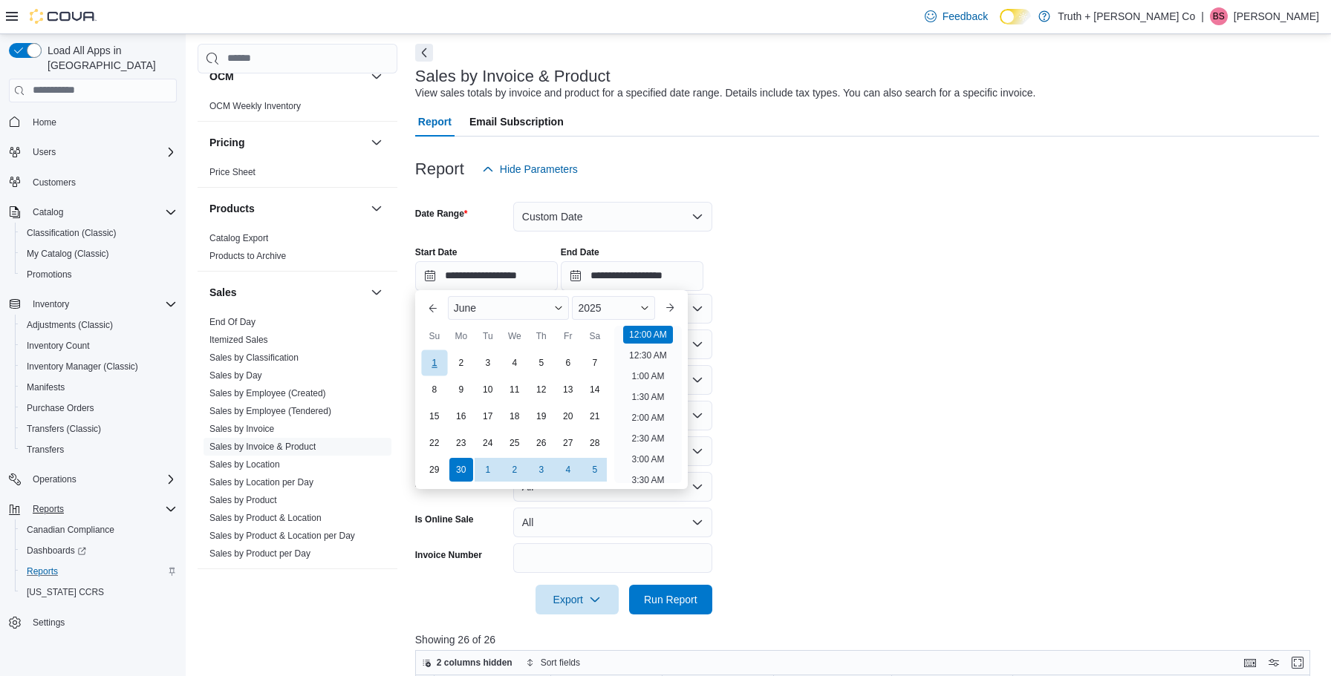
click at [435, 361] on div "1" at bounding box center [434, 363] width 26 height 26
type input "**********"
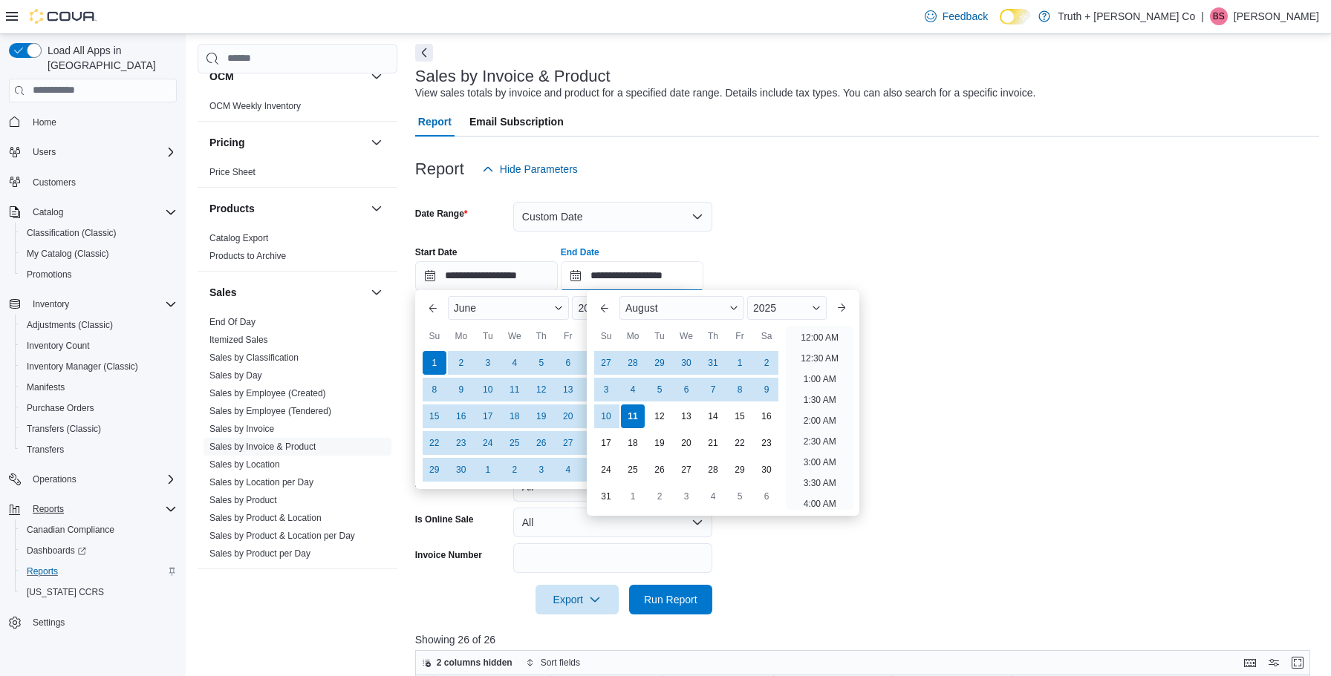
click at [656, 278] on input "**********" at bounding box center [632, 276] width 143 height 30
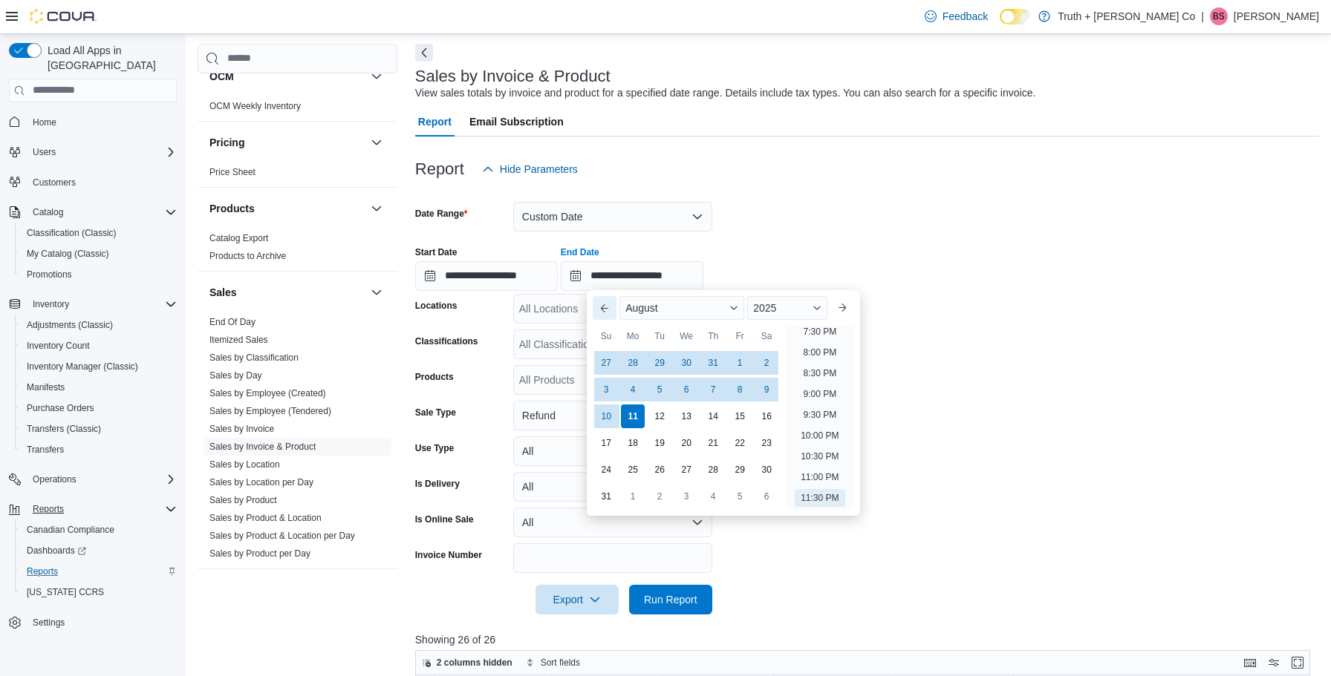
click at [598, 308] on button "Previous Month" at bounding box center [605, 308] width 24 height 24
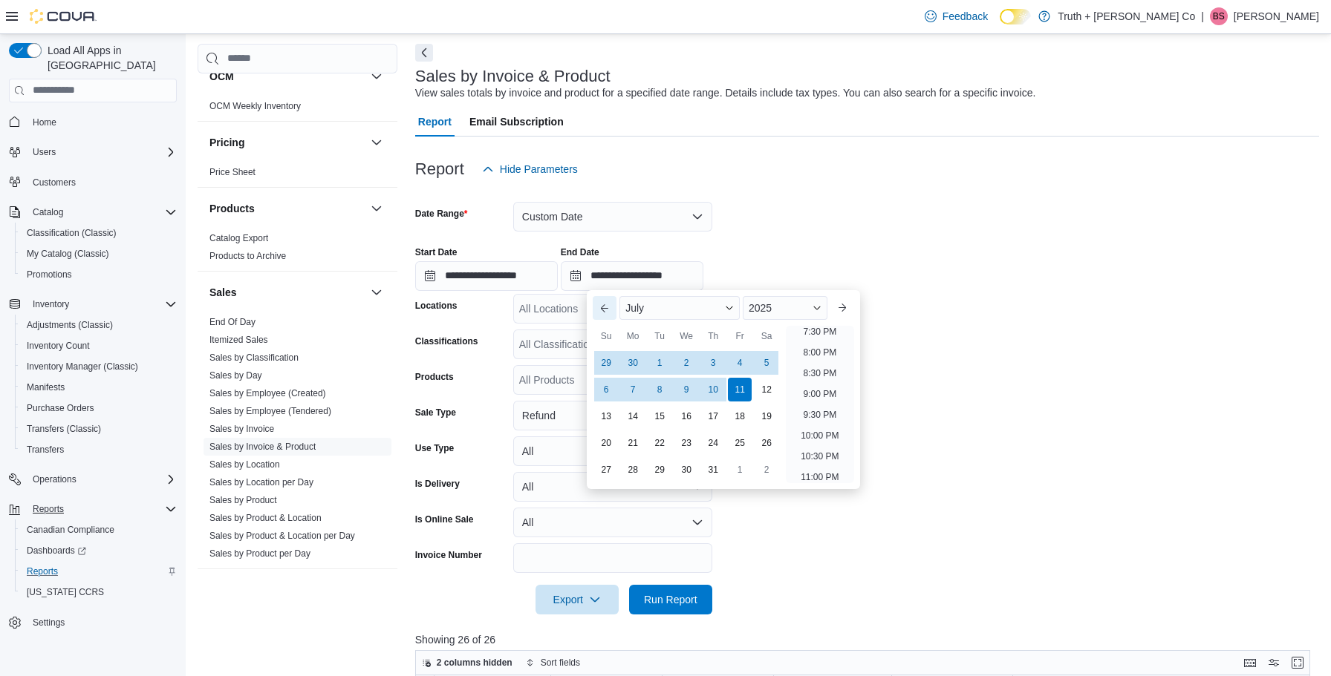
click at [598, 308] on button "Previous Month" at bounding box center [605, 308] width 24 height 24
click at [603, 360] on div "1" at bounding box center [606, 363] width 26 height 26
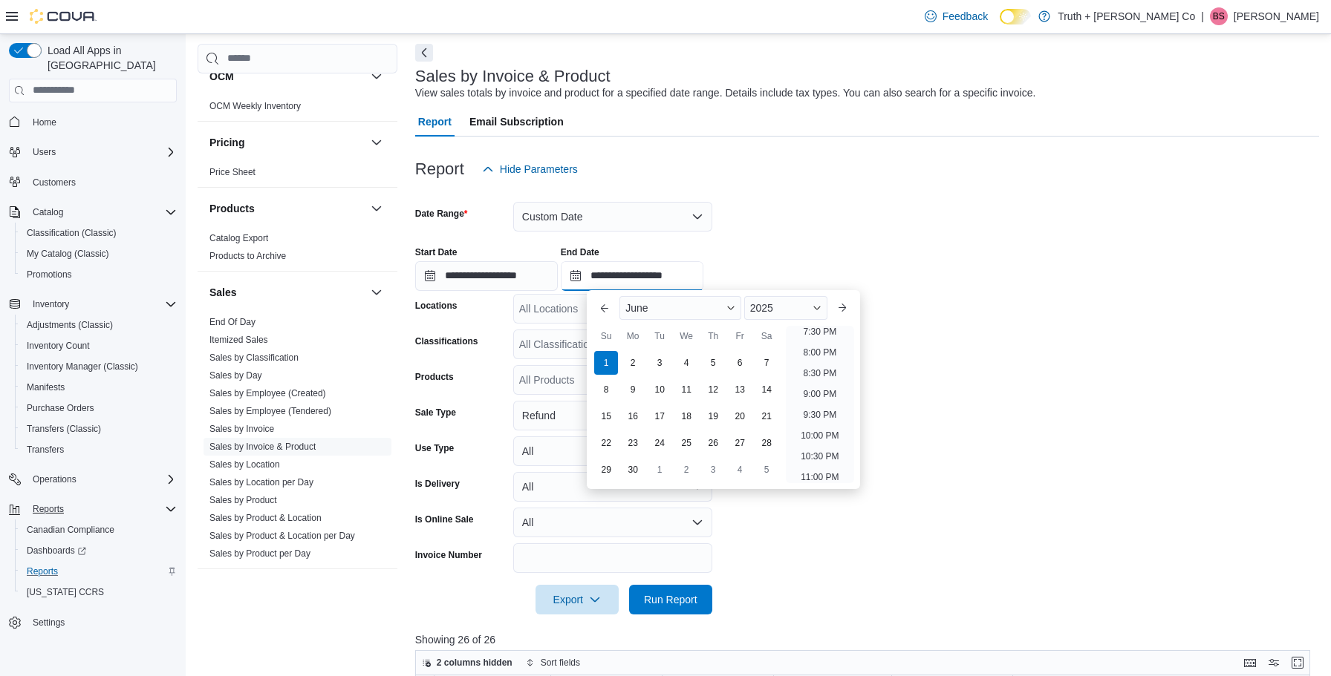
click at [685, 279] on input "**********" at bounding box center [632, 276] width 143 height 30
click at [638, 469] on div "30" at bounding box center [633, 470] width 26 height 26
type input "**********"
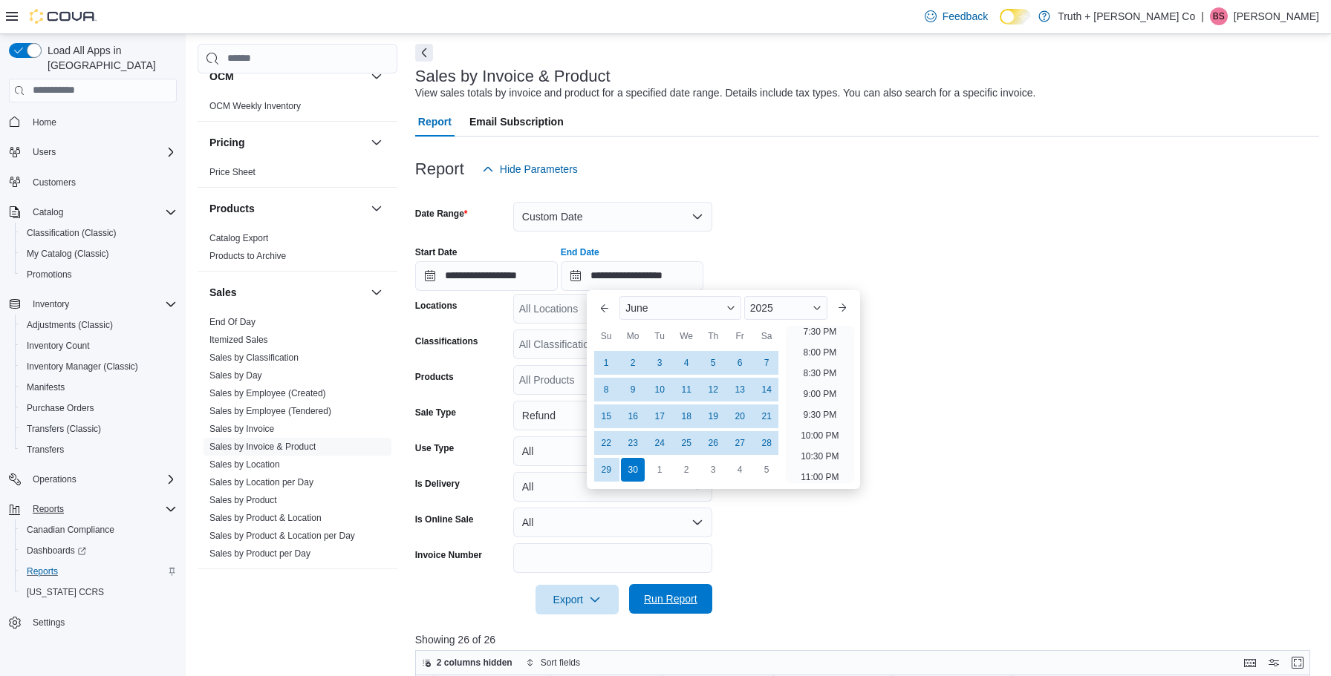
click at [685, 596] on span "Run Report" at bounding box center [670, 599] width 53 height 15
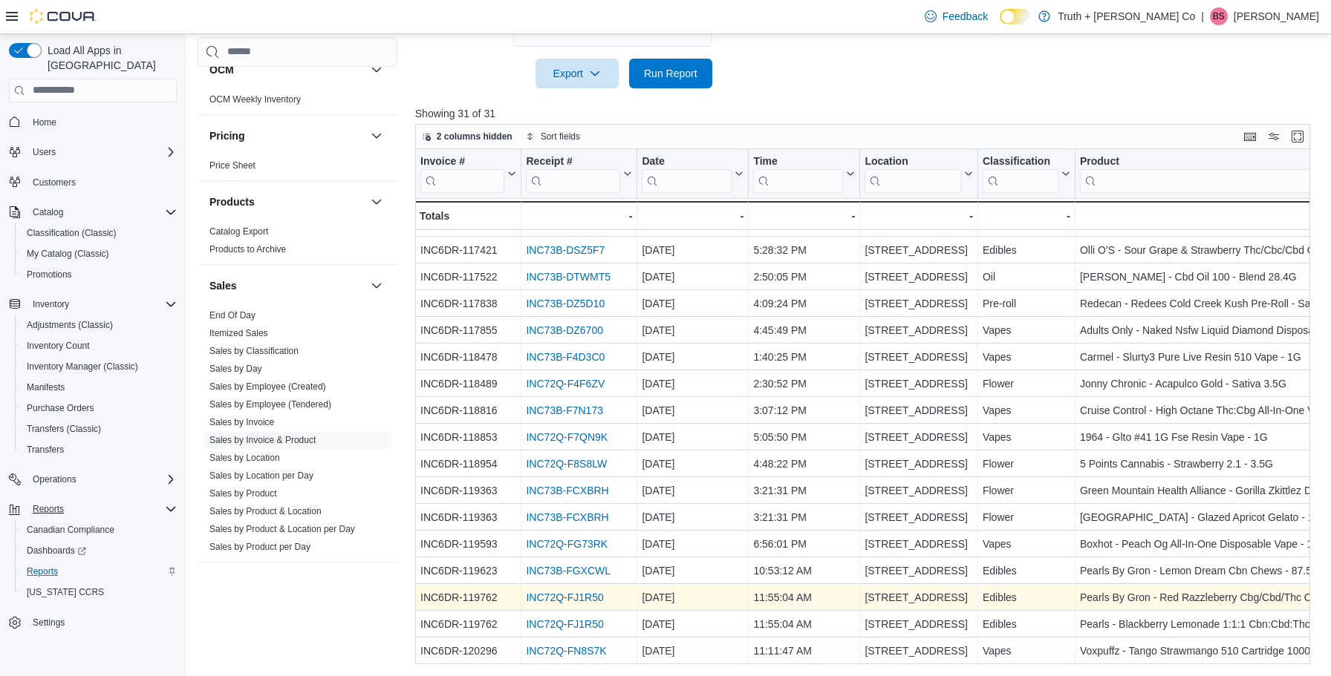
scroll to position [588, 0]
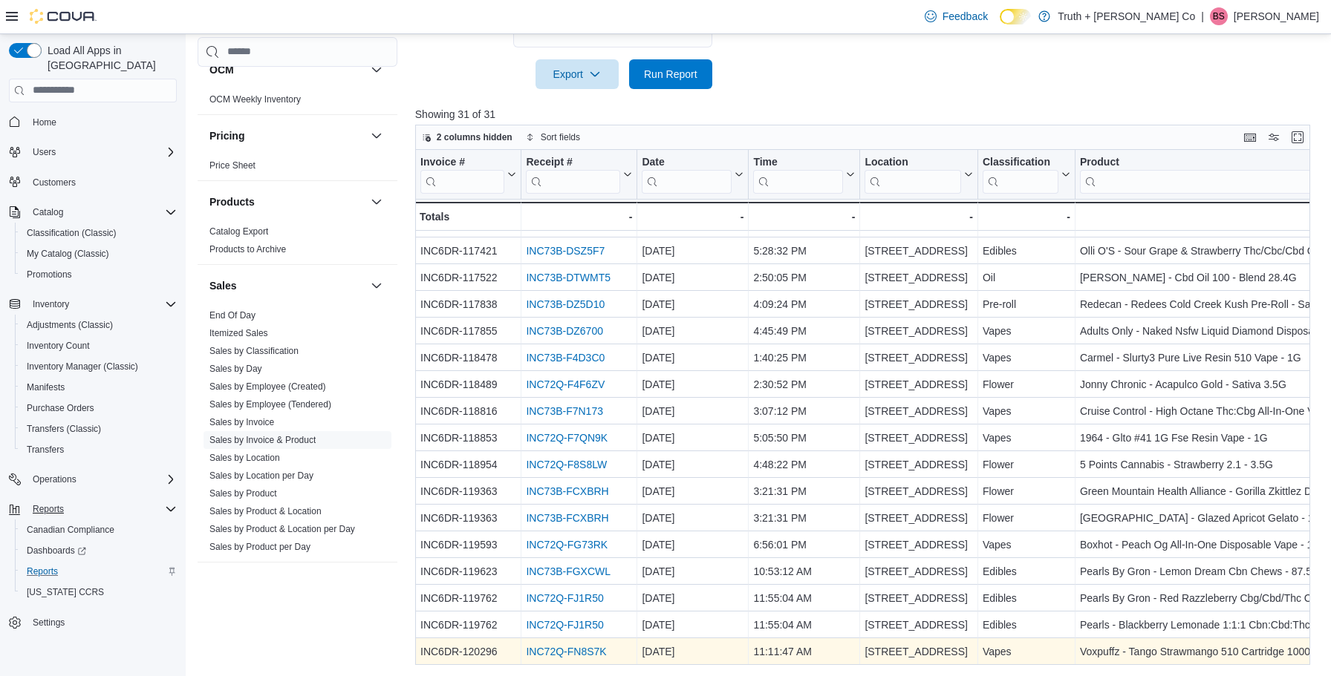
click at [584, 651] on link "INC72Q-FN8S7K" at bounding box center [566, 652] width 80 height 12
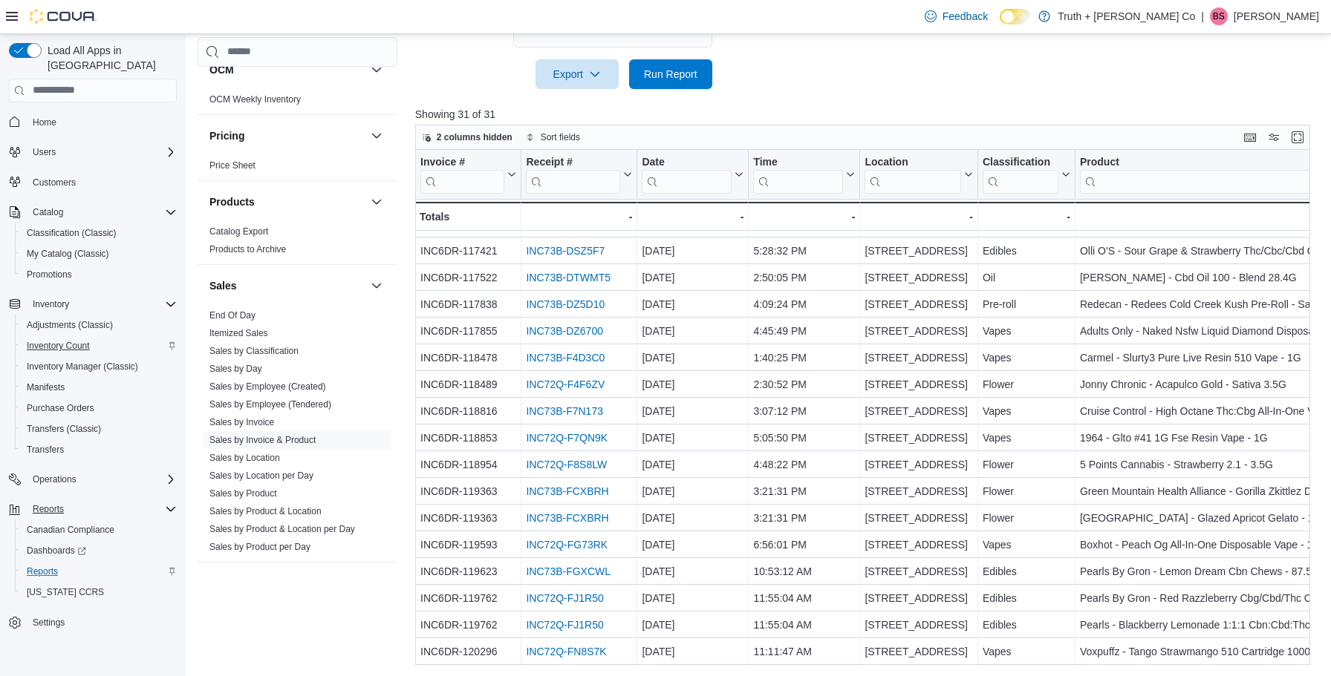
click at [76, 340] on span "Inventory Count" at bounding box center [58, 346] width 63 height 12
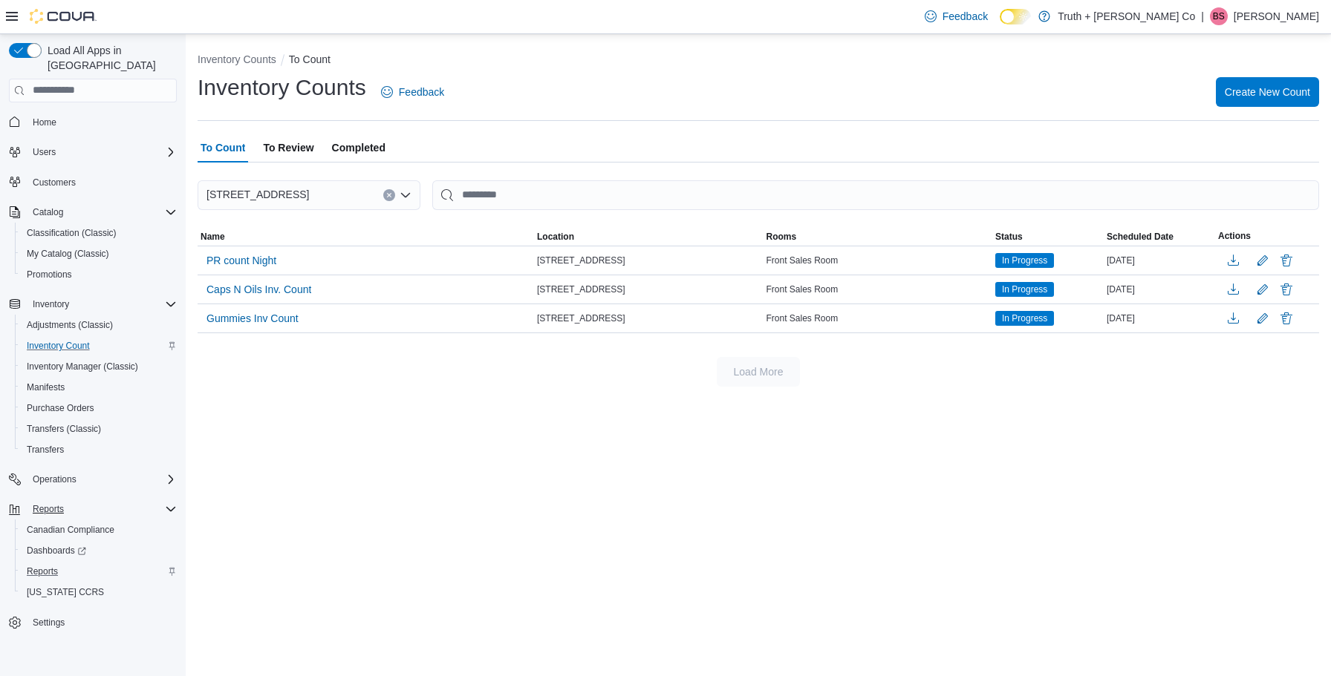
click at [363, 144] on span "Completed" at bounding box center [358, 148] width 53 height 30
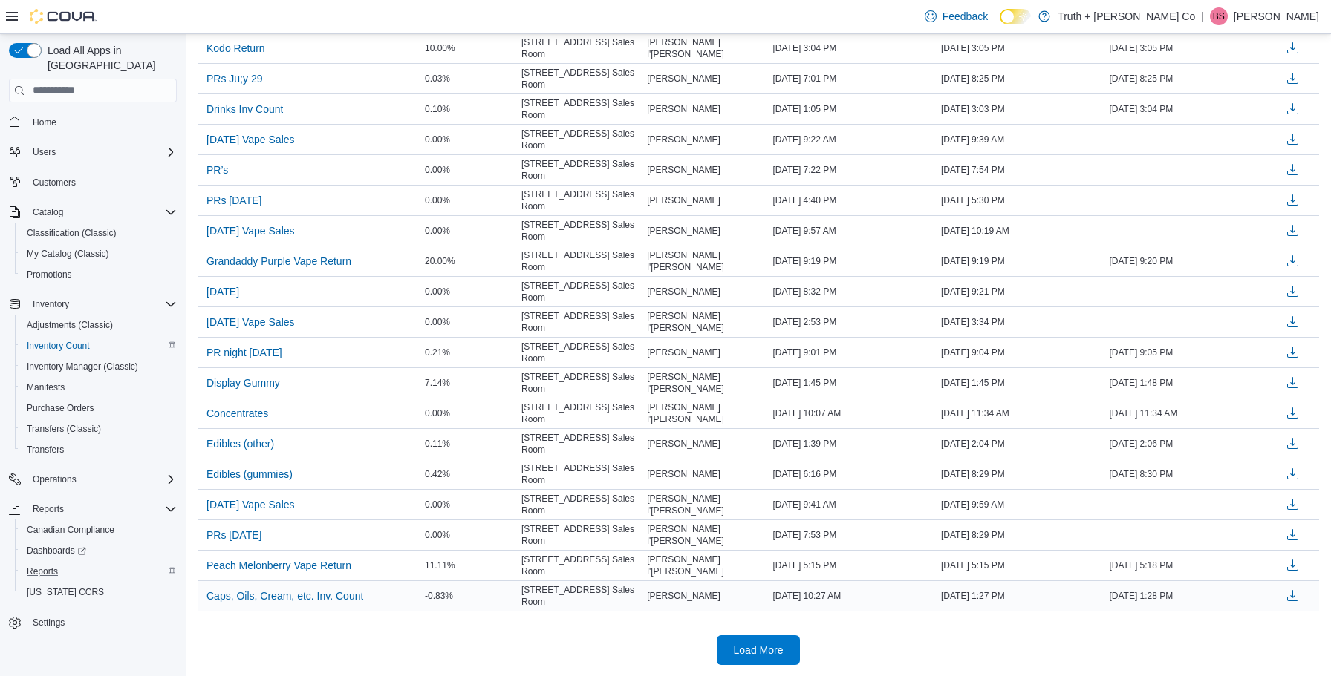
scroll to position [1156, 0]
click at [768, 647] on span "Load More" at bounding box center [759, 650] width 50 height 15
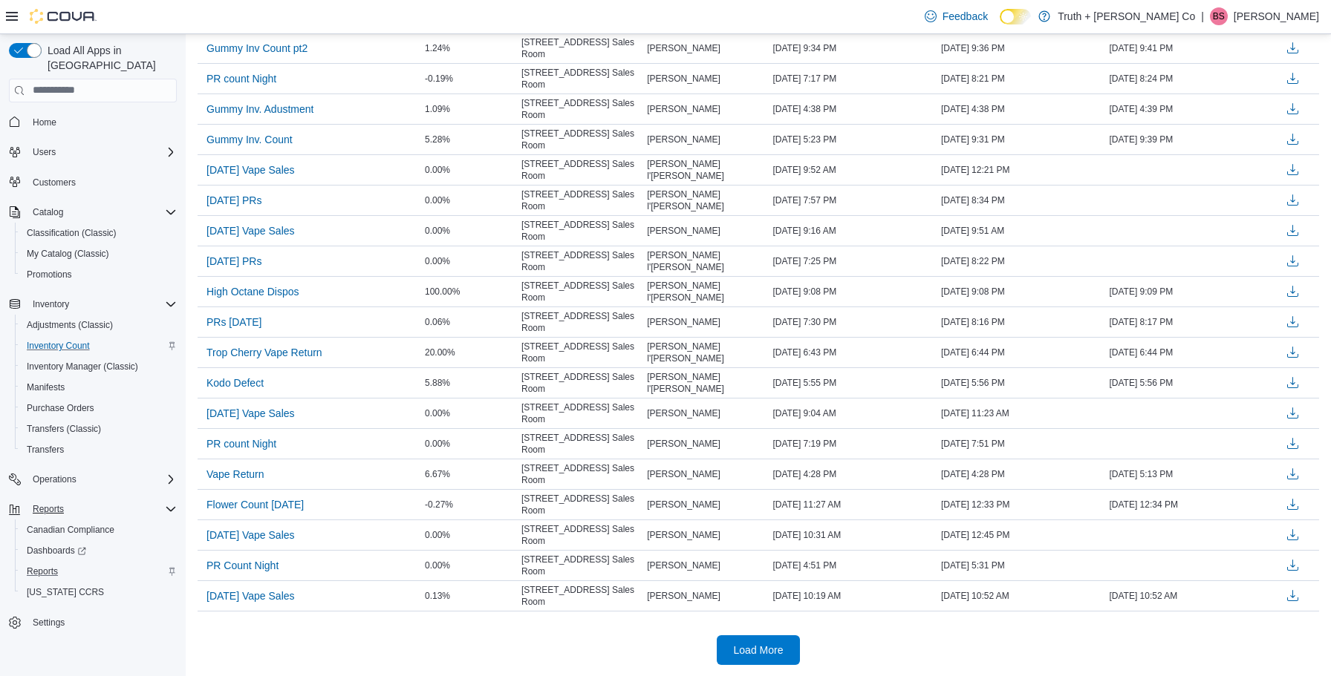
scroll to position [2678, 0]
click at [771, 646] on span "Load More" at bounding box center [759, 650] width 50 height 15
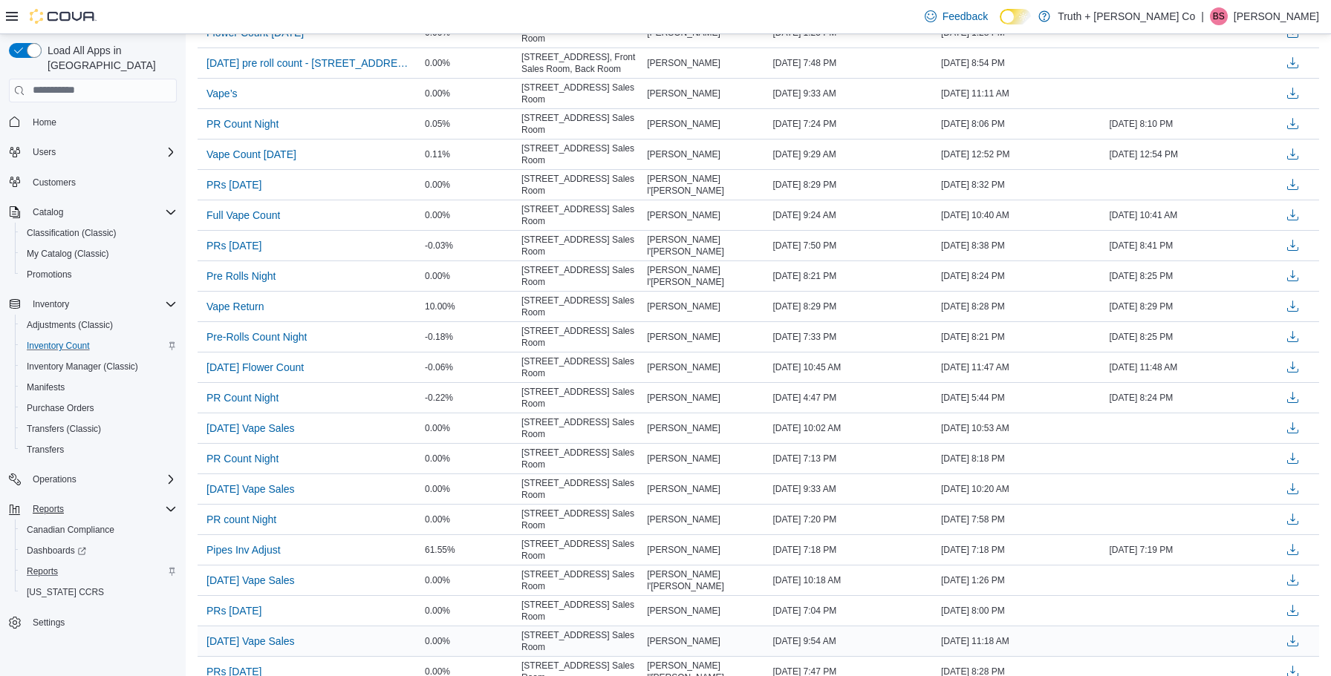
scroll to position [3635, 0]
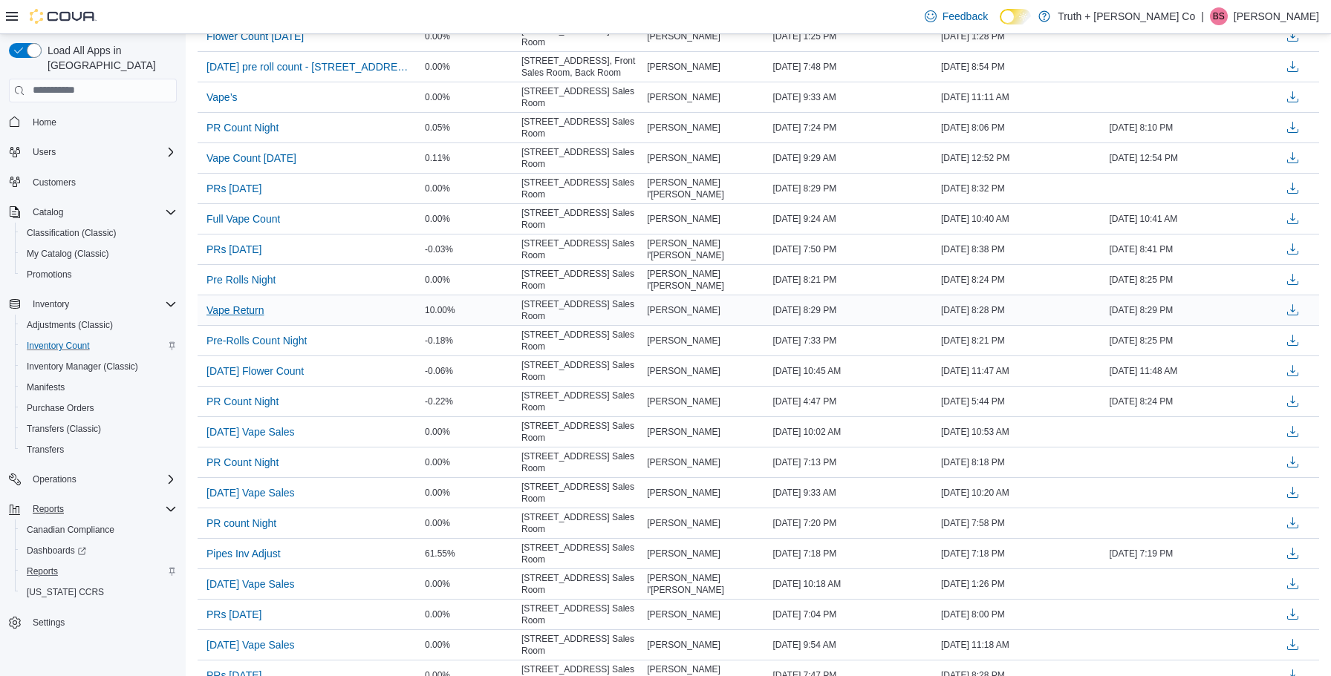
click at [249, 309] on span "Vape Return" at bounding box center [235, 310] width 58 height 15
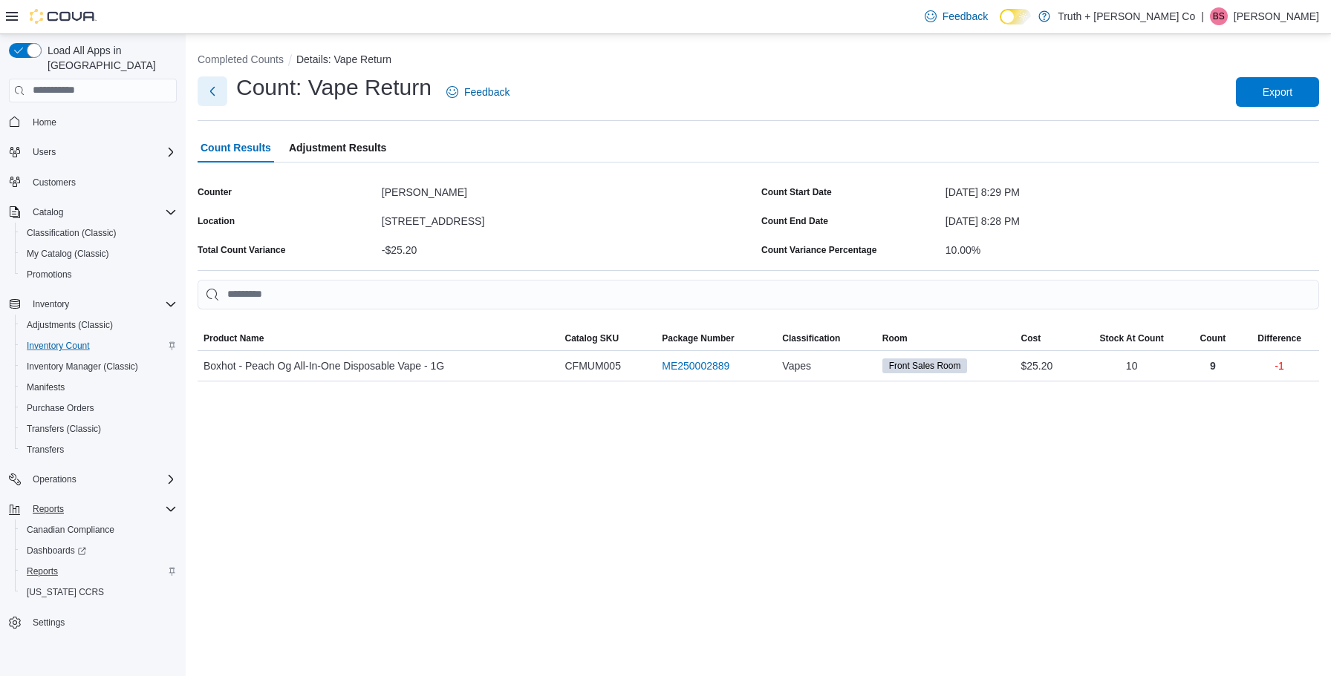
click at [212, 91] on button "Next" at bounding box center [213, 91] width 30 height 30
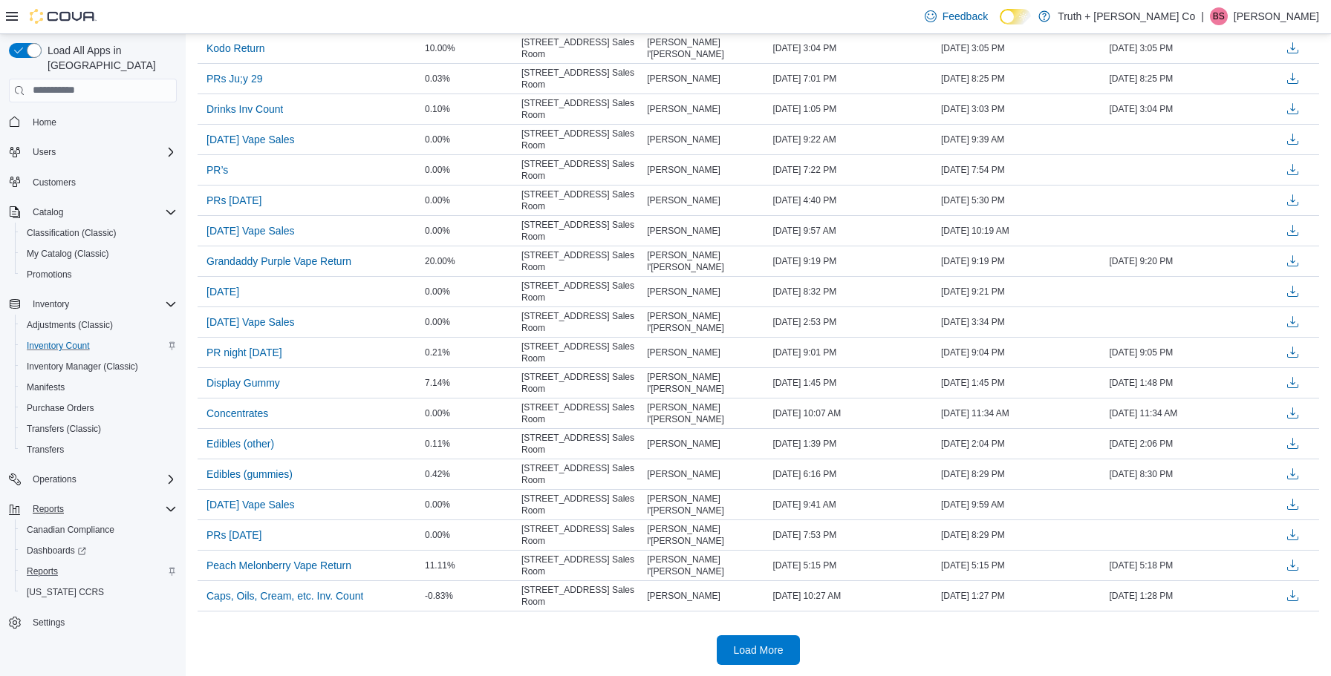
scroll to position [1156, 0]
click at [754, 652] on span "Load More" at bounding box center [759, 650] width 50 height 15
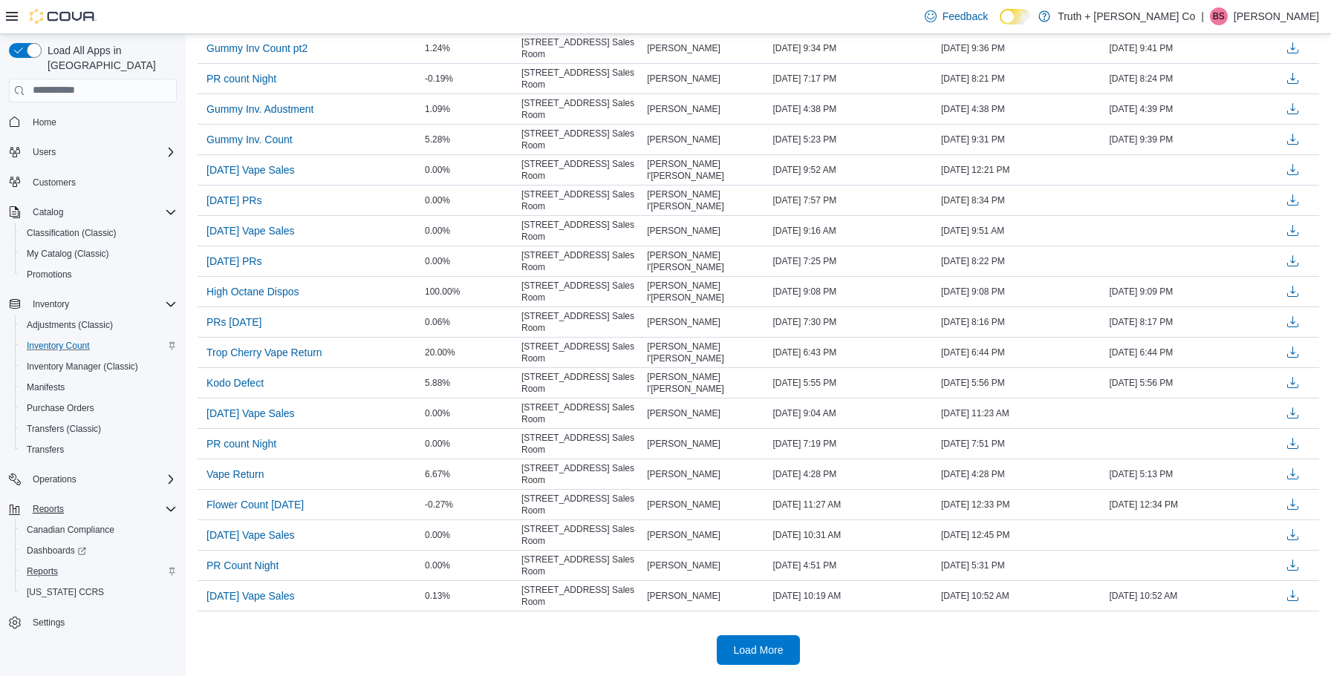
scroll to position [2678, 0]
click at [749, 655] on span "Load More" at bounding box center [759, 650] width 50 height 15
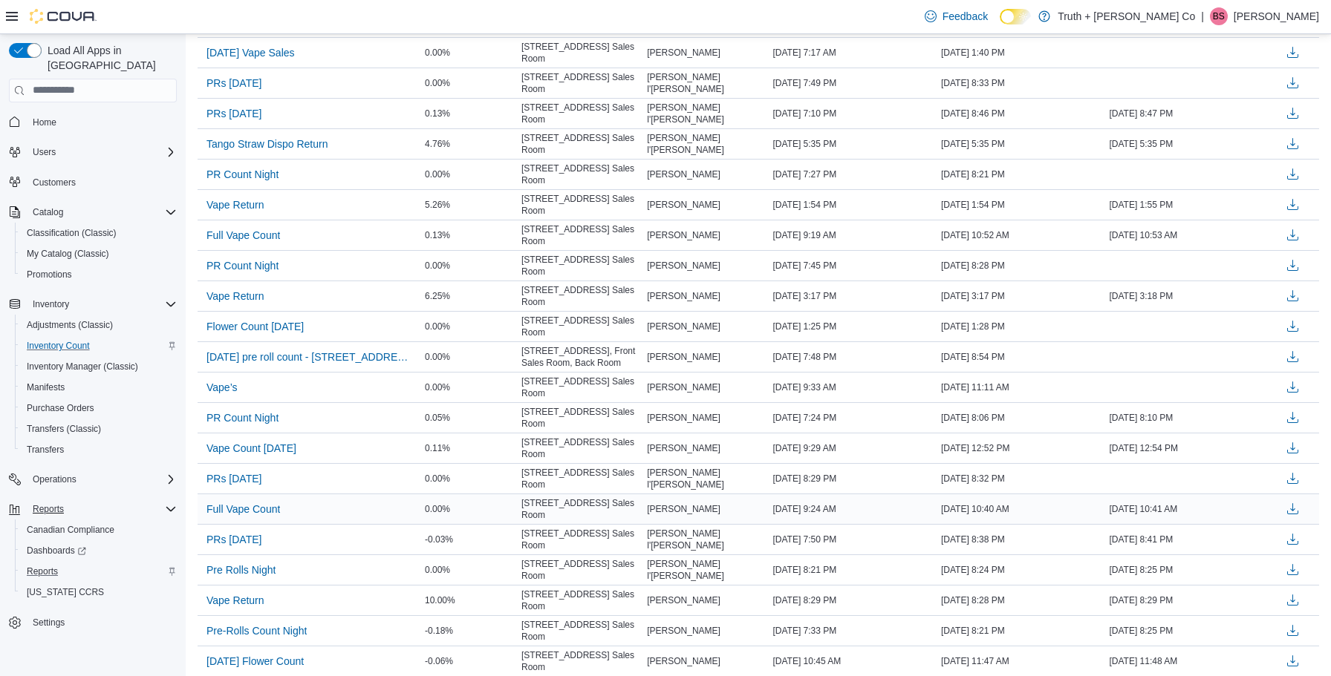
scroll to position [3338, 0]
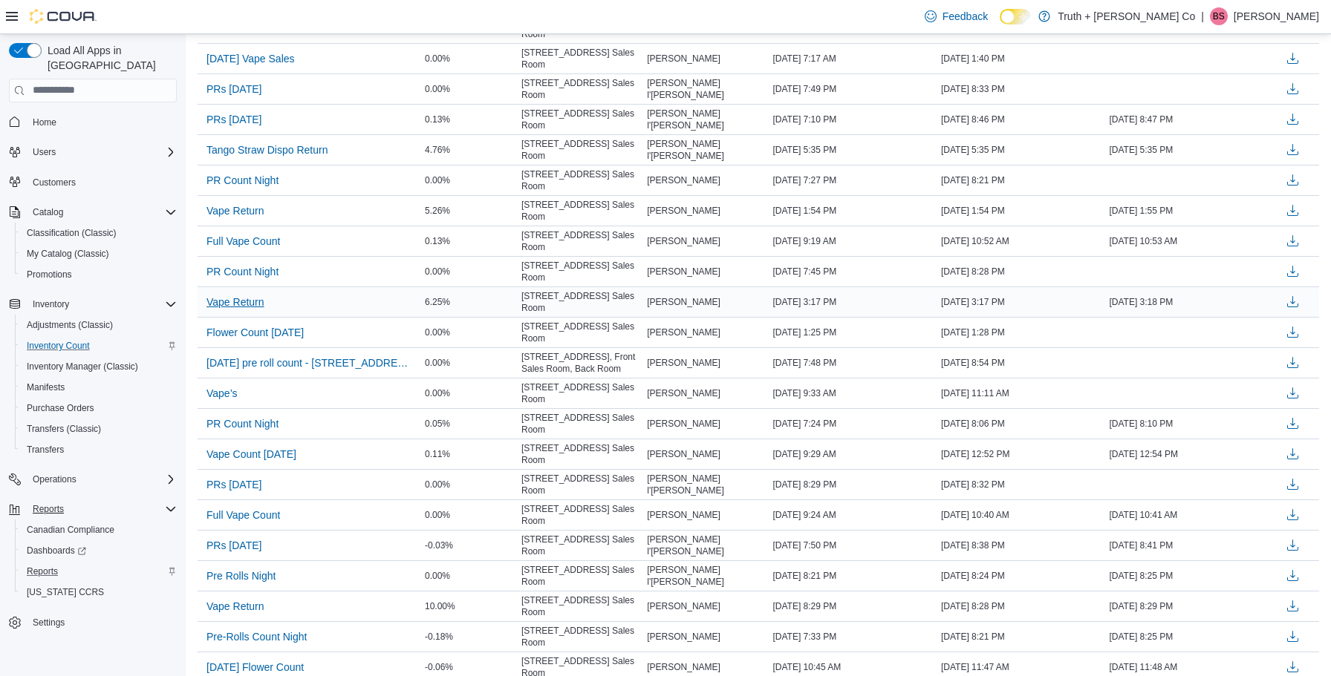
click at [245, 301] on span "Vape Return" at bounding box center [235, 302] width 58 height 15
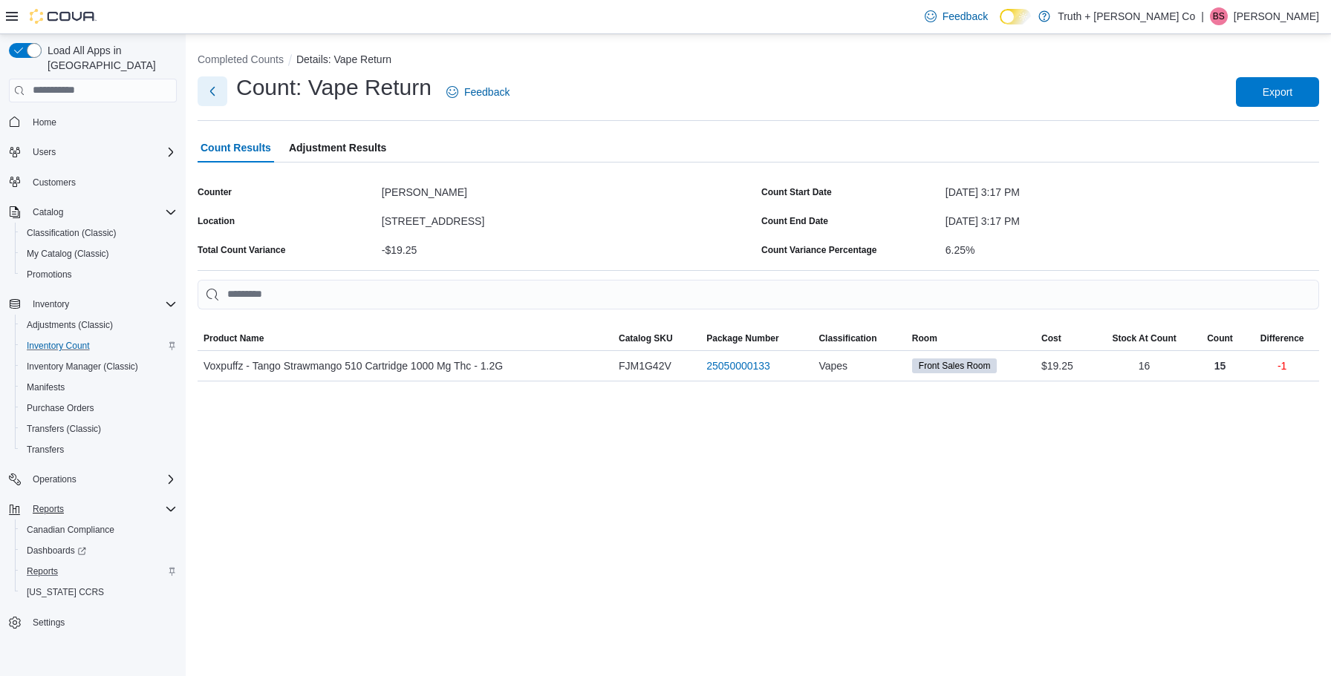
click at [212, 91] on button "Next" at bounding box center [213, 91] width 30 height 30
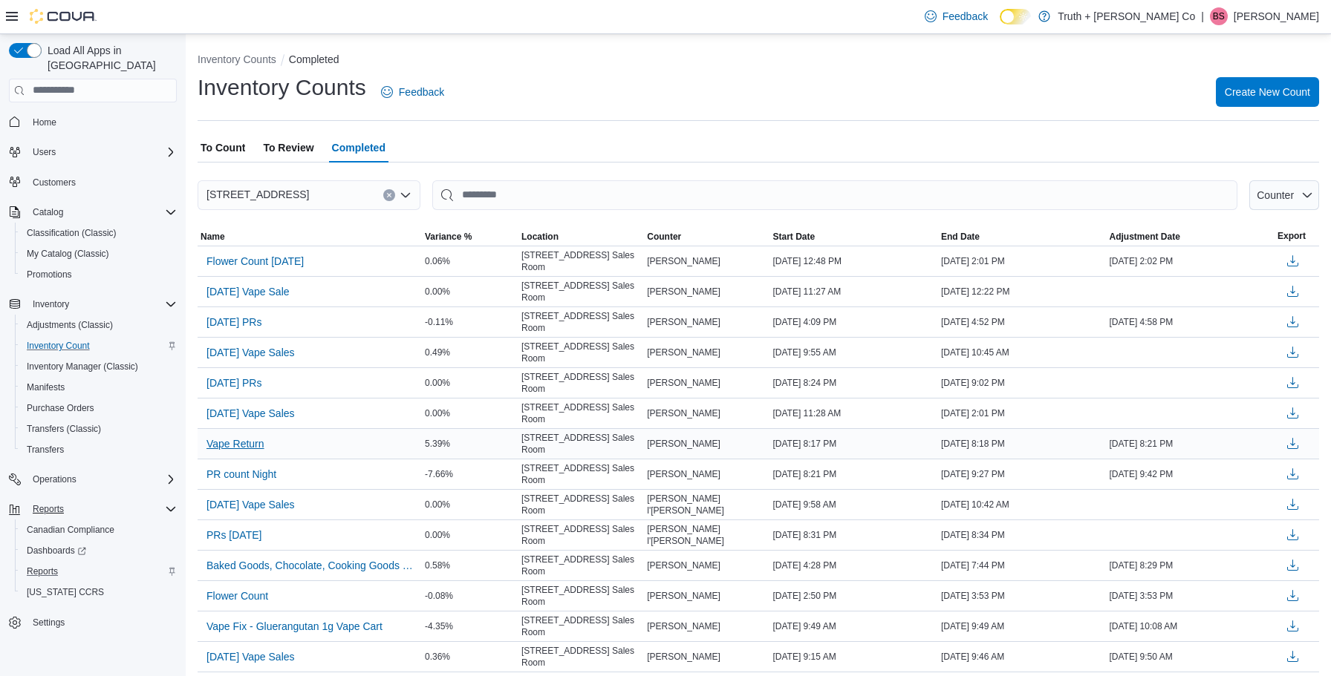
click at [249, 444] on span "Vape Return" at bounding box center [235, 444] width 58 height 15
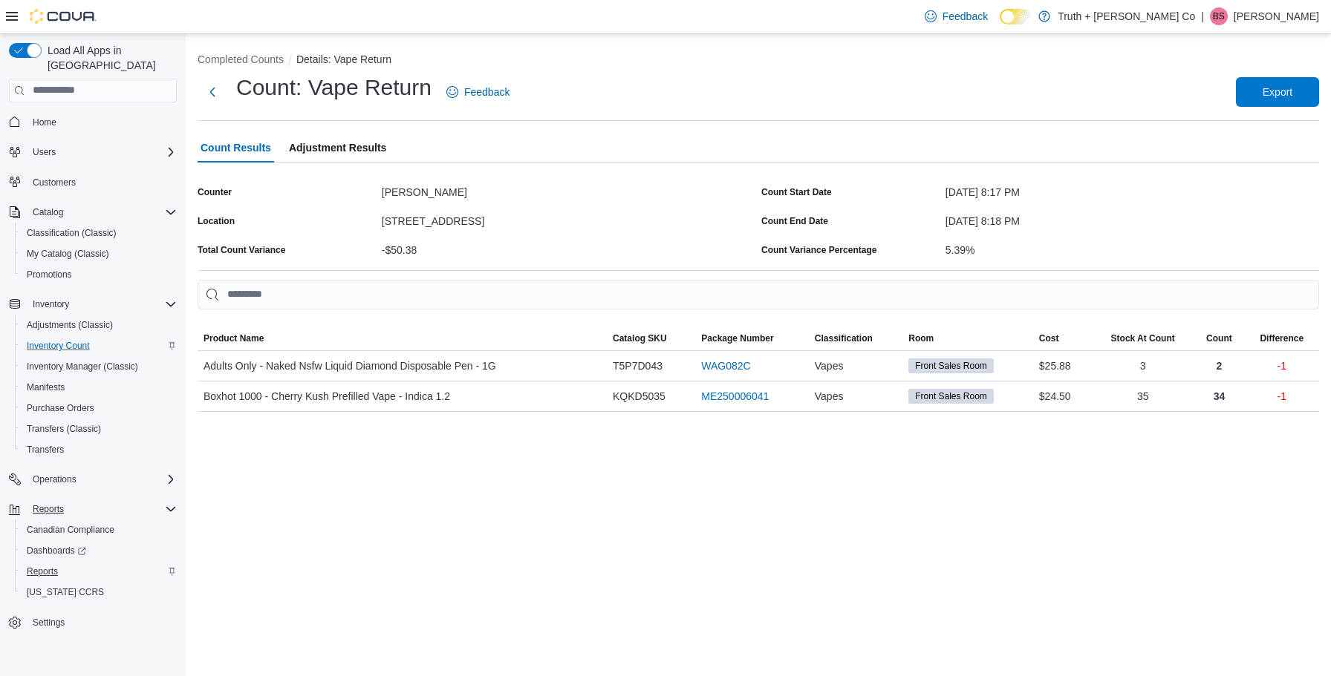
click at [45, 566] on span "Reports" at bounding box center [42, 572] width 31 height 12
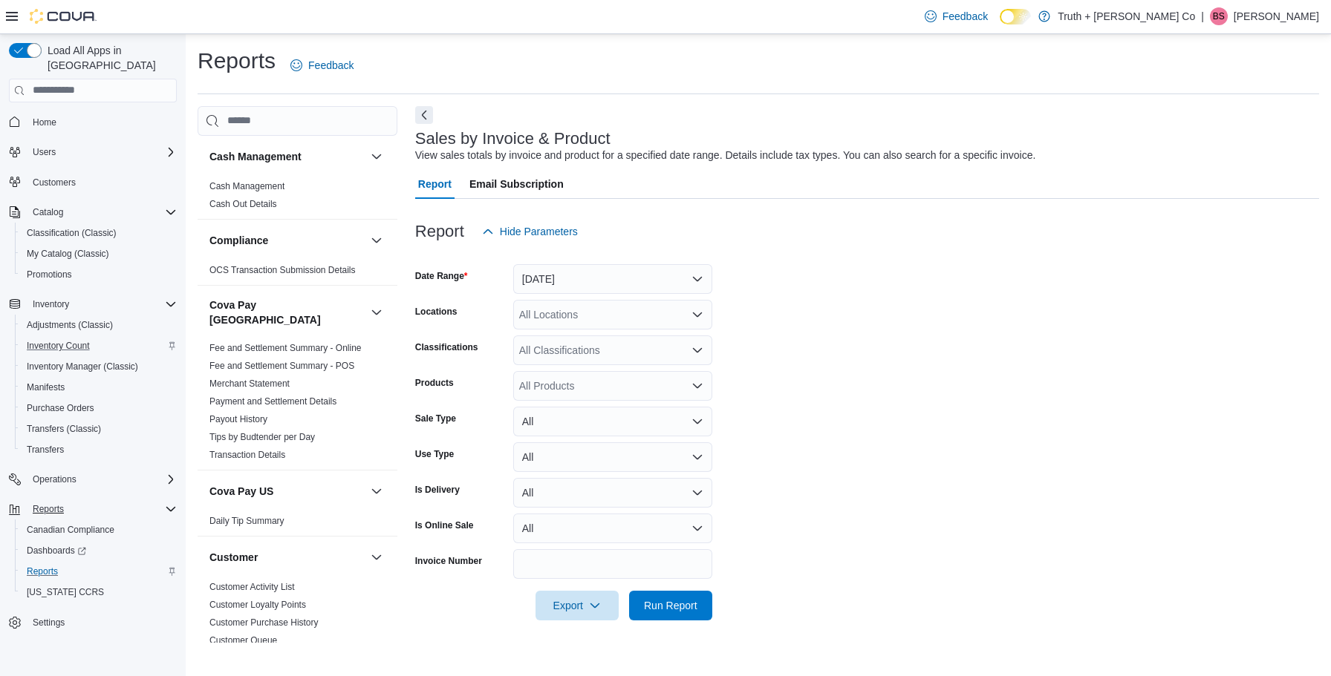
click at [695, 276] on button "Yesterday" at bounding box center [612, 279] width 199 height 30
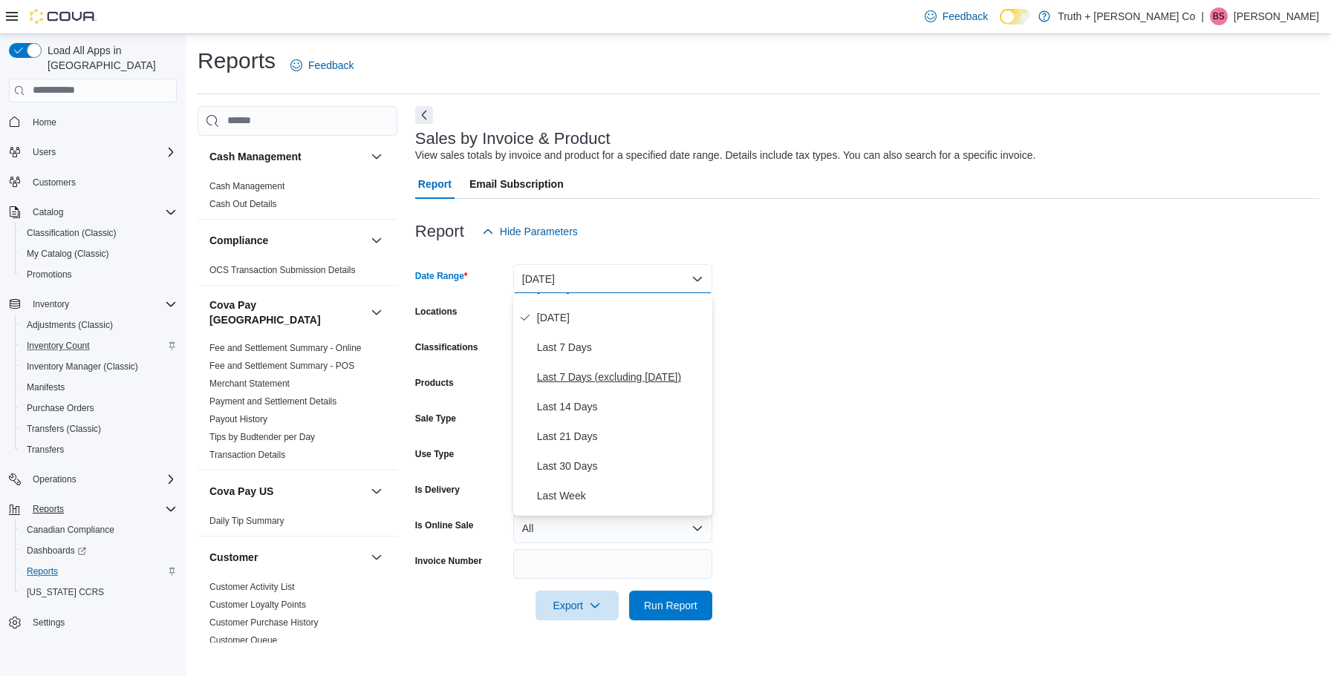
scroll to position [53, 0]
click at [578, 349] on span "Last 7 Days" at bounding box center [621, 345] width 169 height 18
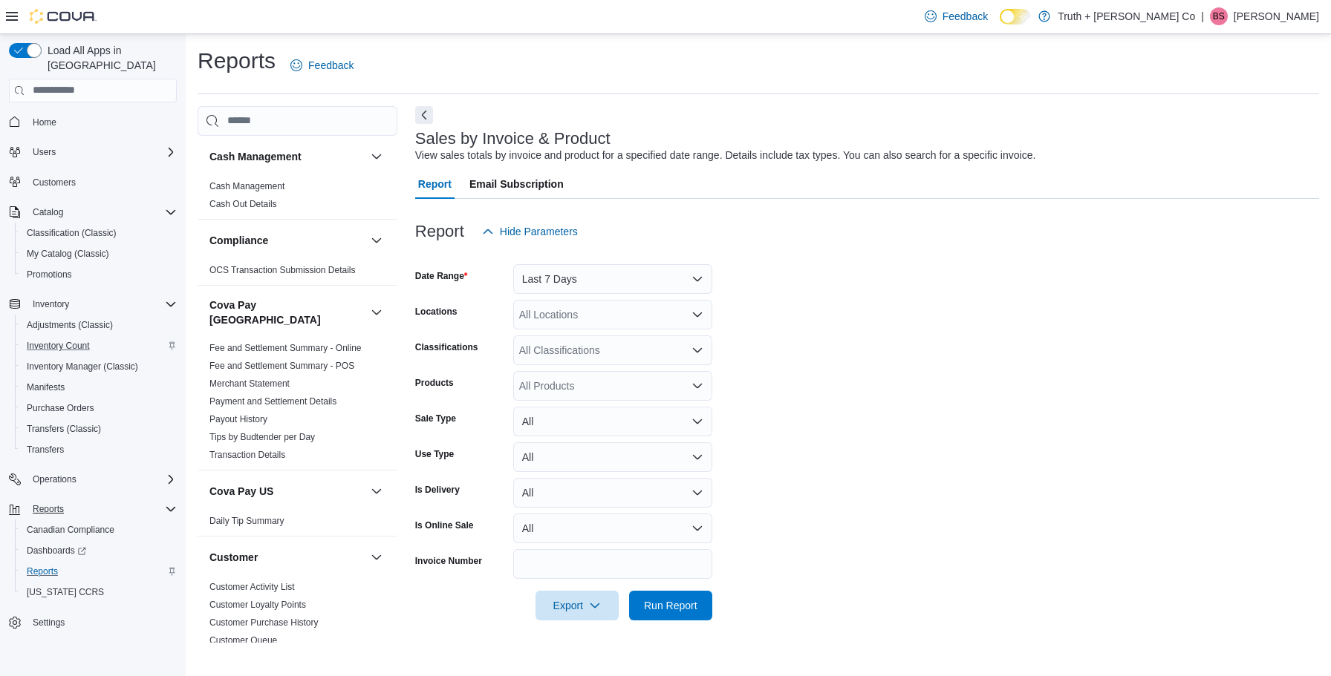
click at [695, 386] on icon "Open list of options" at bounding box center [697, 385] width 9 height 4
click at [826, 359] on form "Date Range Last 7 Days Locations All Locations Classifications All Classificati…" at bounding box center [867, 434] width 904 height 374
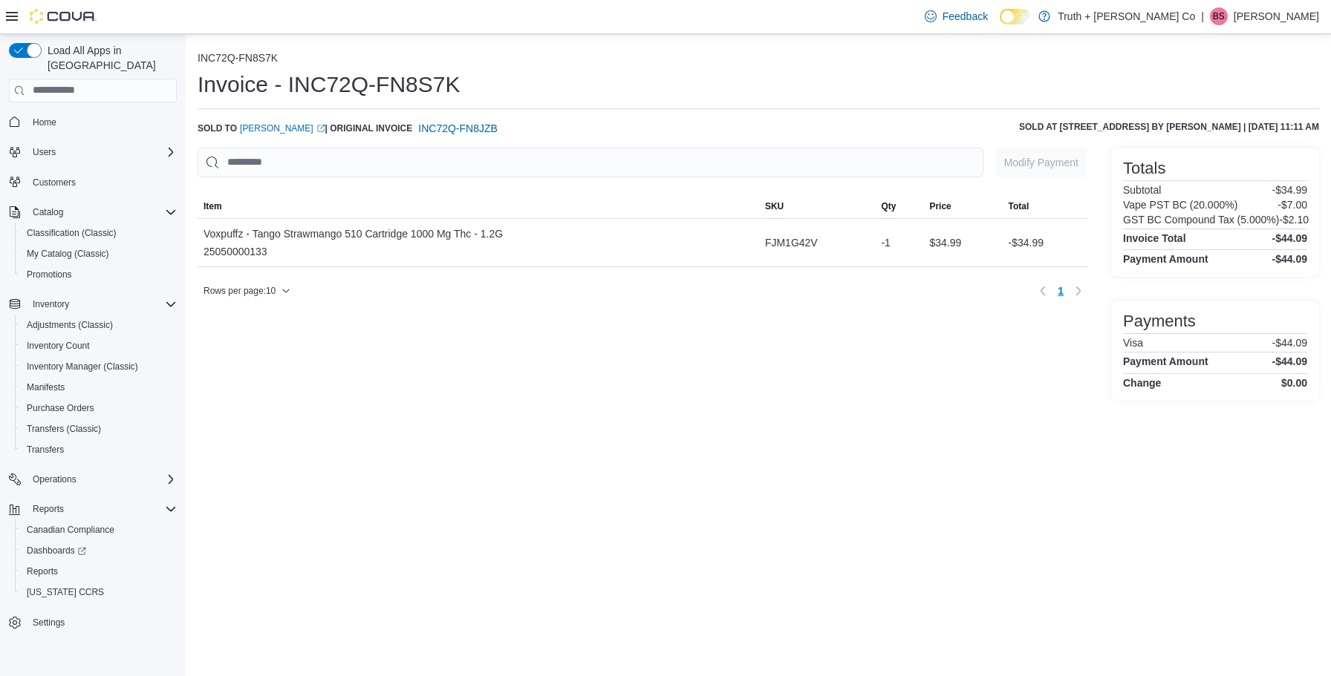
click at [253, 394] on div "Modify Payment Sorting MemoryTable from EuiInMemoryTable; Page 1 of 1. Item SKU…" at bounding box center [643, 275] width 890 height 254
